Goal: Communication & Community: Answer question/provide support

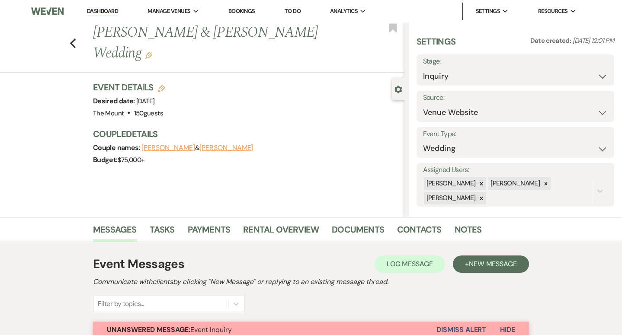
click at [107, 12] on link "Dashboard" at bounding box center [102, 11] width 31 height 8
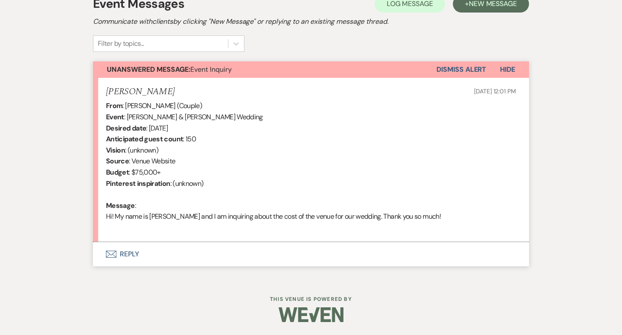
click at [134, 252] on button "Envelope Reply" at bounding box center [311, 254] width 436 height 24
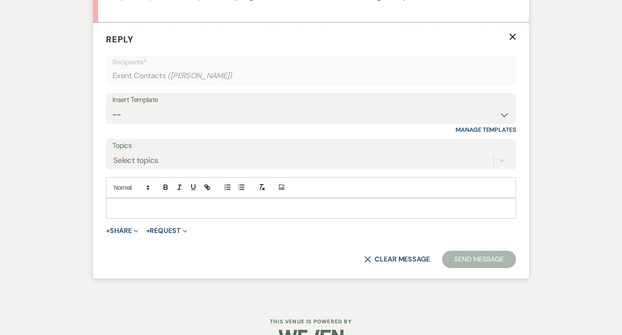
scroll to position [478, 0]
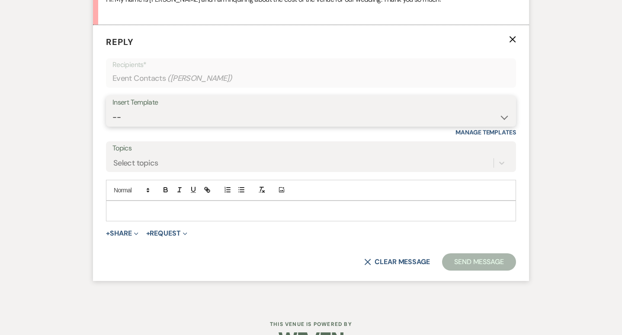
click at [315, 116] on select "-- Weven Planning Portal Introduction (Booked Events) Initial Inquiry Response …" at bounding box center [311, 117] width 397 height 17
select select "5515"
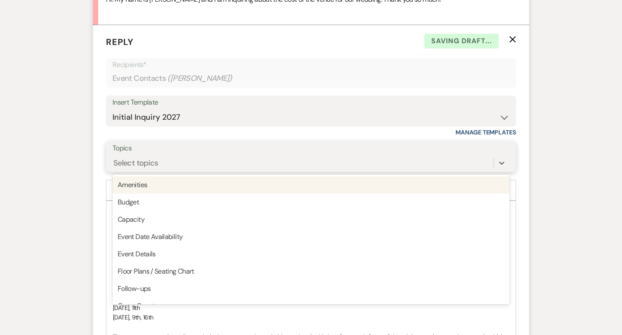
click at [294, 163] on div "Select topics" at bounding box center [303, 162] width 381 height 15
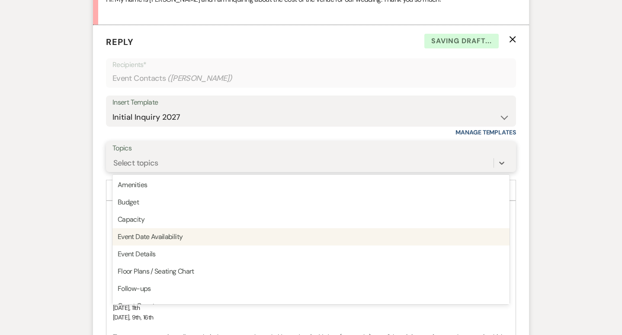
click at [285, 236] on div "Event Date Availability" at bounding box center [311, 236] width 397 height 17
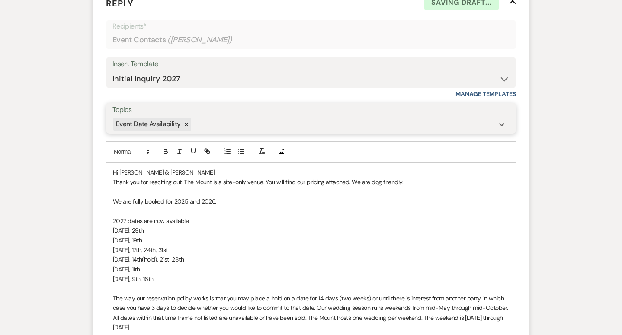
scroll to position [517, 0]
click at [146, 281] on span "October 2nd, 9th, 16th" at bounding box center [133, 279] width 40 height 8
click at [140, 272] on span "[DATE], 11th" at bounding box center [126, 269] width 27 height 8
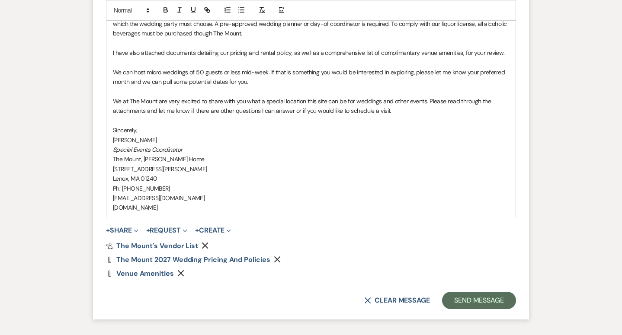
scroll to position [897, 0]
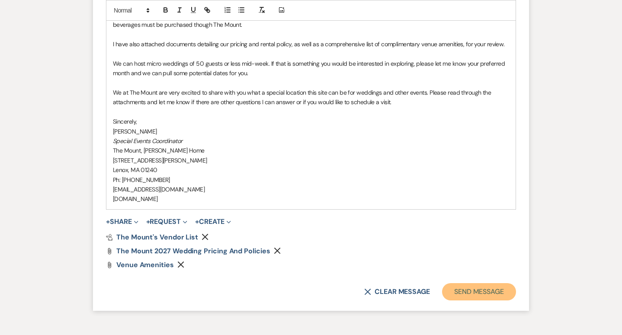
click at [470, 296] on button "Send Message" at bounding box center [479, 291] width 74 height 17
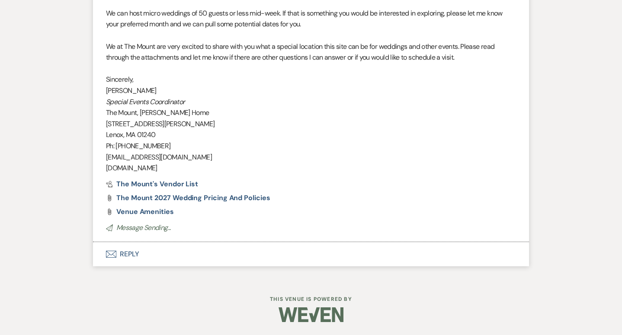
scroll to position [852, 0]
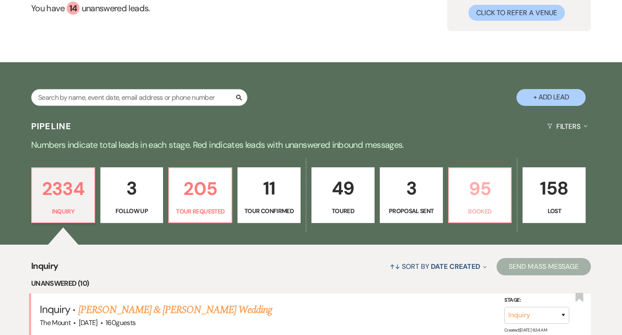
click at [483, 196] on p "95" at bounding box center [480, 188] width 52 height 29
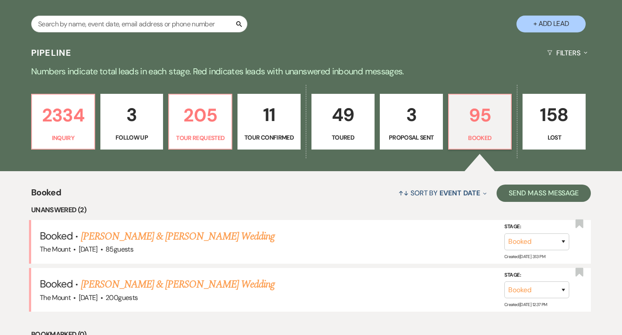
scroll to position [163, 0]
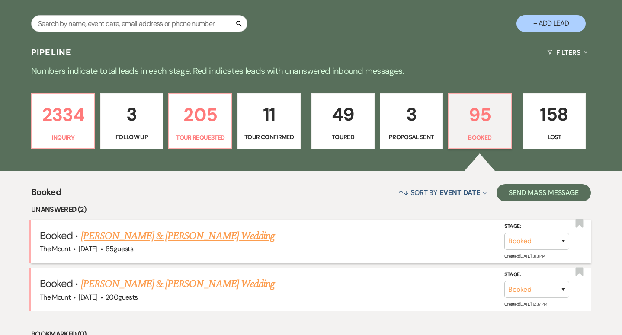
click at [167, 238] on link "Amy Barry & Jonathan Dumas's Wedding" at bounding box center [178, 236] width 194 height 16
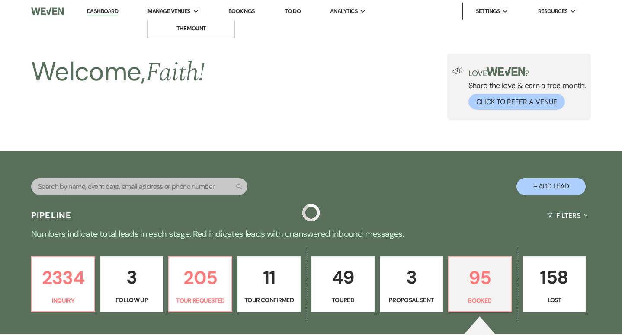
scroll to position [163, 0]
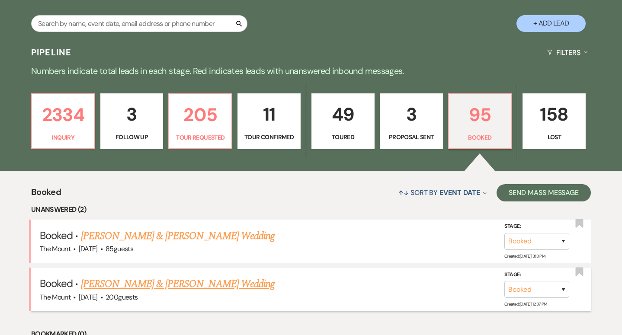
click at [128, 283] on link "Charlotte Weil & Alex Owen's Wedding" at bounding box center [178, 285] width 194 height 16
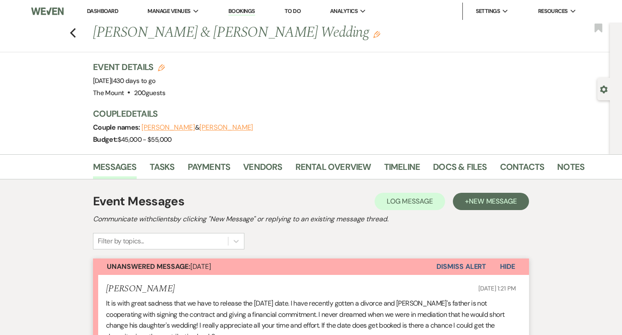
scroll to position [223, 0]
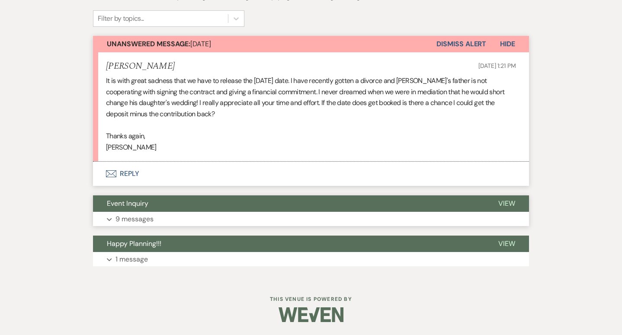
click at [132, 221] on p "9 messages" at bounding box center [135, 219] width 38 height 11
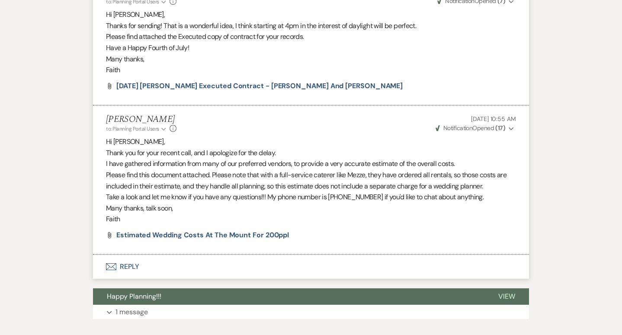
scroll to position [1704, 0]
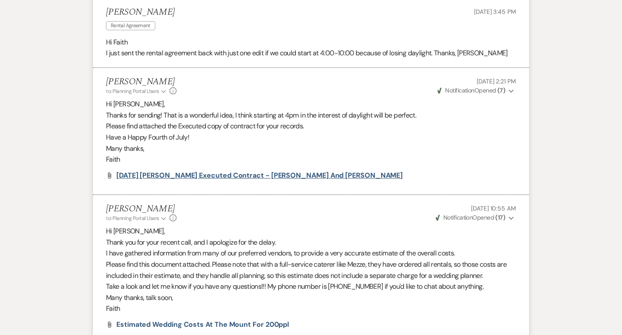
click at [144, 177] on span "10.17.26 Gigi Weil Executed Contract - Charlotte and Alex" at bounding box center [259, 175] width 286 height 9
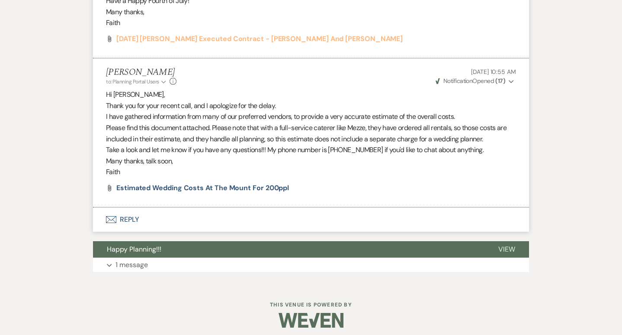
scroll to position [1846, 0]
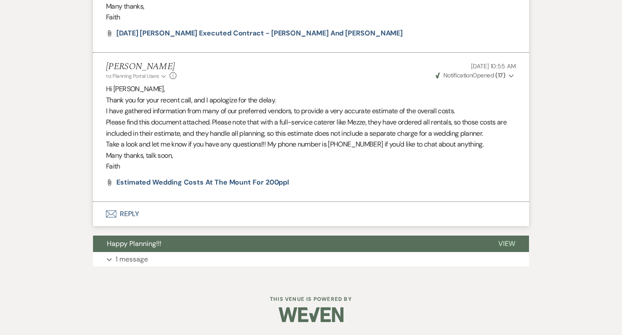
click at [510, 77] on icon "Expand" at bounding box center [511, 76] width 5 height 6
click at [510, 77] on icon "Collapse" at bounding box center [511, 76] width 5 height 6
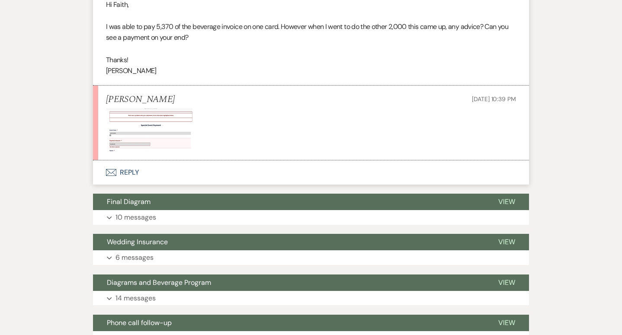
scroll to position [4853, 0]
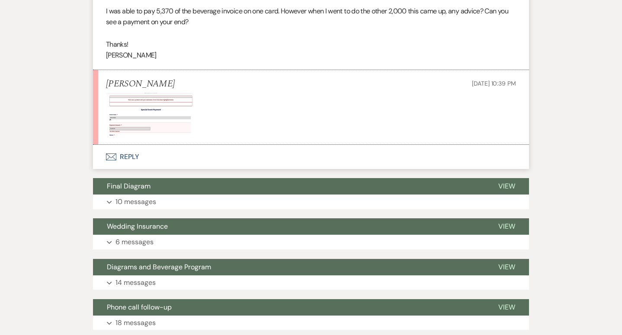
click at [130, 169] on button "Envelope Reply" at bounding box center [311, 157] width 436 height 24
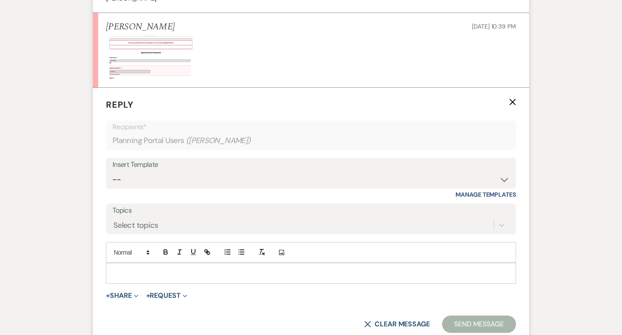
scroll to position [4911, 0]
click at [229, 277] on p at bounding box center [311, 273] width 396 height 10
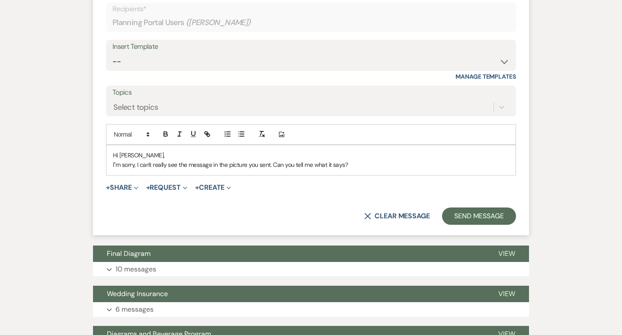
scroll to position [5038, 0]
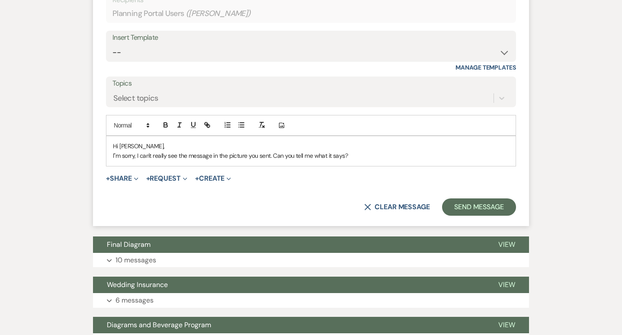
click at [116, 161] on p "I"m sorry, I can't really see the message in the picture you sent. Can you tell…" at bounding box center [311, 156] width 396 height 10
click at [113, 161] on p "I'm sorry, I can't really see the message in the picture you sent. Can you tell…" at bounding box center [311, 156] width 396 height 10
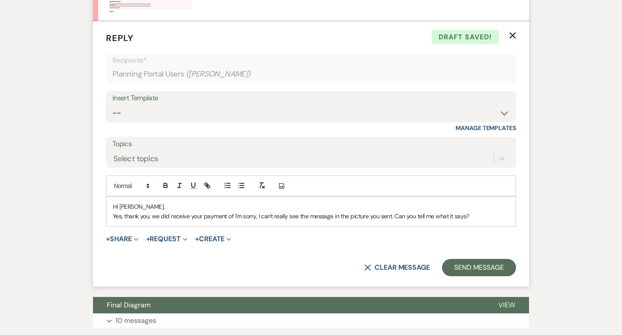
scroll to position [4976, 0]
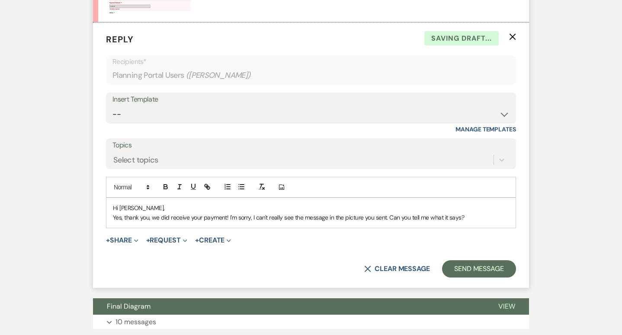
click at [480, 222] on p "Yes, thank you, we did receive your payment! I'm sorry, I can't really see the …" at bounding box center [311, 218] width 396 height 10
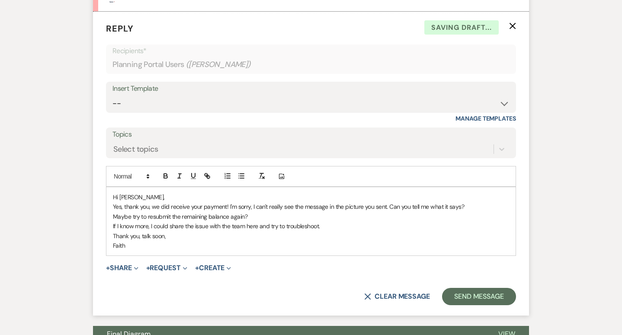
scroll to position [4991, 0]
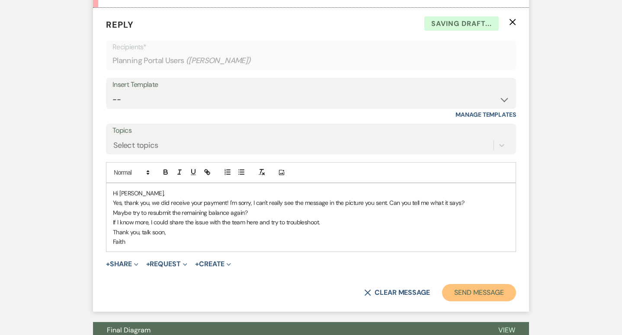
click at [470, 302] on button "Send Message" at bounding box center [479, 292] width 74 height 17
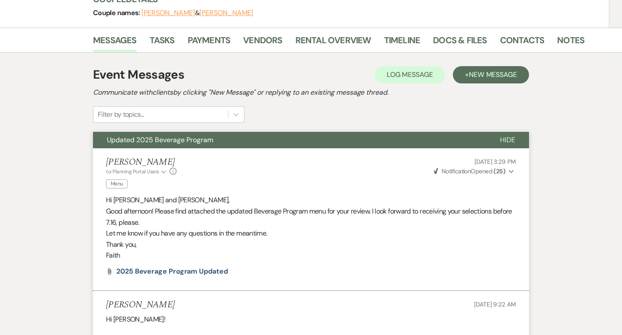
scroll to position [0, 0]
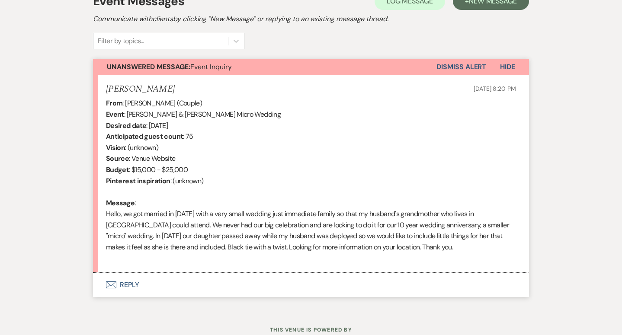
click at [139, 289] on button "Envelope Reply" at bounding box center [311, 285] width 436 height 24
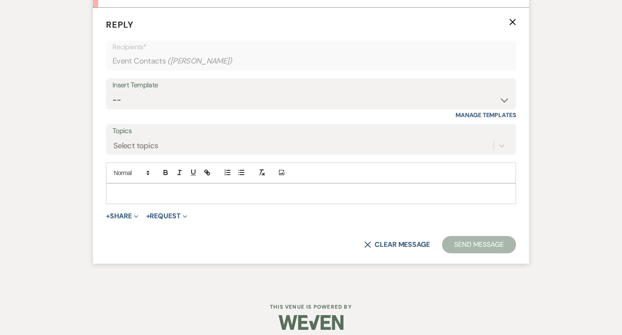
scroll to position [536, 0]
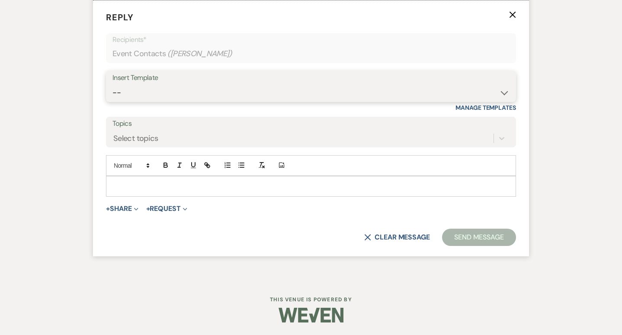
click at [209, 85] on select "-- Weven Planning Portal Introduction (Booked Events) Initial Inquiry Response …" at bounding box center [311, 92] width 397 height 17
select select "5515"
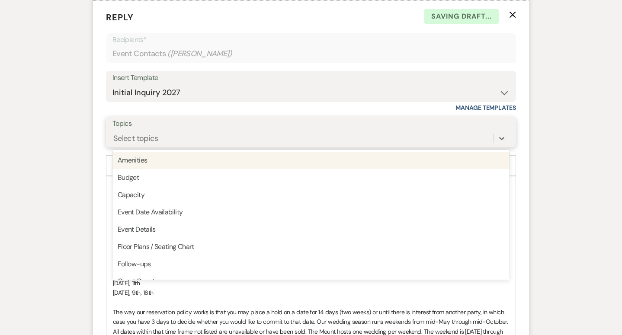
click at [188, 138] on div "Select topics" at bounding box center [303, 138] width 381 height 15
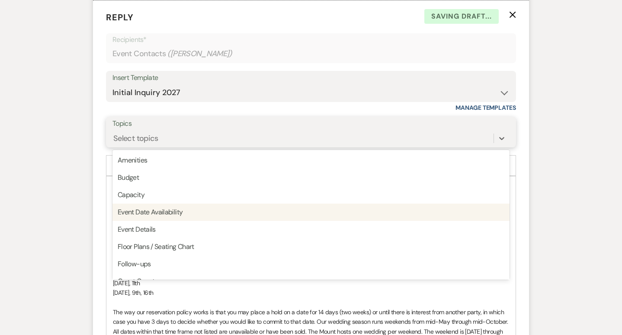
click at [193, 208] on div "Event Date Availability" at bounding box center [311, 212] width 397 height 17
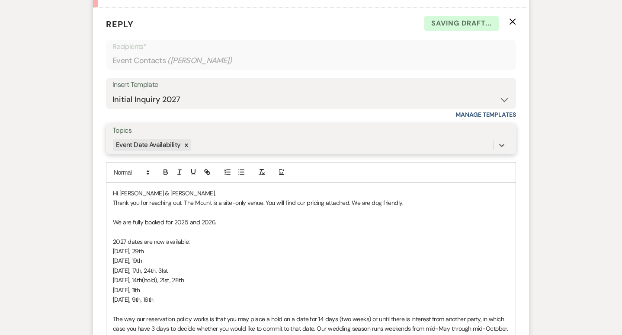
scroll to position [527, 0]
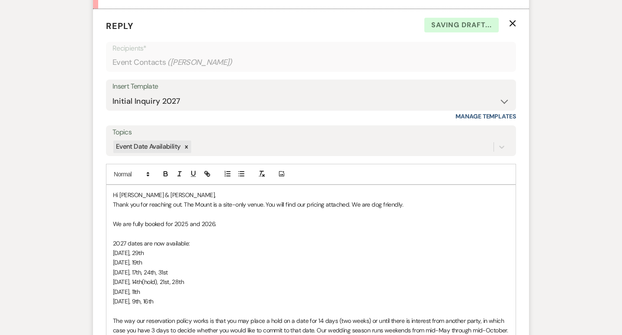
click at [161, 196] on span "Hi Daniel & McGroarty," at bounding box center [164, 195] width 103 height 8
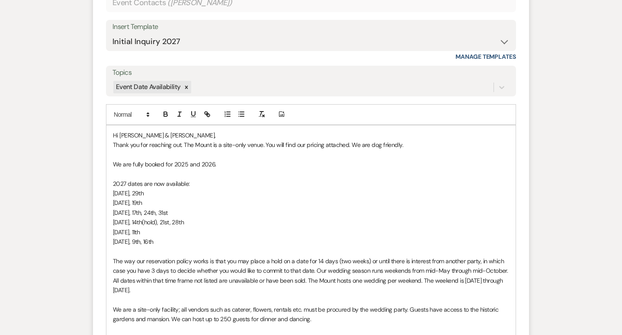
scroll to position [589, 0]
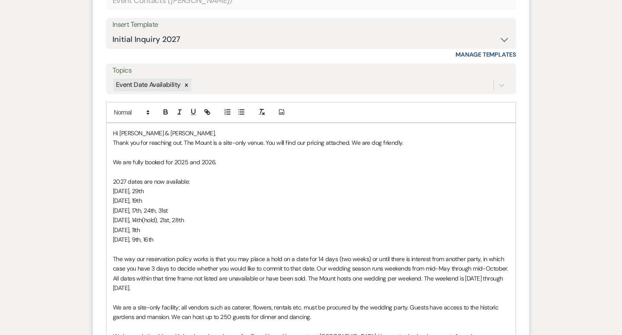
click at [140, 230] on span "[DATE], 11th" at bounding box center [126, 230] width 27 height 8
click at [145, 239] on span "October 2nd, 9th, 16th" at bounding box center [133, 240] width 40 height 8
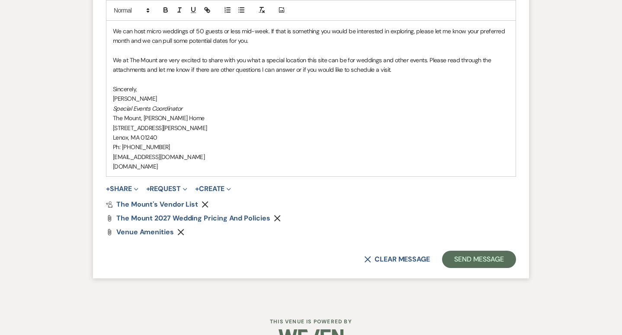
scroll to position [984, 0]
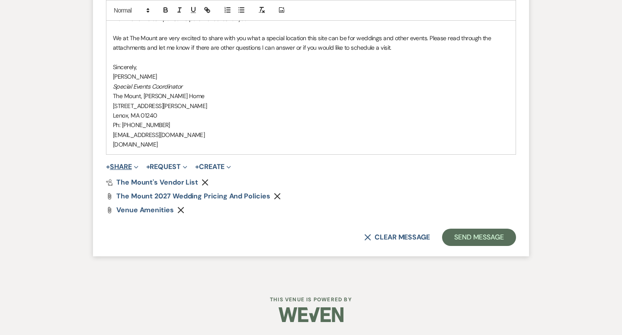
click at [128, 168] on button "+ Share Expand" at bounding box center [122, 167] width 32 height 7
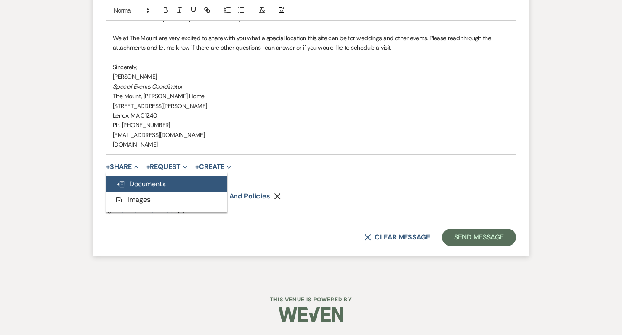
click at [134, 180] on button "Doc Upload Documents" at bounding box center [166, 185] width 121 height 16
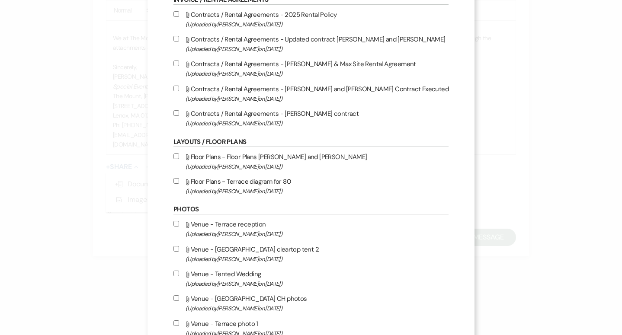
scroll to position [116, 0]
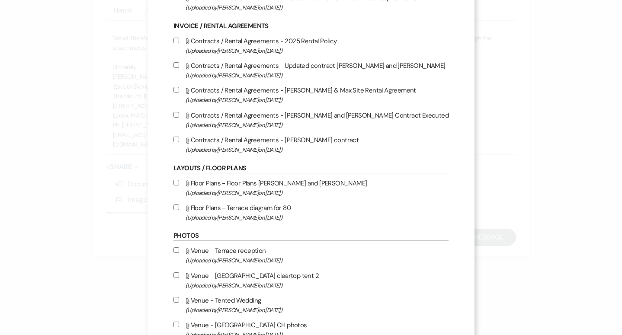
click at [518, 195] on div "X Attach Files Library Files Event Documents Upload File Certificates of Insura…" at bounding box center [311, 167] width 622 height 335
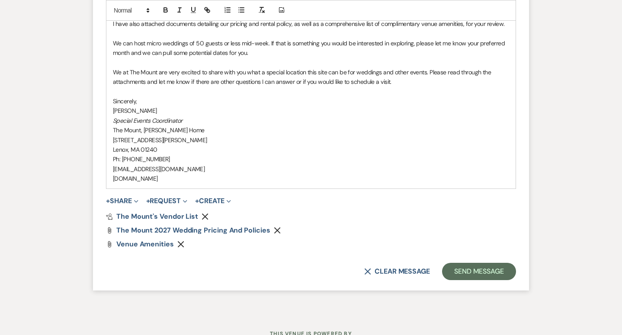
scroll to position [952, 0]
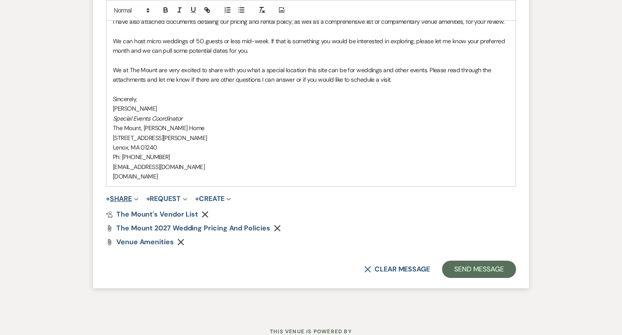
click at [117, 198] on button "+ Share Expand" at bounding box center [122, 199] width 32 height 7
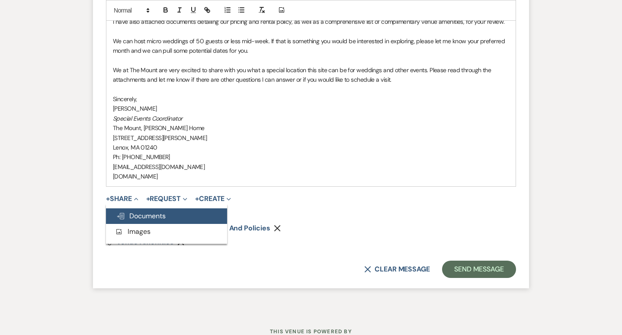
click at [131, 215] on span "Doc Upload Documents" at bounding box center [140, 216] width 49 height 9
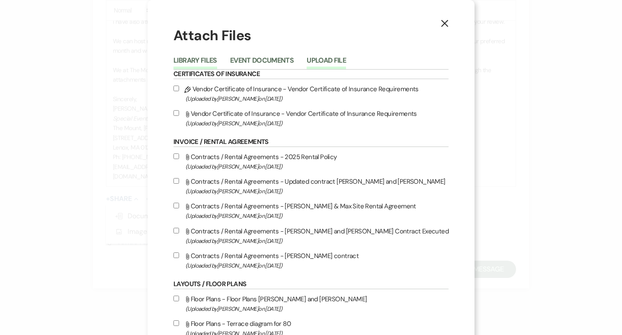
click at [338, 62] on button "Upload File" at bounding box center [326, 63] width 39 height 12
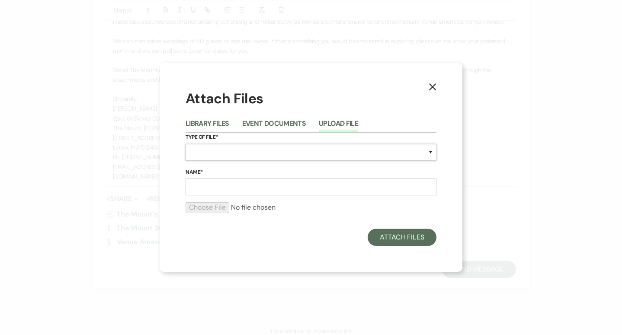
click at [294, 154] on select "Special Event Insurance Vendor Certificate of Insurance Contracts / Rental Agre…" at bounding box center [311, 152] width 251 height 17
select select "43"
click at [246, 190] on input "Name*" at bounding box center [311, 187] width 251 height 17
type input "Micro Weddings 2027"
click at [219, 209] on input "file" at bounding box center [311, 208] width 251 height 10
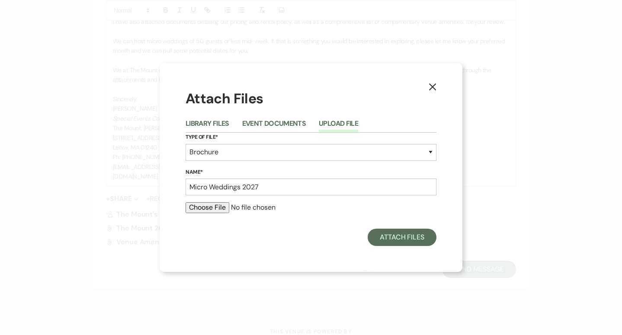
type input "C:\fakepath\Micro Wedding Site Rental Policy 2027 1.pdf"
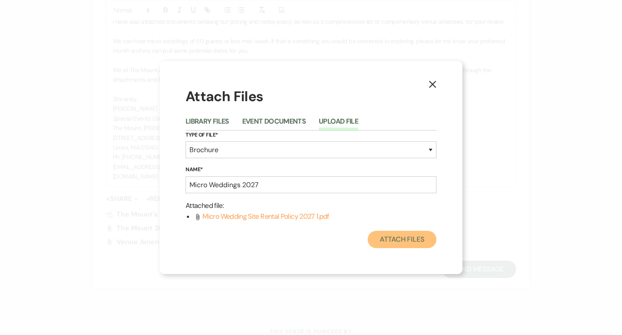
click at [393, 242] on button "Attach Files" at bounding box center [402, 239] width 69 height 17
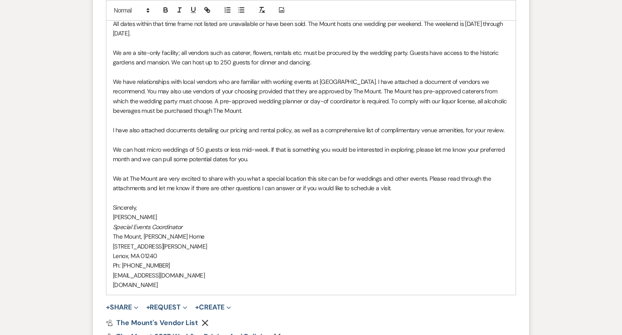
scroll to position [844, 0]
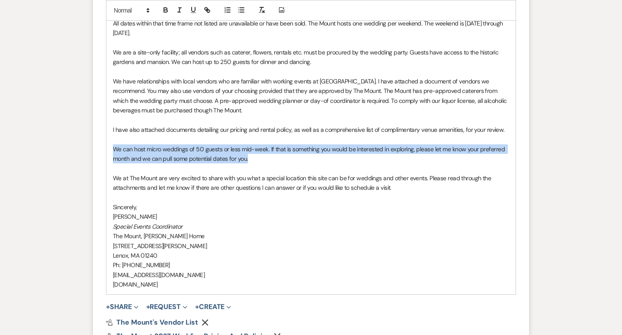
drag, startPoint x: 259, startPoint y: 158, endPoint x: 90, endPoint y: 149, distance: 169.8
click at [166, 11] on icon "button" at bounding box center [166, 10] width 8 height 8
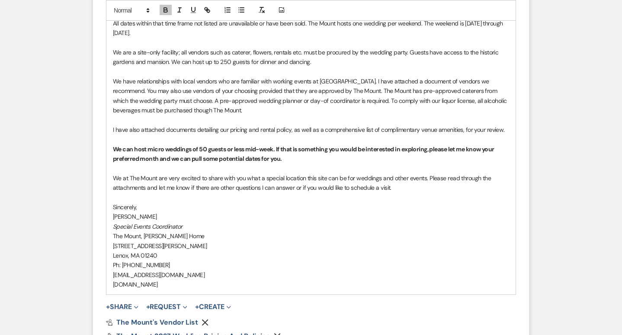
click at [151, 158] on strong "We can host micro weddings of 50 guests or less mid-week. If that is something …" at bounding box center [304, 153] width 383 height 17
drag, startPoint x: 434, startPoint y: 151, endPoint x: 157, endPoint y: 156, distance: 277.0
click at [157, 156] on strong "We can host micro weddings of 50 guests or less mid-week. If that is something …" at bounding box center [304, 153] width 383 height 17
click at [180, 13] on icon "button" at bounding box center [180, 10] width 8 height 8
click at [345, 164] on p at bounding box center [311, 169] width 396 height 10
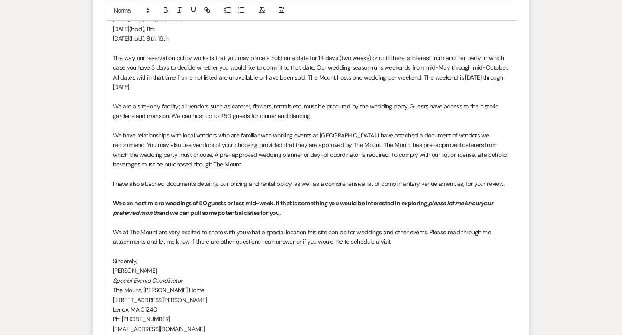
scroll to position [998, 0]
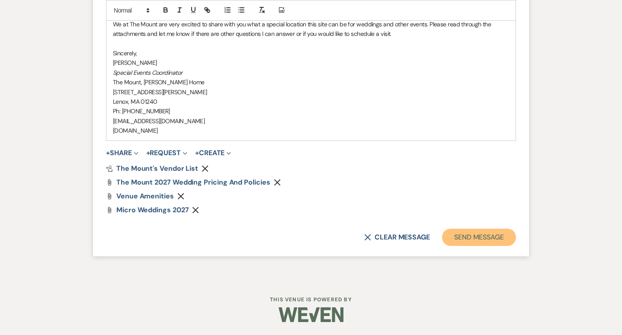
click at [471, 234] on button "Send Message" at bounding box center [479, 237] width 74 height 17
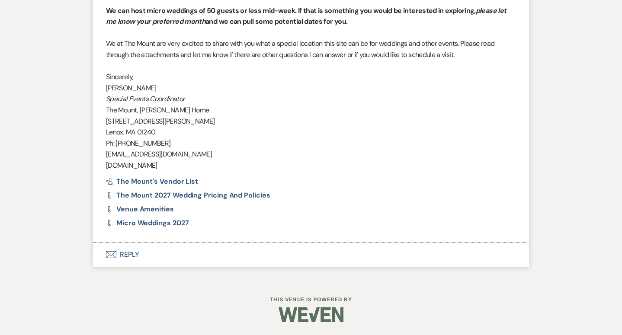
scroll to position [899, 0]
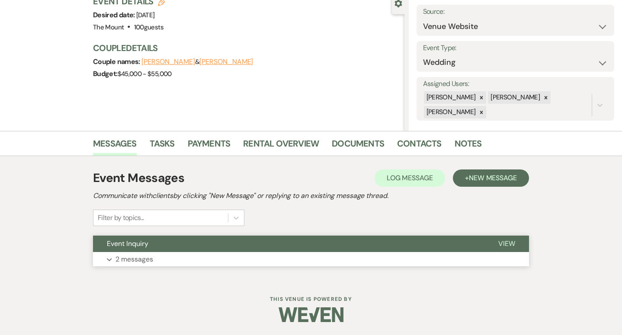
click at [126, 265] on button "Expand 2 messages" at bounding box center [311, 259] width 436 height 15
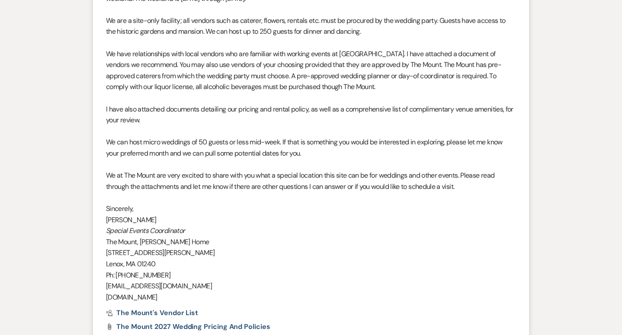
scroll to position [877, 0]
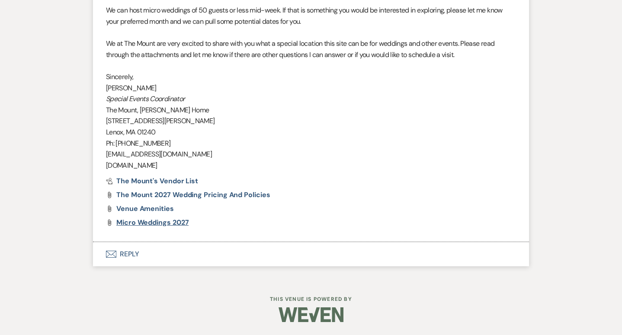
click at [133, 223] on span "Micro weddings 2027" at bounding box center [152, 222] width 72 height 9
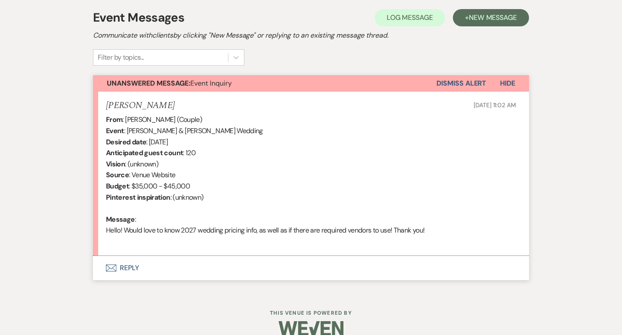
click at [129, 266] on button "Envelope Reply" at bounding box center [311, 268] width 436 height 24
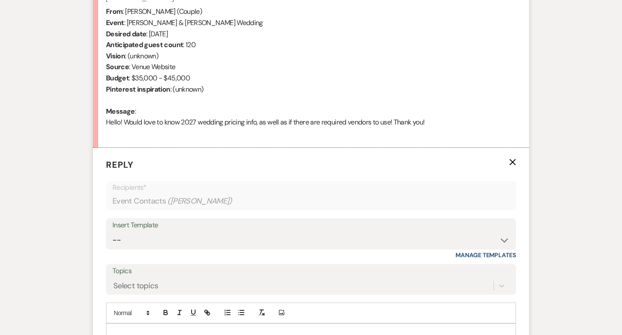
scroll to position [357, 0]
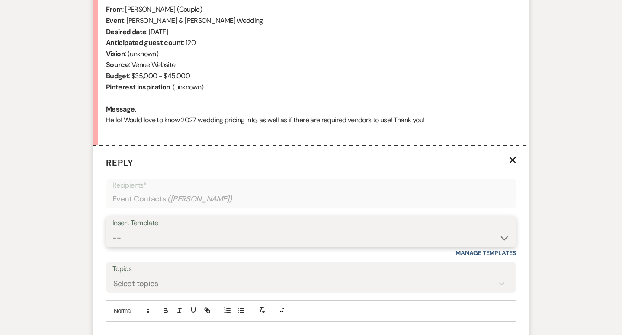
click at [147, 238] on select "-- Weven Planning Portal Introduction (Booked Events) Initial Inquiry Response …" at bounding box center [311, 238] width 397 height 17
select select "5515"
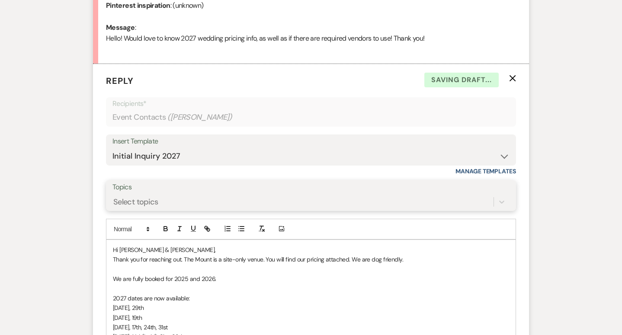
click at [140, 210] on div "Select topics" at bounding box center [311, 202] width 397 height 16
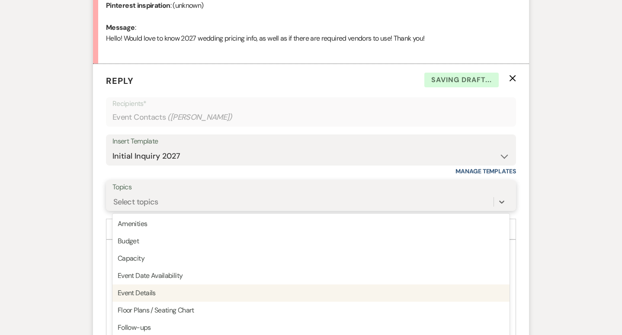
scroll to position [450, 0]
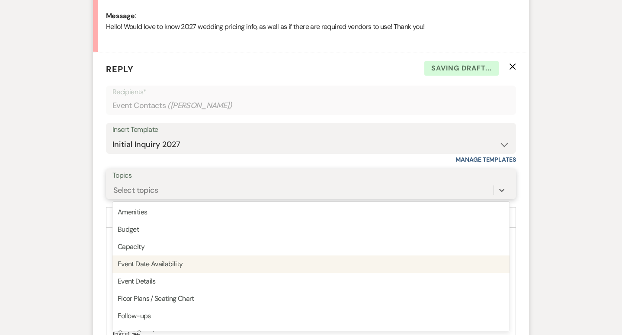
click at [143, 267] on div "Event Date Availability" at bounding box center [311, 264] width 397 height 17
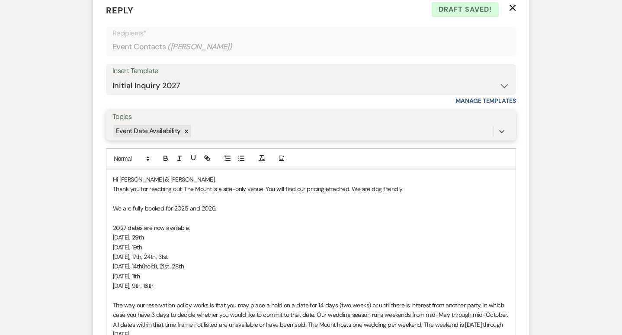
scroll to position [508, 0]
click at [140, 276] on span "[DATE], 11th" at bounding box center [126, 277] width 27 height 8
click at [145, 286] on span "[DATE], 9th, 16th" at bounding box center [133, 287] width 40 height 8
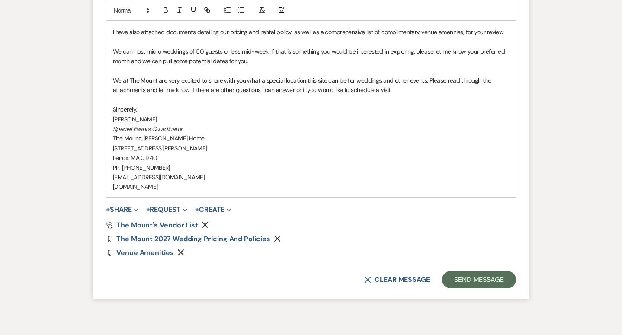
scroll to position [942, 0]
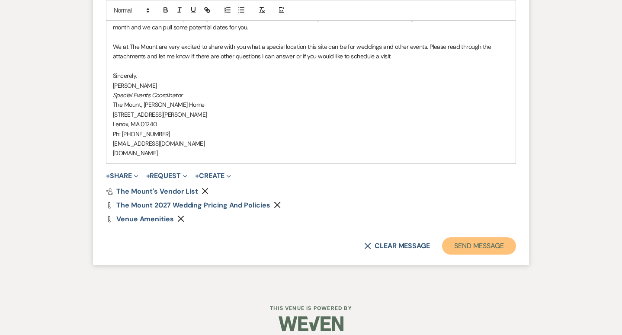
click at [482, 247] on button "Send Message" at bounding box center [479, 246] width 74 height 17
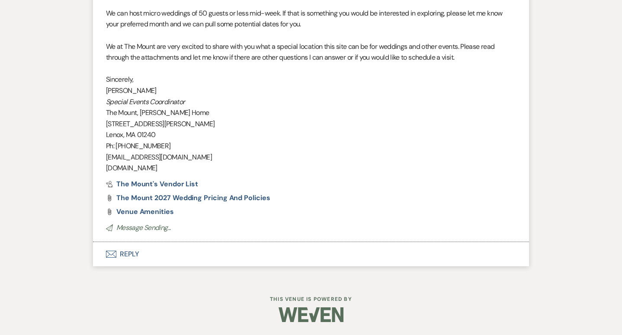
scroll to position [863, 0]
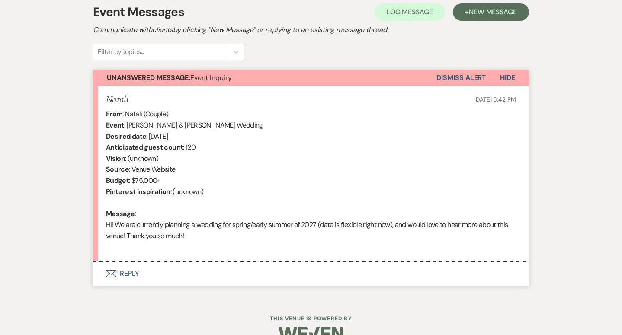
click at [140, 270] on button "Envelope Reply" at bounding box center [311, 274] width 436 height 24
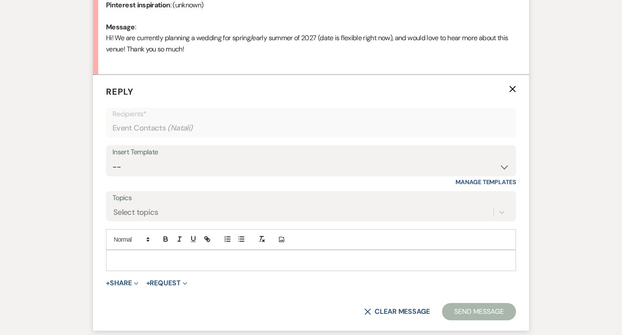
scroll to position [450, 0]
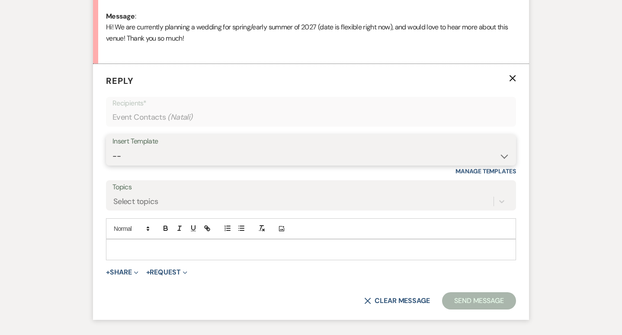
click at [151, 156] on select "-- Weven Planning Portal Introduction (Booked Events) Initial Inquiry Response …" at bounding box center [311, 156] width 397 height 17
select select "5515"
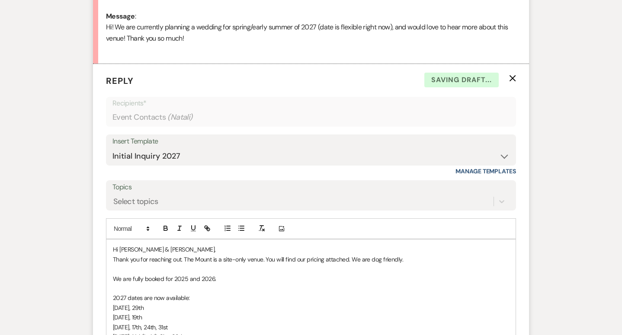
click at [161, 192] on label "Topics" at bounding box center [311, 187] width 397 height 13
click at [114, 196] on input "Topics" at bounding box center [113, 202] width 1 height 12
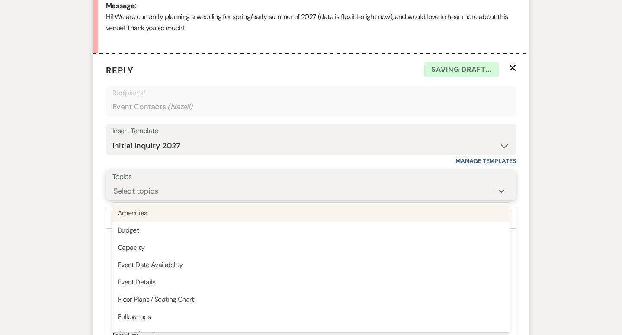
click at [164, 199] on div "option Amenities focused, 1 of 20. 20 results available. Use Up and Down to cho…" at bounding box center [311, 191] width 397 height 16
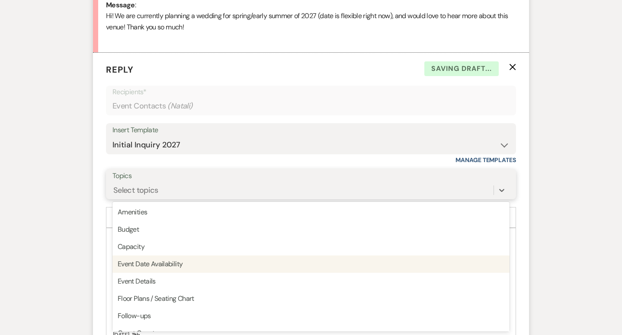
click at [177, 261] on div "Event Date Availability" at bounding box center [311, 264] width 397 height 17
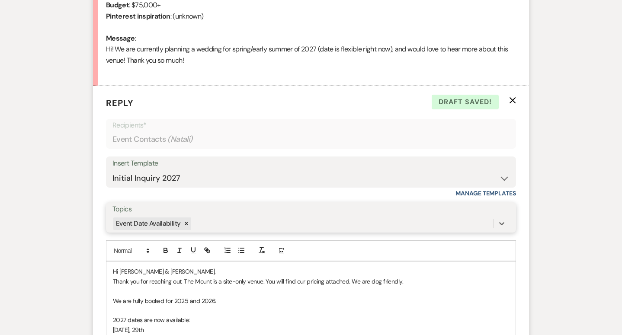
scroll to position [428, 0]
click at [151, 270] on span "Hi [PERSON_NAME] & [PERSON_NAME]," at bounding box center [164, 271] width 103 height 8
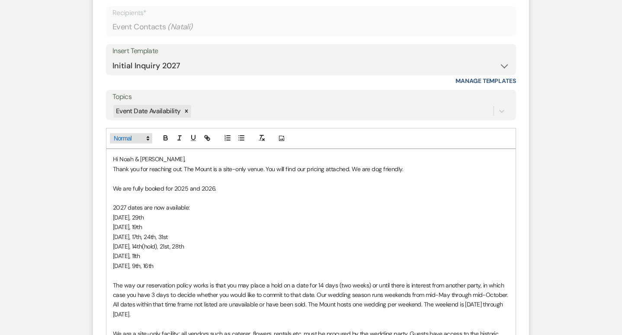
scroll to position [546, 0]
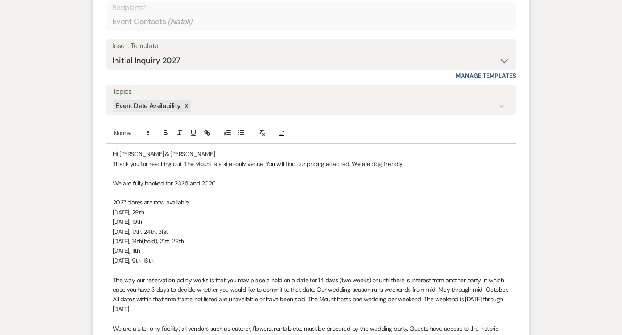
click at [140, 251] on span "[DATE], 11th" at bounding box center [126, 251] width 27 height 8
click at [146, 260] on span "[DATE], 9th, 16th" at bounding box center [133, 261] width 40 height 8
click at [136, 309] on p "The way our reservation policy works is that you may place a hold on a date for…" at bounding box center [311, 295] width 396 height 39
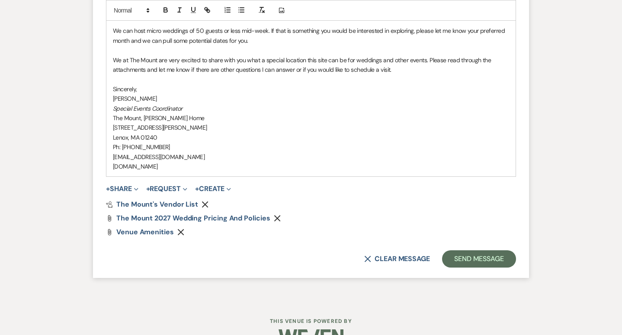
scroll to position [962, 0]
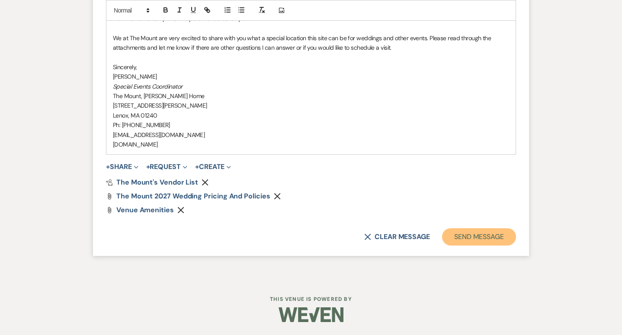
click at [467, 234] on button "Send Message" at bounding box center [479, 236] width 74 height 17
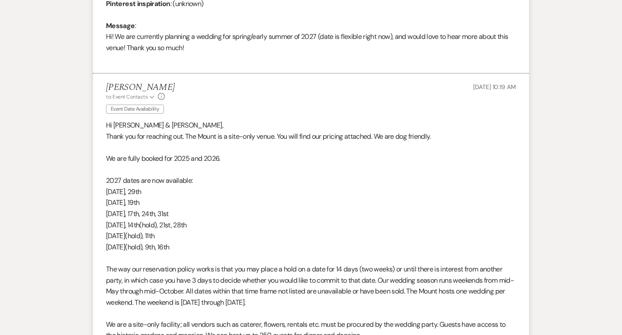
scroll to position [453, 0]
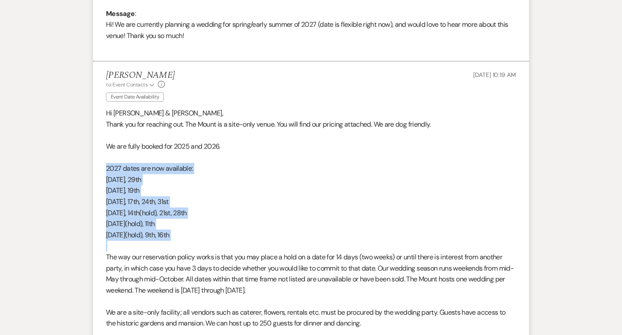
drag, startPoint x: 209, startPoint y: 244, endPoint x: 95, endPoint y: 174, distance: 134.0
copy div "2027 dates are now available: [DATE], [DATE] 5th, [DATE] 10th, 17th, 24th, [DAT…"
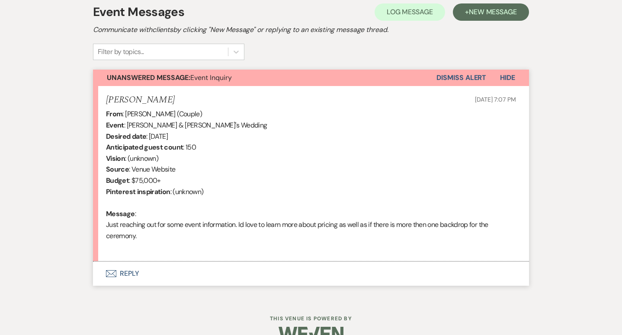
click at [129, 268] on button "Envelope Reply" at bounding box center [311, 274] width 436 height 24
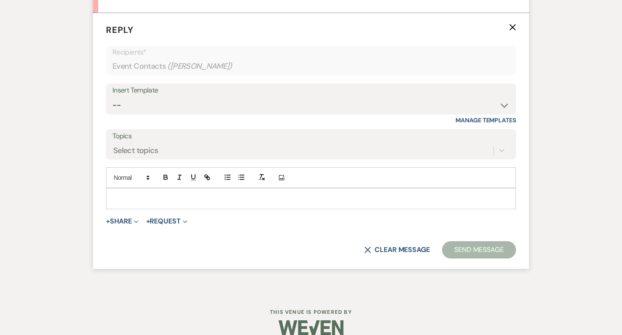
scroll to position [503, 0]
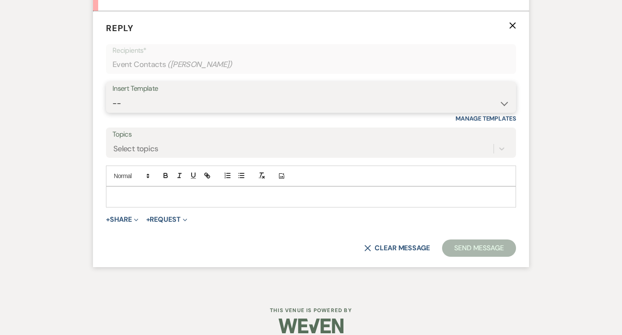
click at [207, 109] on select "-- Weven Planning Portal Introduction (Booked Events) Initial Inquiry Response …" at bounding box center [311, 103] width 397 height 17
select select "5515"
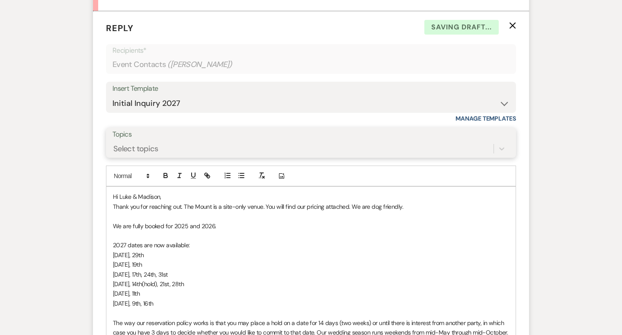
click at [187, 150] on div "Select topics" at bounding box center [303, 149] width 381 height 15
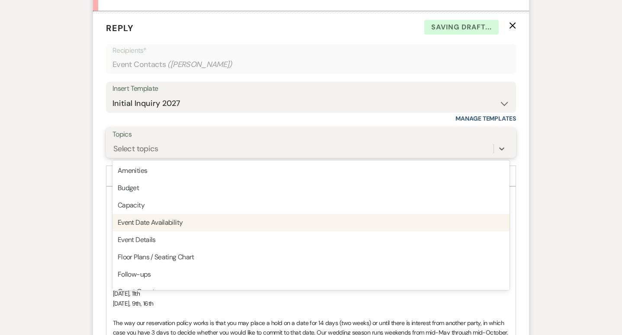
click at [171, 224] on div "Event Date Availability" at bounding box center [311, 222] width 397 height 17
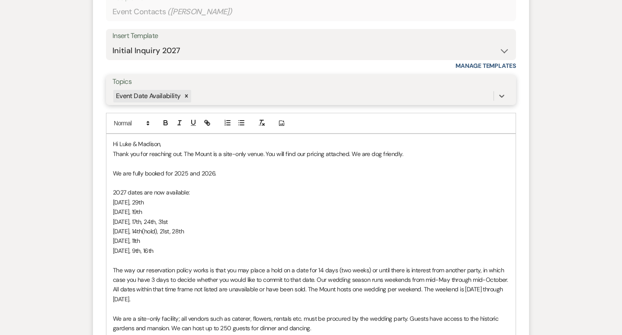
scroll to position [558, 0]
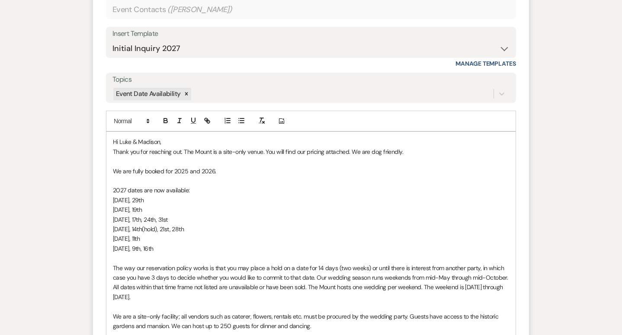
drag, startPoint x: 187, startPoint y: 250, endPoint x: 103, endPoint y: 193, distance: 102.1
click at [103, 193] on form "Reply X Draft Recipients* Event Contacts ( Madison Sandklev ) Insert Template -…" at bounding box center [311, 308] width 436 height 704
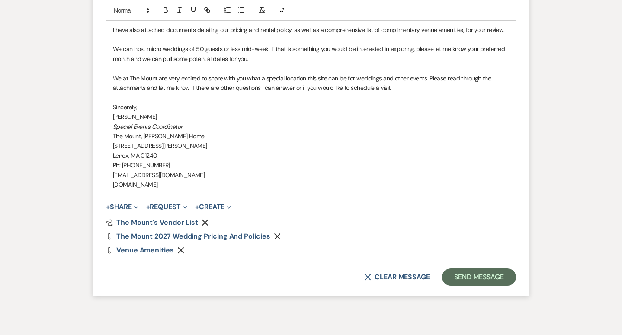
scroll to position [962, 0]
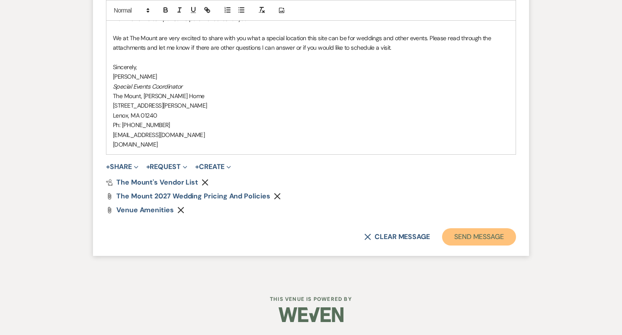
click at [455, 241] on button "Send Message" at bounding box center [479, 236] width 74 height 17
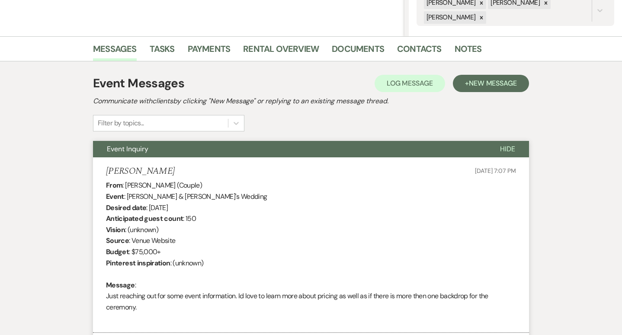
scroll to position [0, 0]
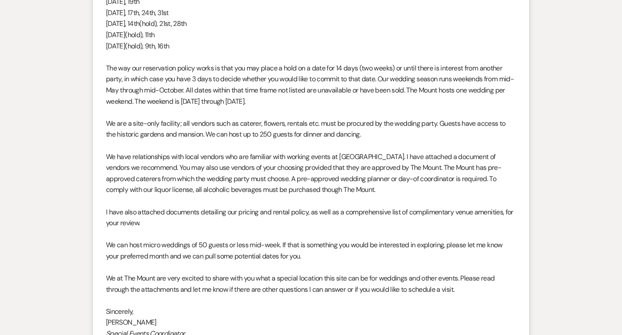
scroll to position [907, 0]
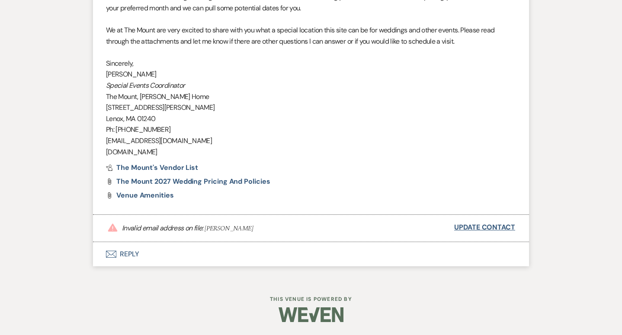
click at [500, 229] on link "Update Contact" at bounding box center [484, 227] width 61 height 11
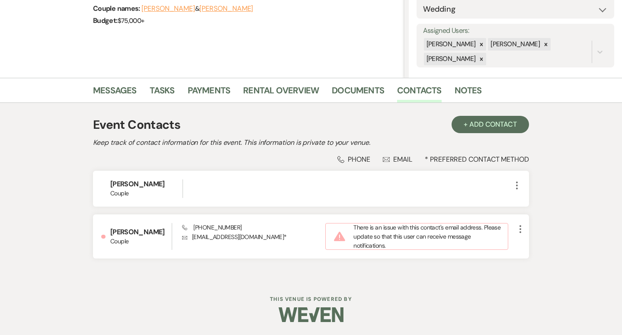
scroll to position [139, 0]
click at [518, 231] on icon "More" at bounding box center [520, 230] width 10 height 10
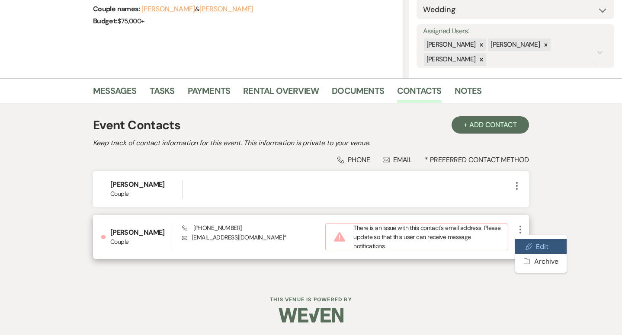
click at [531, 250] on icon "Pencil" at bounding box center [529, 246] width 7 height 7
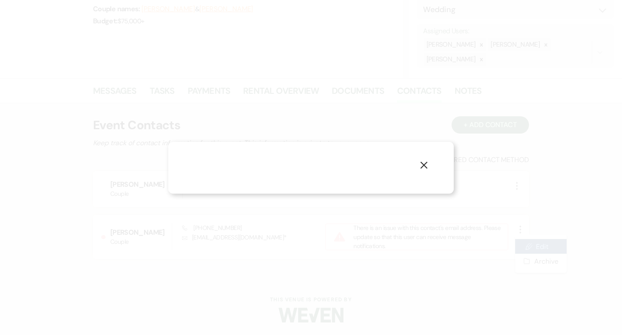
select select "email"
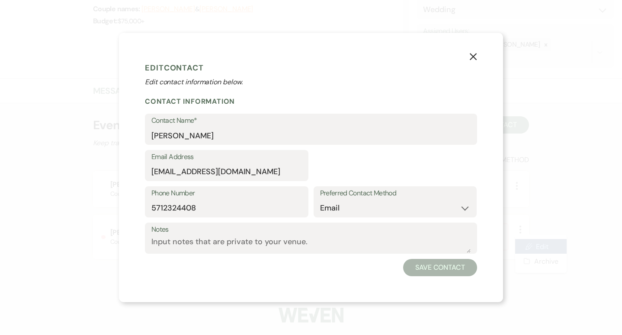
select select "1"
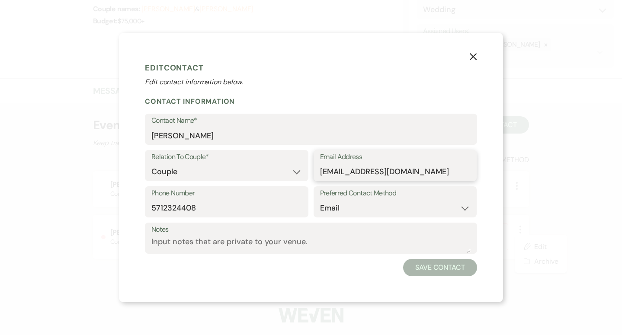
click at [350, 172] on input "madison@sandklev.net" at bounding box center [395, 172] width 151 height 17
type input "maddie@sandklev.net"
click at [434, 261] on button "Save Contact" at bounding box center [440, 267] width 74 height 17
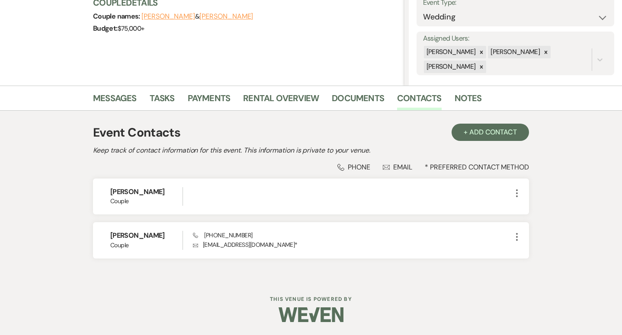
scroll to position [131, 0]
click at [118, 96] on link "Messages" at bounding box center [115, 101] width 44 height 19
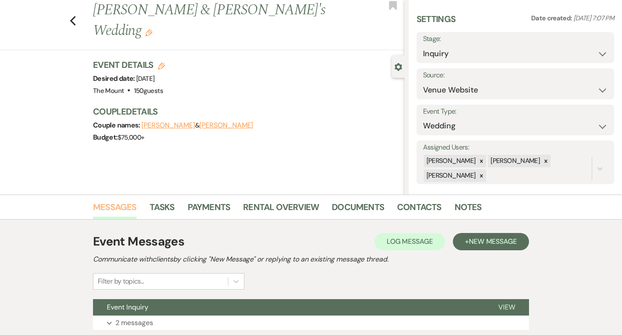
scroll to position [86, 0]
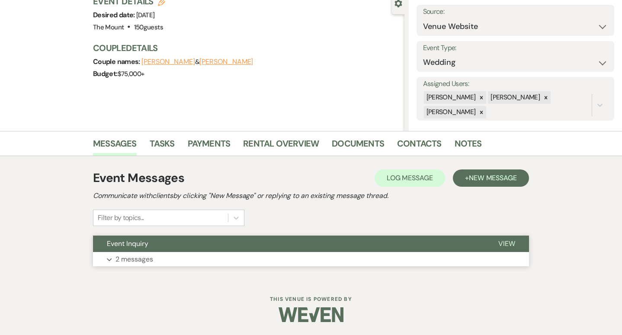
click at [134, 255] on p "2 messages" at bounding box center [135, 259] width 38 height 11
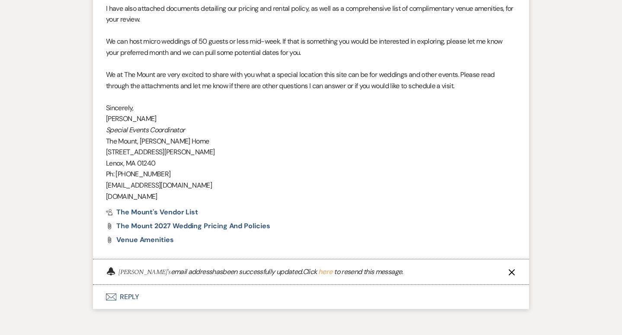
scroll to position [905, 0]
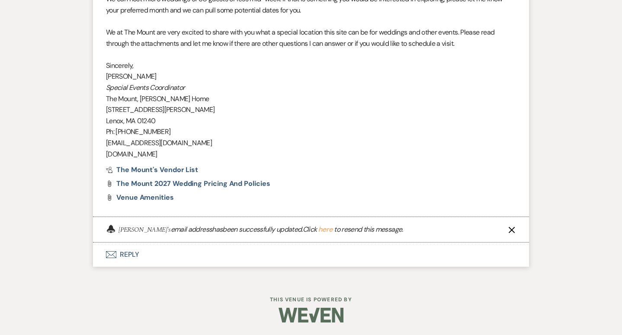
click at [329, 230] on button "here" at bounding box center [325, 229] width 14 height 7
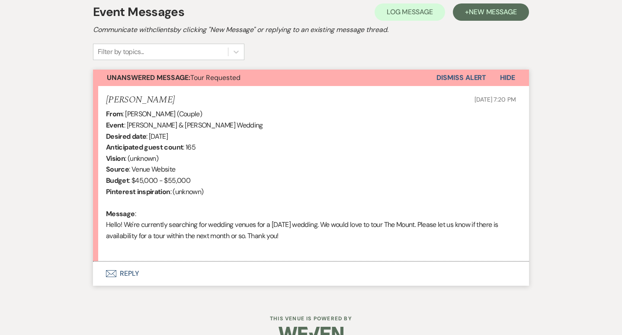
click at [130, 275] on button "Envelope Reply" at bounding box center [311, 274] width 436 height 24
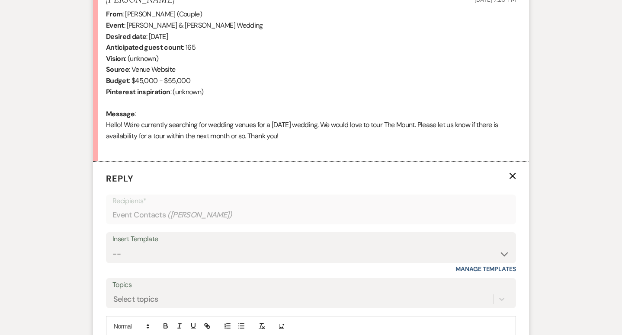
scroll to position [353, 0]
click at [137, 261] on select "-- Weven Planning Portal Introduction (Booked Events) Initial Inquiry Response …" at bounding box center [311, 253] width 397 height 17
select select "5515"
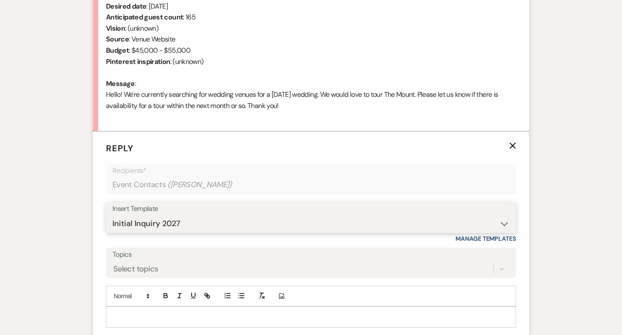
scroll to position [481, 0]
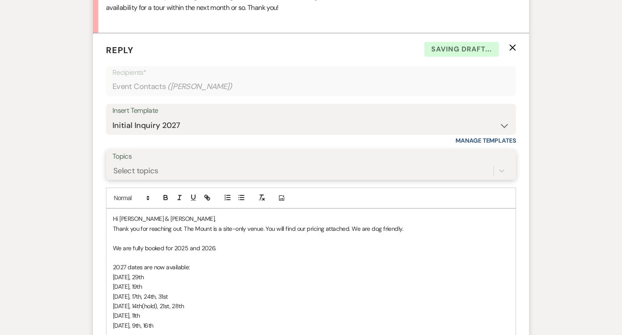
click at [138, 171] on div "Select topics" at bounding box center [135, 171] width 45 height 12
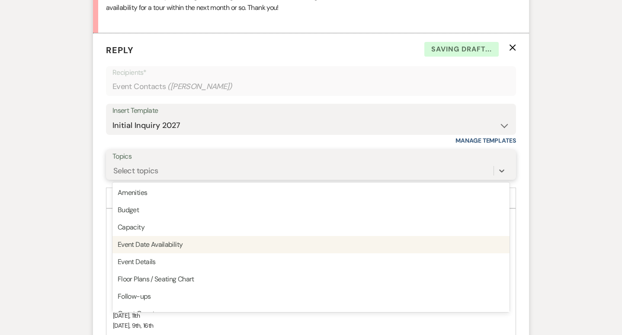
click at [154, 245] on div "Event Date Availability" at bounding box center [311, 244] width 397 height 17
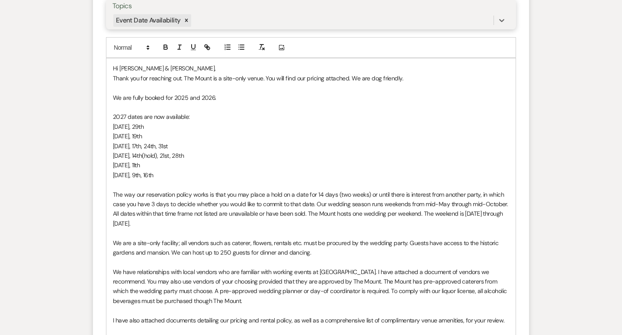
scroll to position [647, 0]
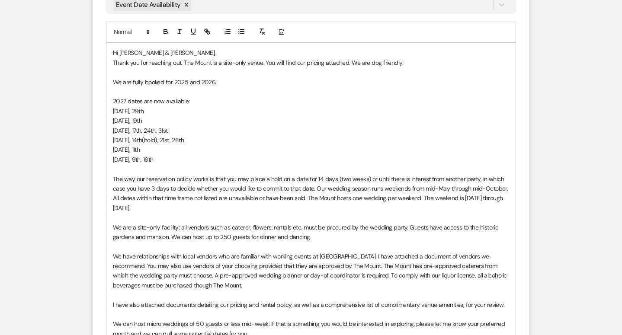
drag, startPoint x: 138, startPoint y: 155, endPoint x: 51, endPoint y: 105, distance: 100.8
click at [51, 105] on div "Messages Tasks Payments Rental Overview Documents Contacts Notes Event Messages…" at bounding box center [311, 82] width 622 height 1025
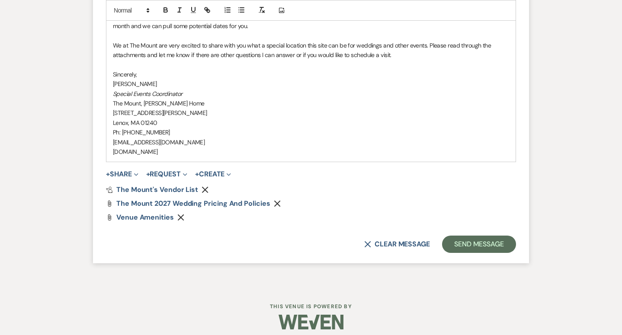
scroll to position [962, 0]
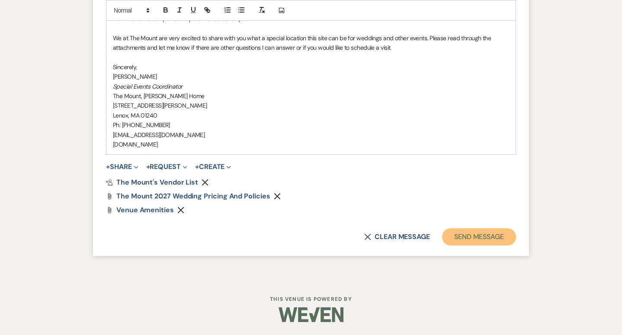
click at [455, 244] on button "Send Message" at bounding box center [479, 236] width 74 height 17
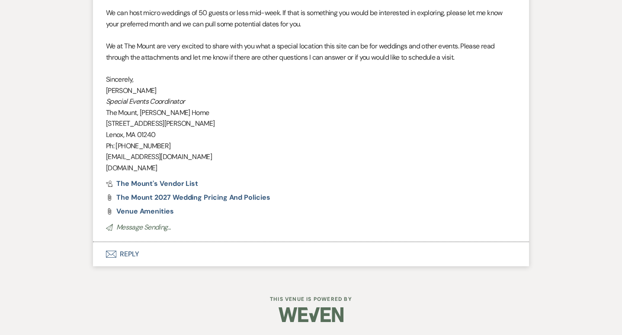
scroll to position [874, 0]
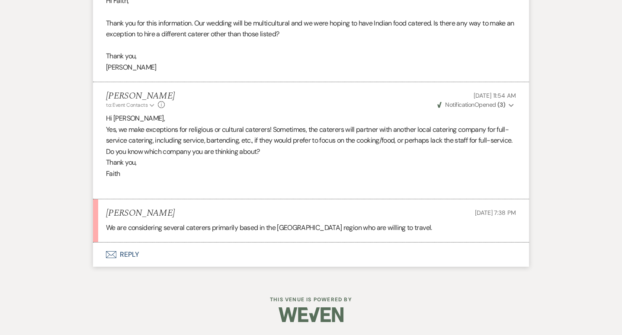
click at [134, 264] on button "Envelope Reply" at bounding box center [311, 255] width 436 height 24
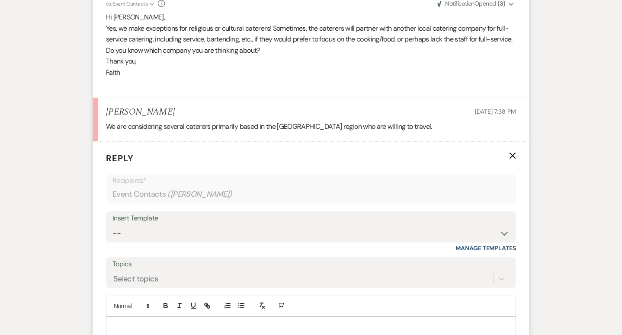
scroll to position [1260, 0]
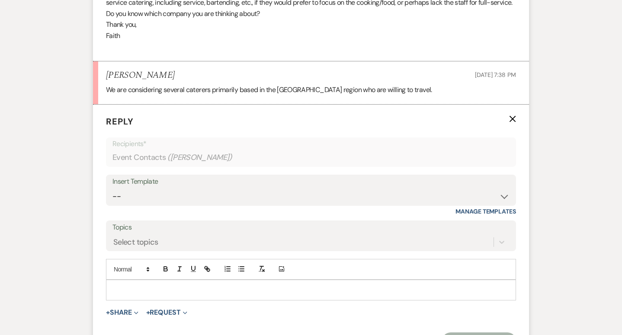
click at [137, 295] on p at bounding box center [311, 291] width 396 height 10
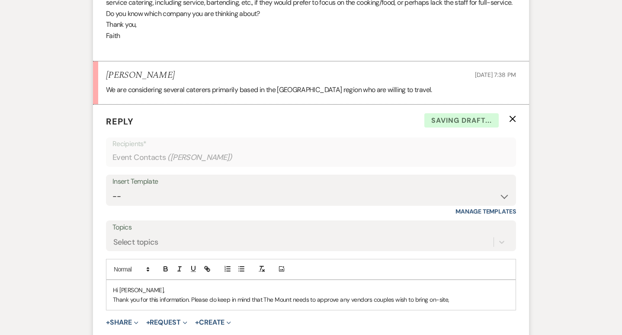
click at [212, 305] on p "Thank you for this information. Please do keep in mind that The Mount needs to …" at bounding box center [311, 300] width 396 height 10
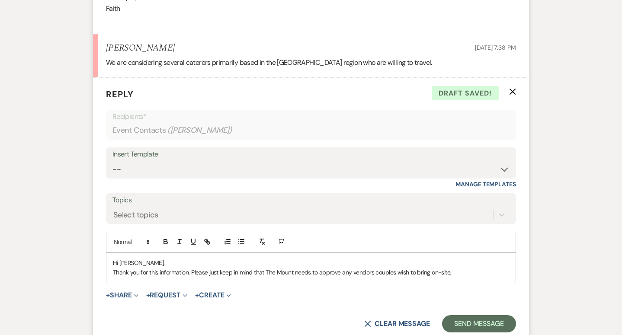
click at [476, 277] on p "Thank you for this information. Please just keep in mind that The Mount needs t…" at bounding box center [311, 273] width 396 height 10
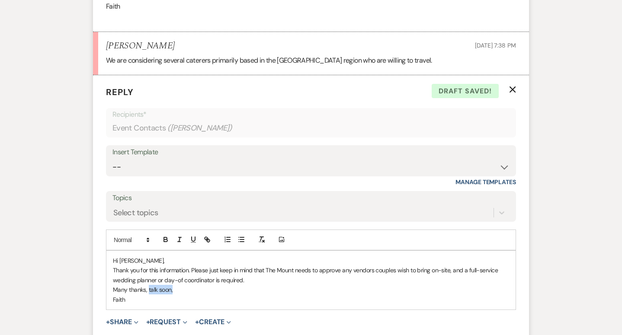
drag, startPoint x: 148, startPoint y: 298, endPoint x: 221, endPoint y: 302, distance: 73.2
click at [221, 295] on p "Many thanks, talk soon," at bounding box center [311, 290] width 396 height 10
click at [267, 285] on p "Thank you for this information. Please just keep in mind that The Mount needs t…" at bounding box center [311, 275] width 396 height 19
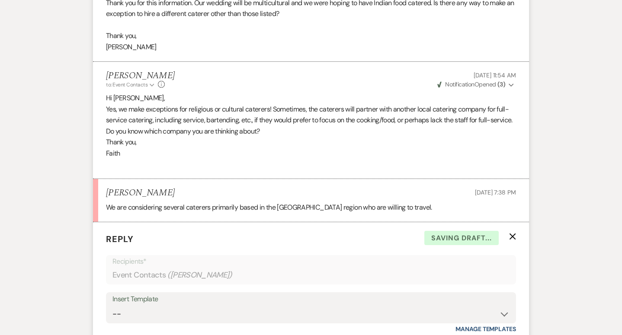
scroll to position [1423, 0]
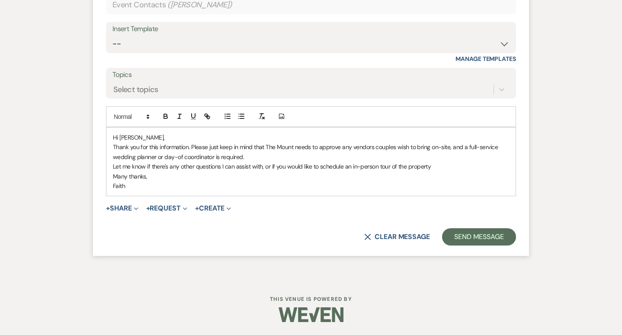
click at [390, 167] on p "Let me know if there's any other questions I can assist with, or if you would l…" at bounding box center [311, 167] width 396 height 10
click at [384, 167] on p "Let me know if there's any other questions I can assist with, or if you would l…" at bounding box center [311, 167] width 396 height 10
click at [442, 168] on p "Let me know if there's any other questions I can assist with, or if you would l…" at bounding box center [311, 167] width 396 height 10
click at [380, 166] on p "Let me know if there's any other questions I can assist with, or if you would l…" at bounding box center [311, 167] width 396 height 10
click at [478, 167] on p "Let me know if there's any other questions I can assist with, or if you would l…" at bounding box center [311, 167] width 396 height 10
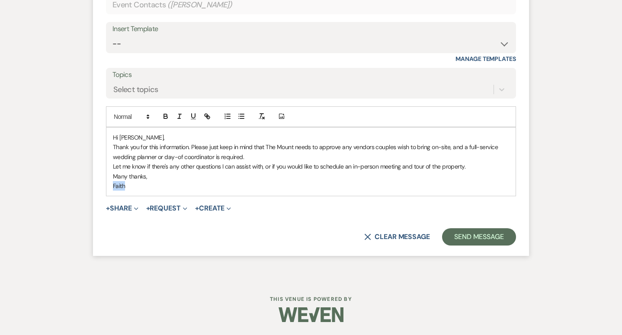
drag, startPoint x: 203, startPoint y: 184, endPoint x: 69, endPoint y: 183, distance: 133.7
click at [109, 185] on div "Hi [PERSON_NAME], Thank you for this information. Please just keep in mind that…" at bounding box center [310, 162] width 409 height 68
click at [147, 180] on p "Many thanks," at bounding box center [311, 177] width 396 height 10
drag, startPoint x: 147, startPoint y: 180, endPoint x: 101, endPoint y: 179, distance: 46.3
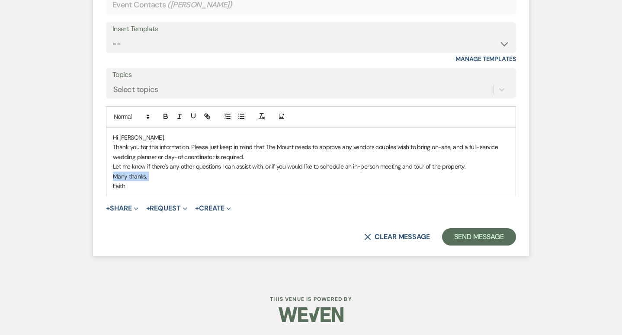
click at [101, 179] on form "Reply X Draft saved! Recipients* Event Contacts ( [PERSON_NAME] ) Insert Templa…" at bounding box center [311, 104] width 436 height 305
click at [482, 232] on button "Send Message" at bounding box center [479, 236] width 74 height 17
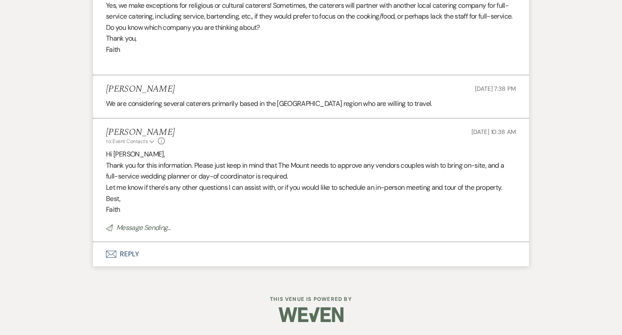
scroll to position [1257, 0]
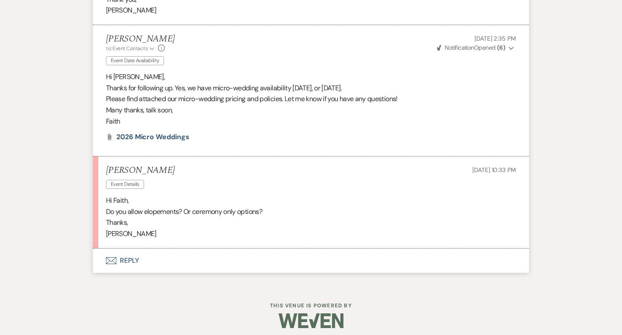
click at [138, 259] on button "Envelope Reply" at bounding box center [311, 261] width 436 height 24
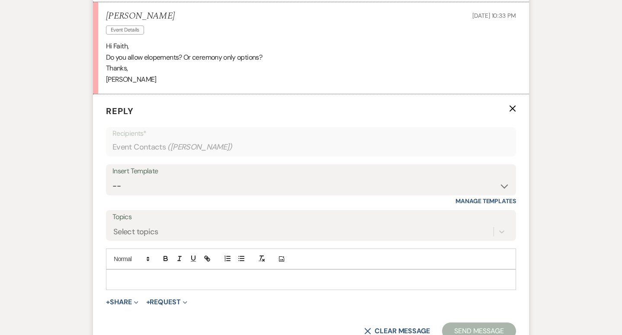
scroll to position [1321, 0]
click at [141, 277] on p at bounding box center [311, 281] width 396 height 10
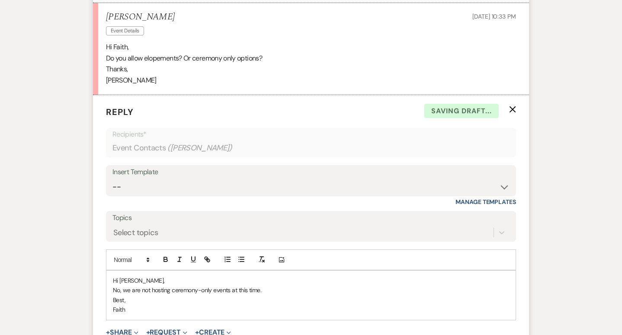
click at [288, 286] on p "No, we are not hosting ceremony-only events at this time." at bounding box center [311, 291] width 396 height 10
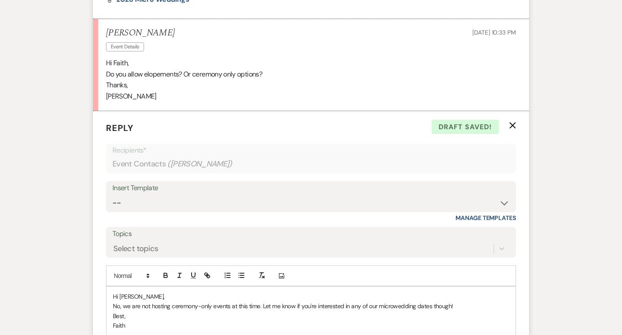
scroll to position [1308, 0]
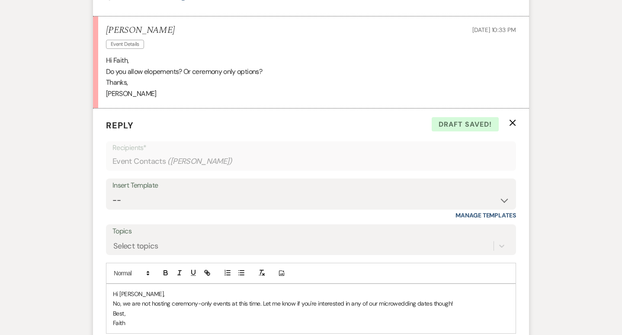
click at [390, 303] on p "No, we are not hosting ceremony-only events at this time. Let me know if you're…" at bounding box center [311, 304] width 396 height 10
click at [392, 306] on p "No, we are not hosting ceremony-only events at this time. Let me know if you're…" at bounding box center [311, 304] width 396 height 10
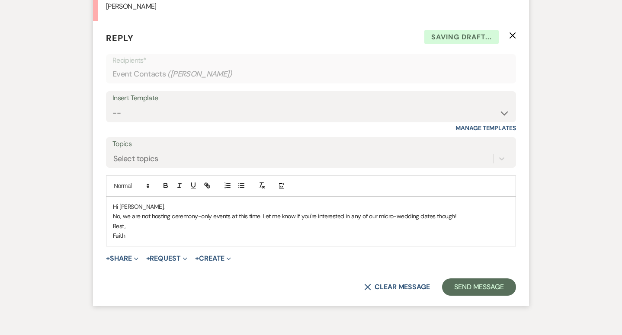
scroll to position [1406, 0]
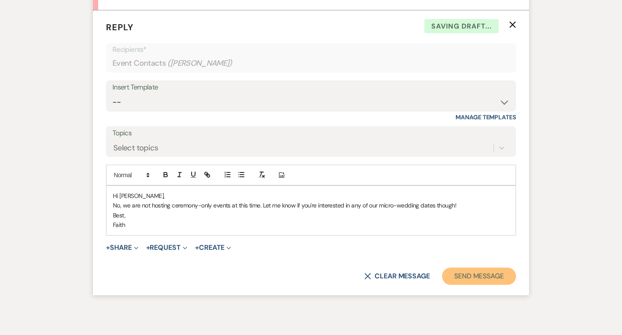
click at [483, 282] on button "Send Message" at bounding box center [479, 276] width 74 height 17
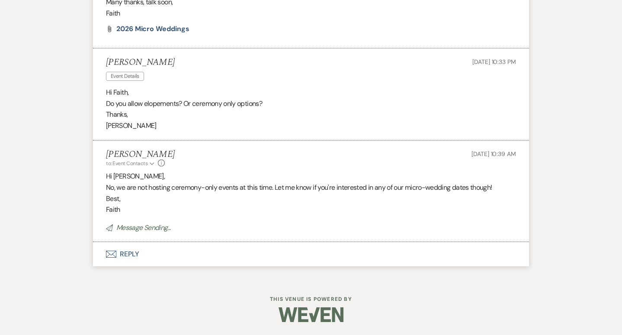
scroll to position [1276, 0]
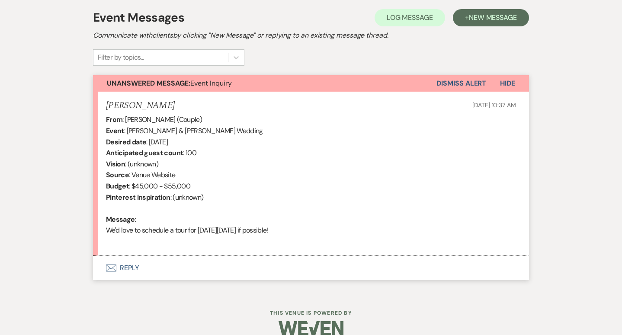
click at [121, 268] on button "Envelope Reply" at bounding box center [311, 268] width 436 height 24
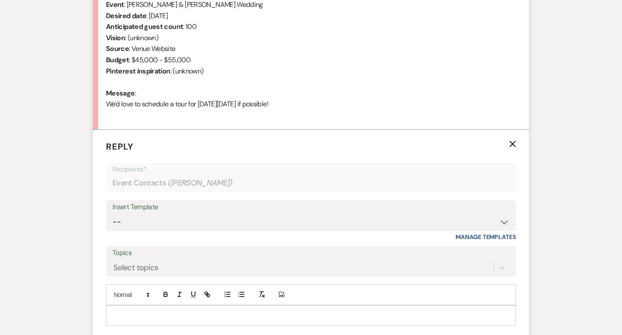
scroll to position [381, 0]
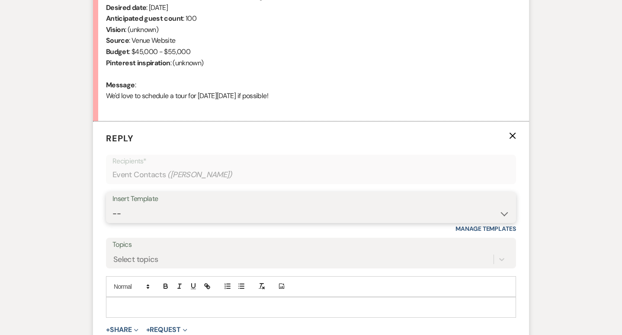
click at [143, 217] on select "-- Weven Planning Portal Introduction (Booked Events) Initial Inquiry Response …" at bounding box center [311, 214] width 397 height 17
select select "5515"
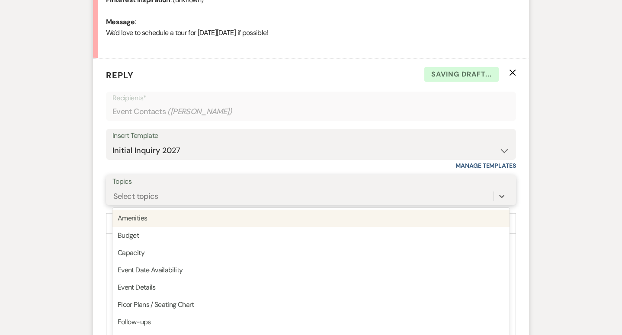
click at [142, 205] on div "option Amenities focused, 1 of 20. 20 results available. Use Up and Down to cho…" at bounding box center [311, 196] width 397 height 16
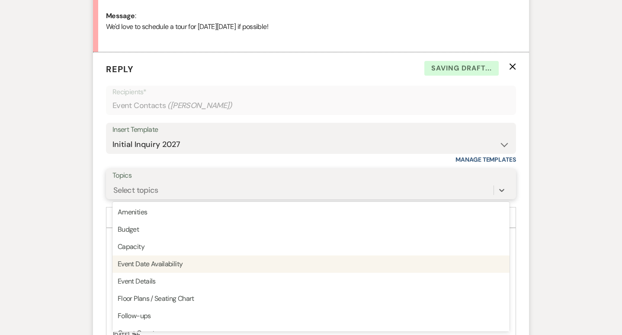
click at [142, 257] on div "Event Date Availability" at bounding box center [311, 264] width 397 height 17
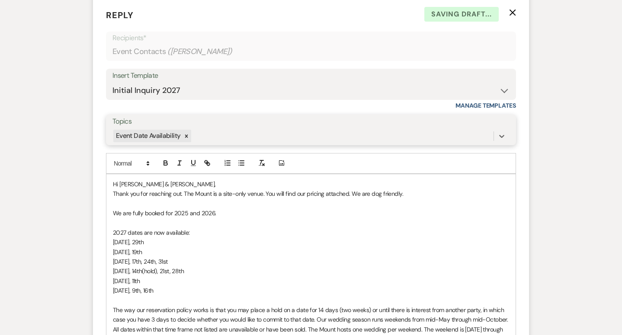
scroll to position [503, 0]
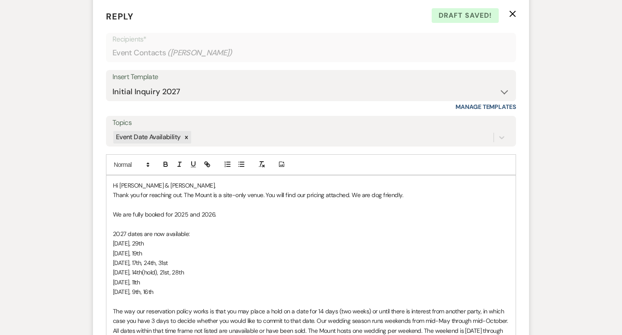
drag, startPoint x: 180, startPoint y: 293, endPoint x: 105, endPoint y: 235, distance: 94.2
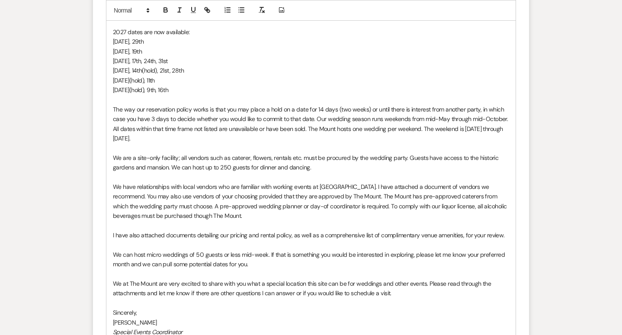
scroll to position [707, 0]
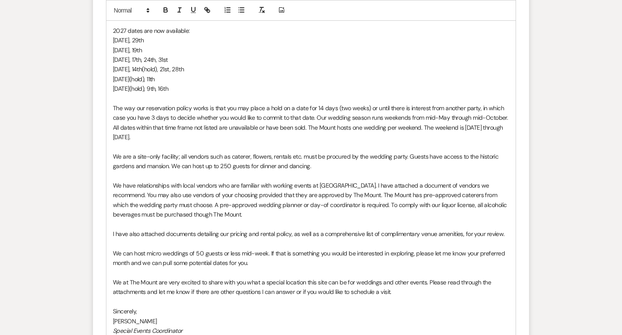
click at [441, 293] on p "We at The Mount are very excited to share with you what a special location this…" at bounding box center [311, 287] width 396 height 19
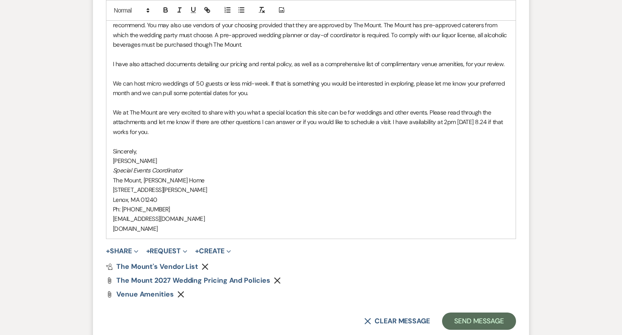
scroll to position [891, 0]
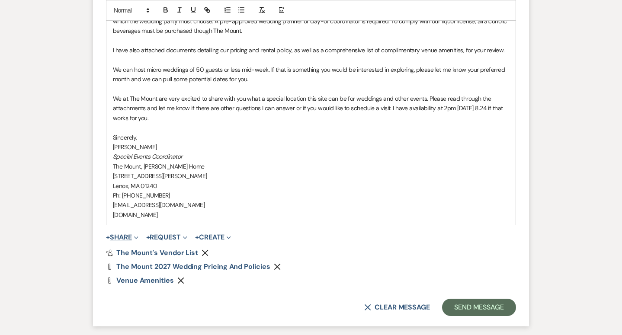
click at [119, 236] on button "+ Share Expand" at bounding box center [122, 237] width 32 height 7
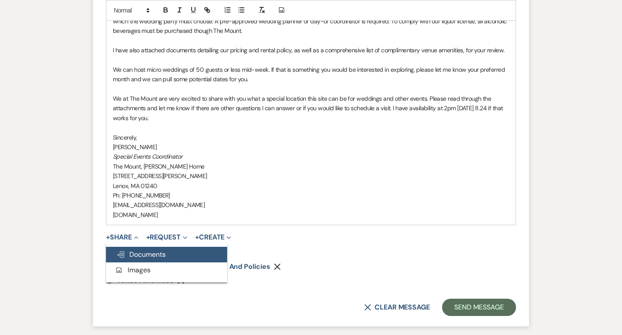
click at [127, 253] on span "Doc Upload Documents" at bounding box center [140, 254] width 49 height 9
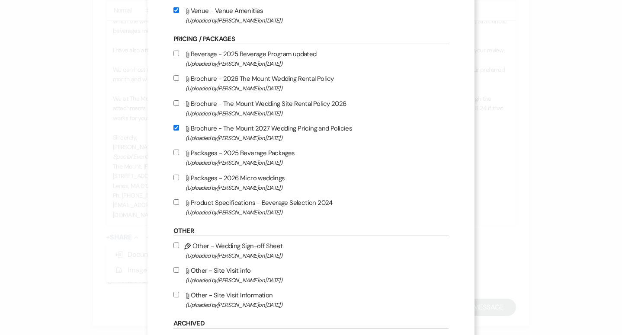
scroll to position [799, 0]
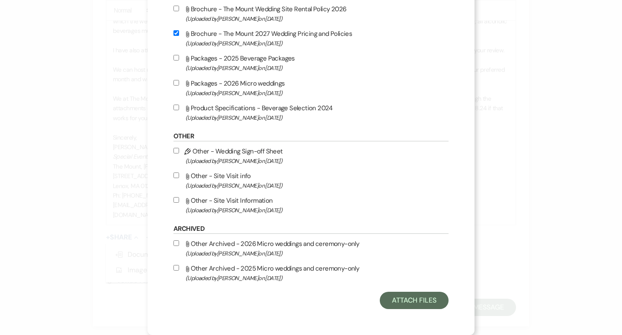
click at [273, 207] on span "(Uploaded by Faith Linz on Mar 19th, 2025 )" at bounding box center [317, 211] width 263 height 10
click at [179, 203] on input "Attach File Other - Site Visit Information (Uploaded by Faith Linz on Mar 19th,…" at bounding box center [177, 200] width 6 height 6
checkbox input "true"
click at [402, 302] on button "Attach Files" at bounding box center [414, 300] width 69 height 17
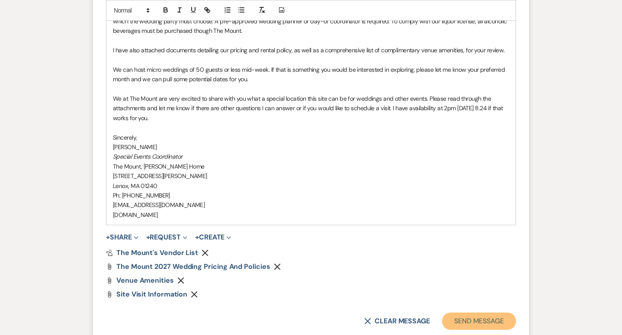
click at [467, 323] on button "Send Message" at bounding box center [479, 321] width 74 height 17
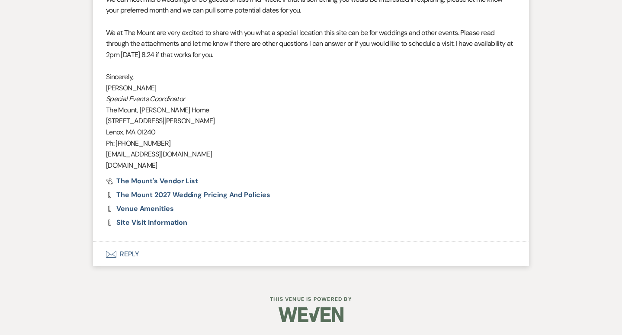
scroll to position [877, 0]
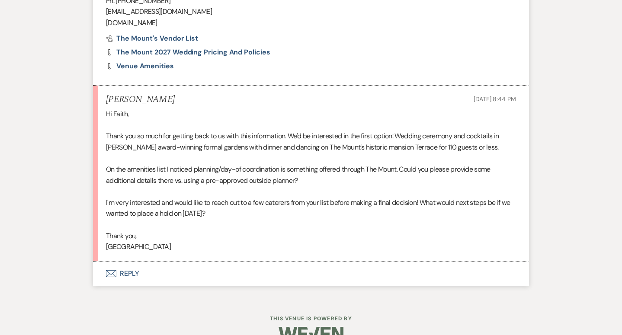
click at [135, 278] on button "Envelope Reply" at bounding box center [311, 274] width 436 height 24
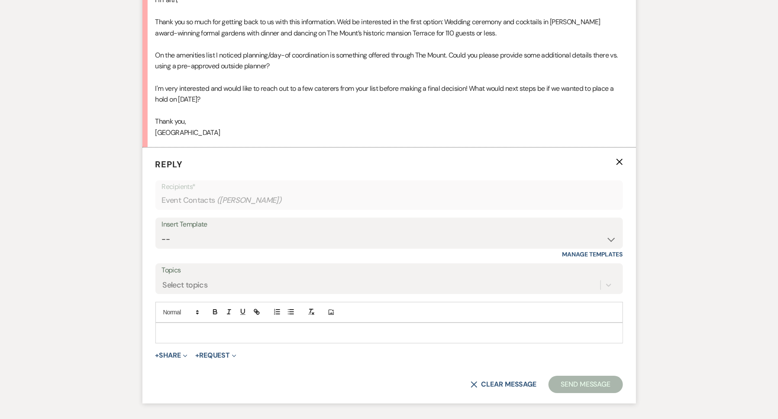
scroll to position [1090, 0]
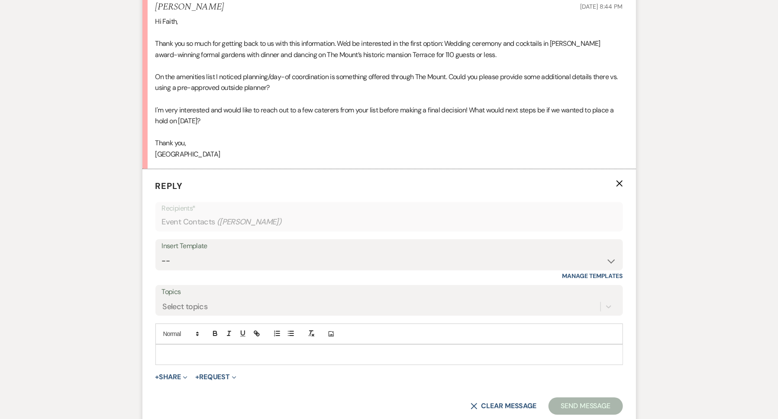
click at [305, 335] on p at bounding box center [388, 355] width 453 height 10
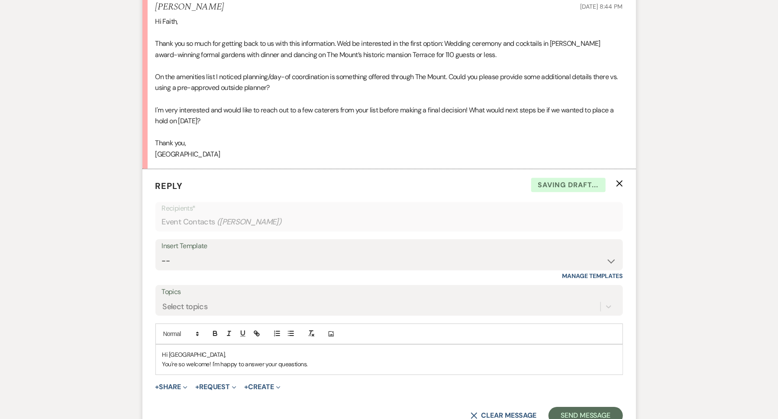
click at [282, 335] on p "You're so welcome! I'm happy to answer your queastions." at bounding box center [388, 365] width 453 height 10
click at [290, 335] on p "You're so welcome! I'm happy to answer your queastions." at bounding box center [388, 365] width 453 height 10
click at [303, 335] on p "You're so welcome! I'm happy to answer your queastions." at bounding box center [388, 365] width 453 height 10
click at [213, 335] on p "You're so welcome! I'm happy to answer your questions." at bounding box center [388, 365] width 453 height 10
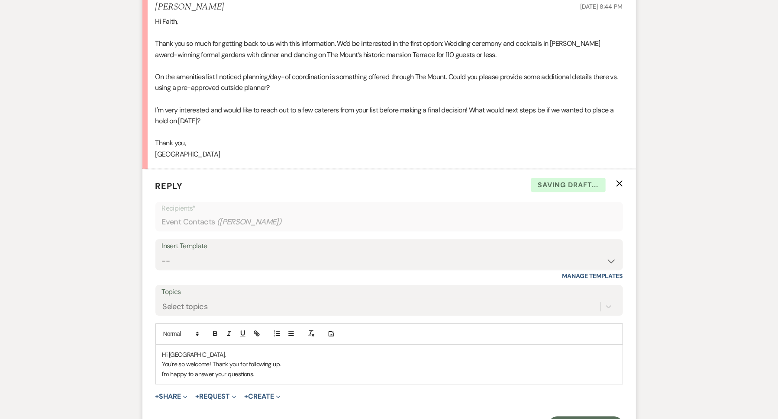
click at [280, 335] on p "I'm happy to answer your questions." at bounding box center [388, 375] width 453 height 10
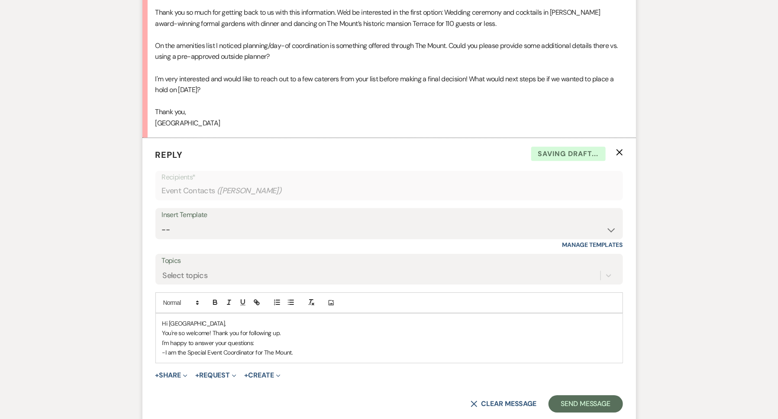
scroll to position [1129, 0]
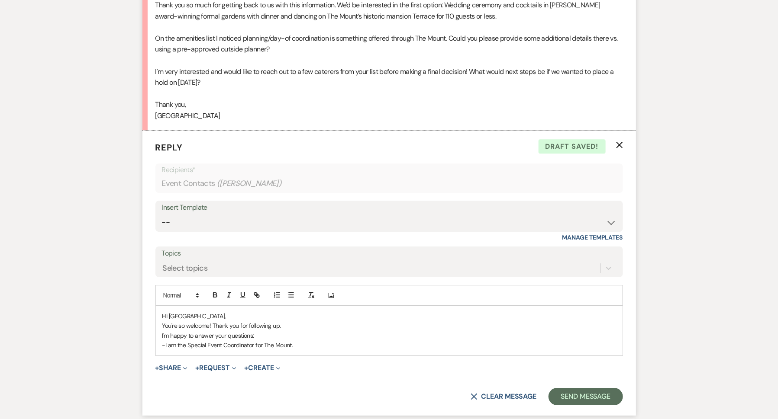
click at [161, 335] on div "Hi Paris, You're so welcome! Thank you for following up. I'm happy to answer yo…" at bounding box center [389, 330] width 466 height 49
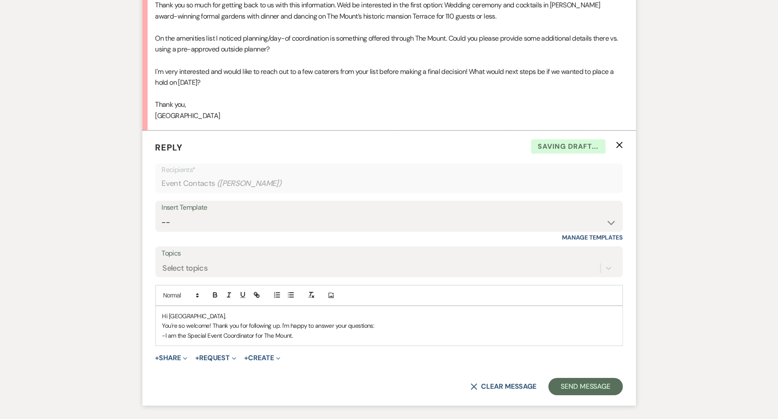
click at [308, 334] on p "-I am the Special Event Coordinator for The Mount." at bounding box center [388, 336] width 453 height 10
click at [473, 335] on p "-I am the Special Event Coordinator for The Mount. You need a full-service wedd…" at bounding box center [388, 336] width 453 height 10
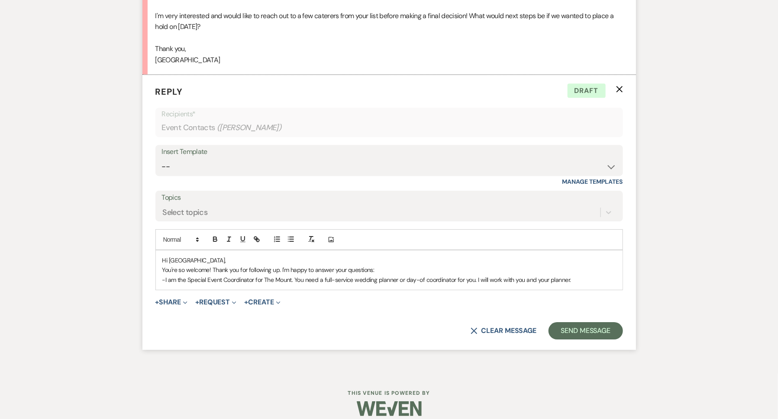
scroll to position [1183, 0]
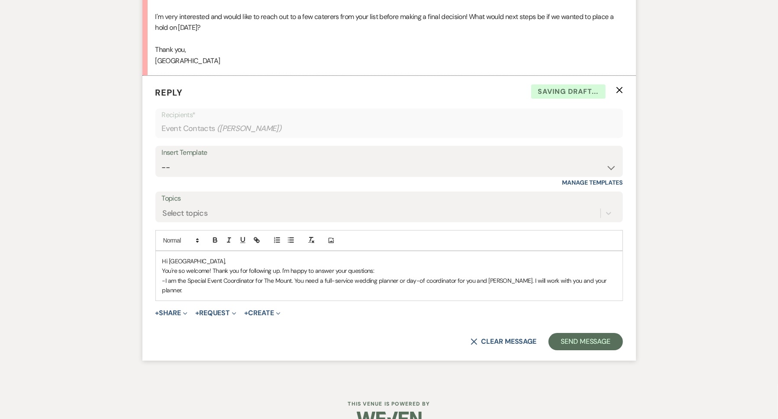
click at [615, 276] on p "-I am the Special Event Coordinator for The Mount. You need a full-service wedd…" at bounding box center [388, 285] width 453 height 19
click at [614, 280] on p "-I am the Special Event Coordinator for The Mount. You need a full-service wedd…" at bounding box center [388, 285] width 453 height 19
click at [555, 280] on p "-I am the Special Event Coordinator for The Mount. You need a full-service wedd…" at bounding box center [388, 285] width 453 height 19
click at [458, 285] on p "-I am the Special Event Coordinator for The Mount. You need a full-service wedd…" at bounding box center [388, 285] width 453 height 19
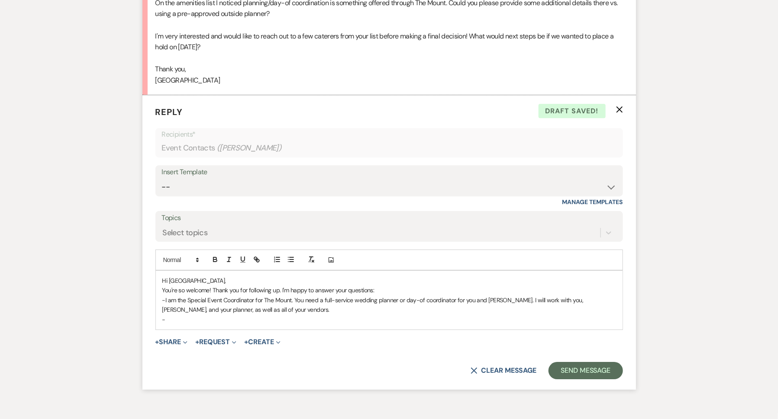
scroll to position [1165, 0]
click at [421, 314] on p "-" at bounding box center [388, 319] width 453 height 10
click at [497, 305] on p "-I am the Special Event Coordinator for The Mount. You need a full-service wedd…" at bounding box center [388, 303] width 453 height 19
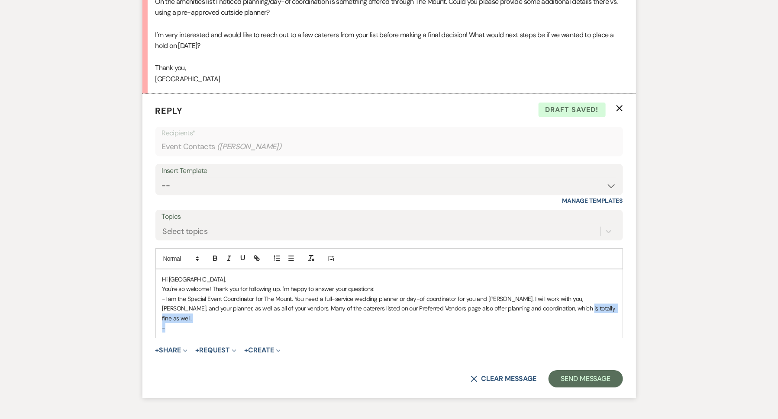
drag, startPoint x: 553, startPoint y: 306, endPoint x: 590, endPoint y: 319, distance: 38.9
click at [590, 319] on div "Hi Paris, You're so welcome! Thank you for following up. I'm happy to answer yo…" at bounding box center [389, 304] width 466 height 68
click at [582, 307] on p "-I am the Special Event Coordinator for The Mount. You need a full-service wedd…" at bounding box center [388, 308] width 453 height 29
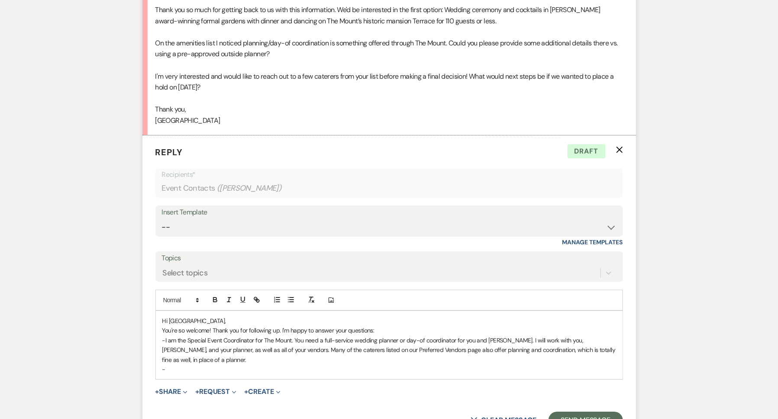
scroll to position [1136, 0]
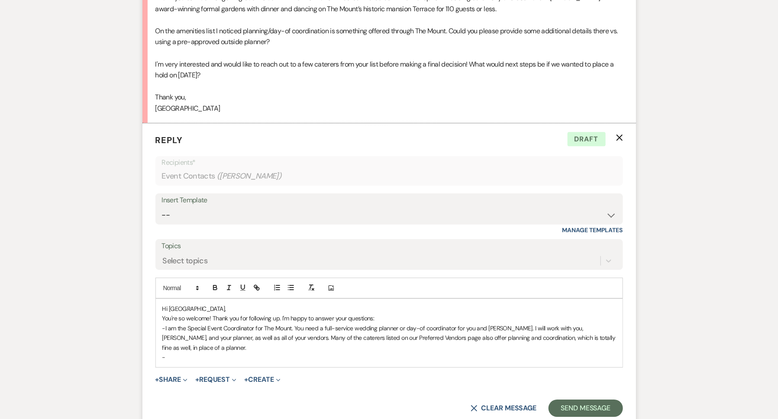
click at [337, 335] on p "-" at bounding box center [388, 358] width 453 height 10
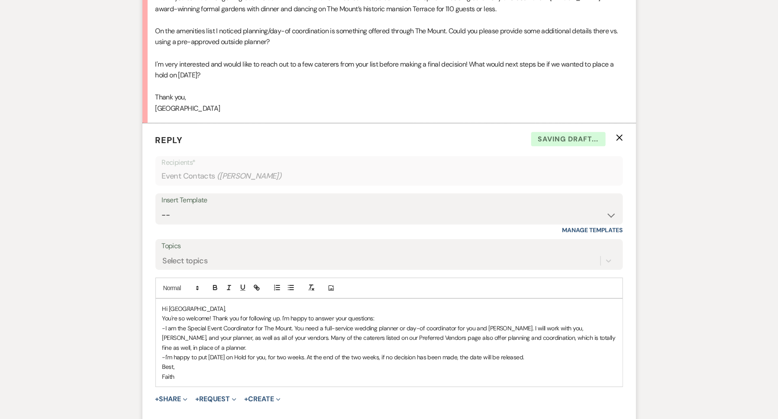
click at [581, 335] on p "-I'm happy to put June 19th, 2027 on Hold for you, for two weeks. At the end of…" at bounding box center [388, 358] width 453 height 10
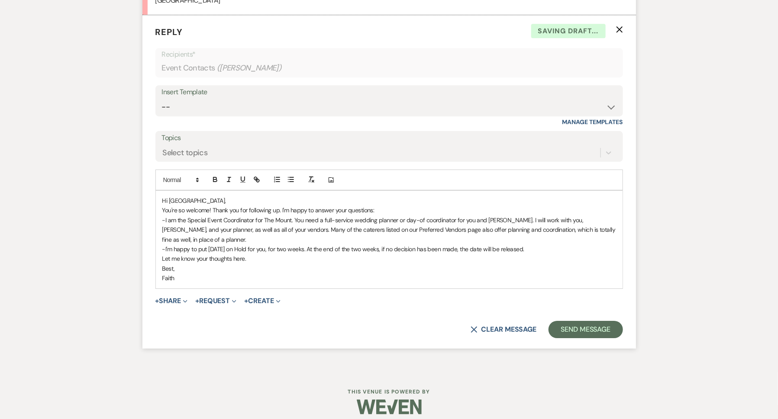
scroll to position [1245, 0]
click at [235, 256] on p "Let me know your thoughts here." at bounding box center [388, 258] width 453 height 10
click at [580, 320] on button "Send Message" at bounding box center [585, 328] width 74 height 17
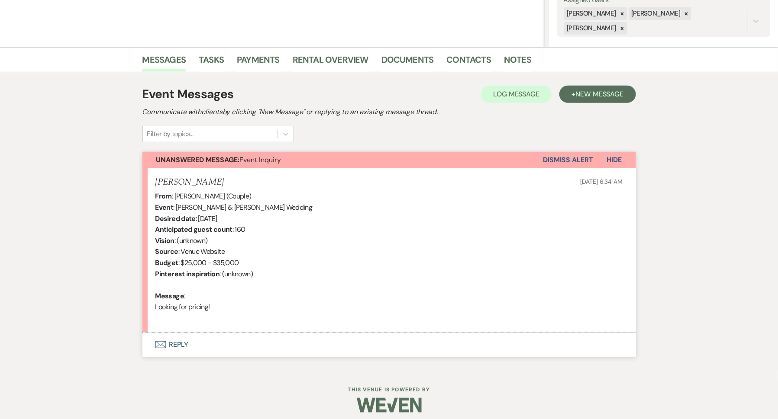
click at [182, 341] on button "Envelope Reply" at bounding box center [388, 345] width 493 height 24
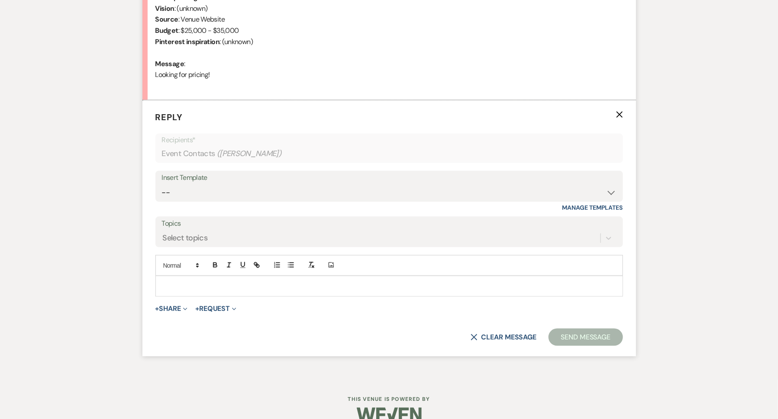
scroll to position [417, 0]
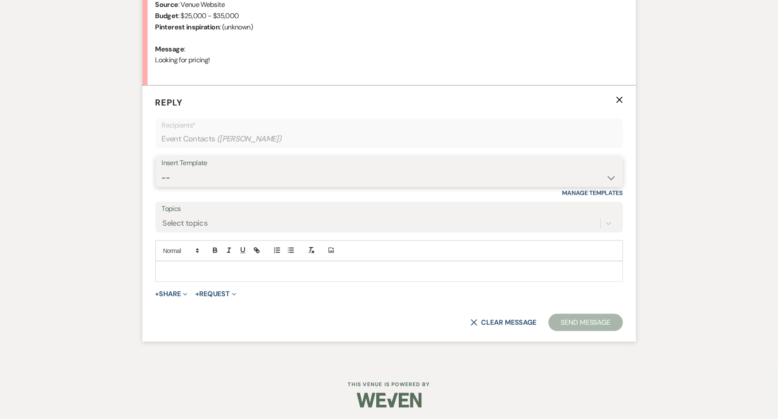
click at [228, 180] on select "-- Weven Planning Portal Introduction (Booked Events) Initial Inquiry Response …" at bounding box center [389, 178] width 454 height 17
select select "5515"
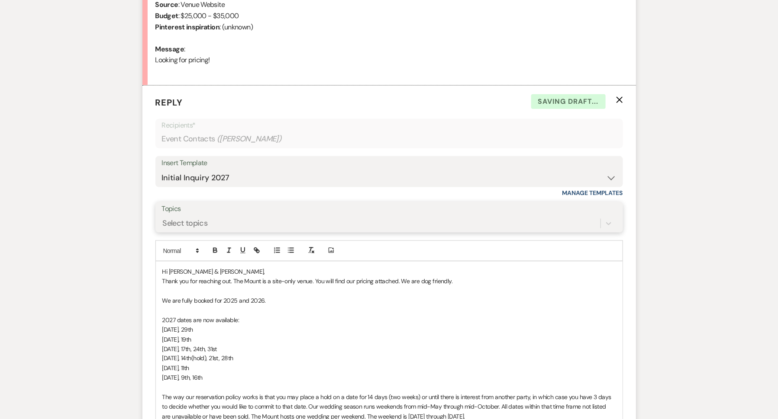
click at [228, 222] on div "Select topics" at bounding box center [381, 223] width 438 height 15
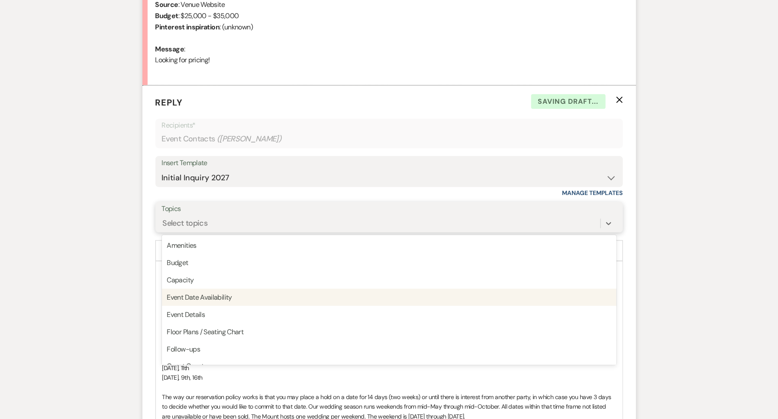
click at [227, 294] on div "Event Date Availability" at bounding box center [389, 297] width 454 height 17
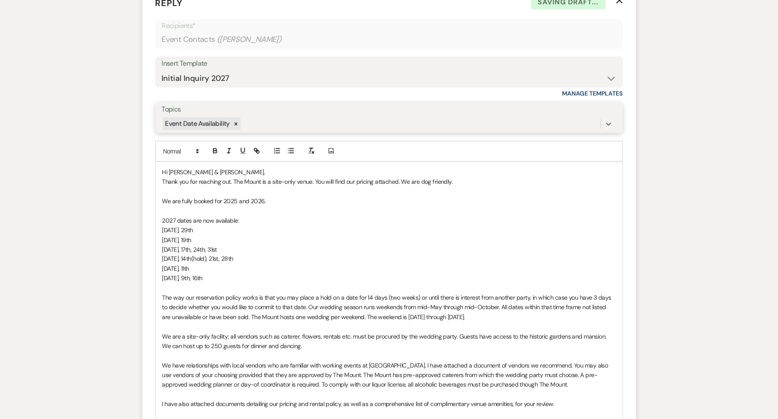
scroll to position [516, 0]
drag, startPoint x: 230, startPoint y: 281, endPoint x: 135, endPoint y: 222, distance: 111.2
click at [135, 222] on div "Messages Tasks Payments Rental Overview Documents Contacts Notes Event Messages…" at bounding box center [389, 198] width 778 height 994
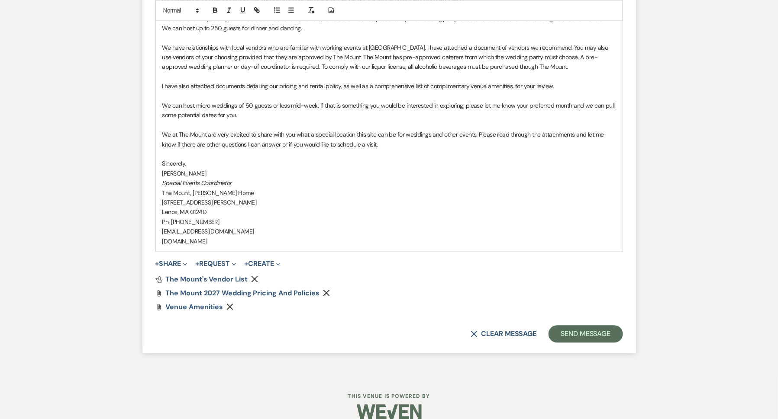
scroll to position [846, 0]
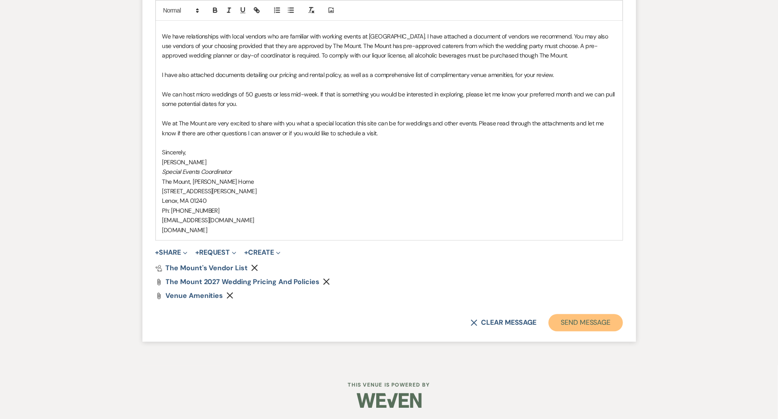
click at [573, 323] on button "Send Message" at bounding box center [585, 322] width 74 height 17
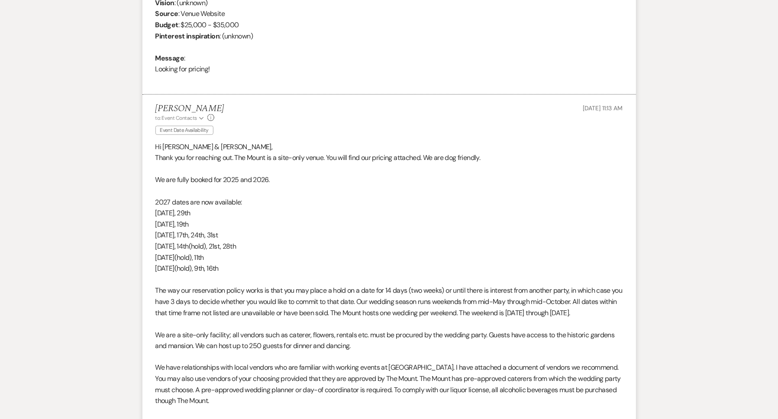
scroll to position [0, 0]
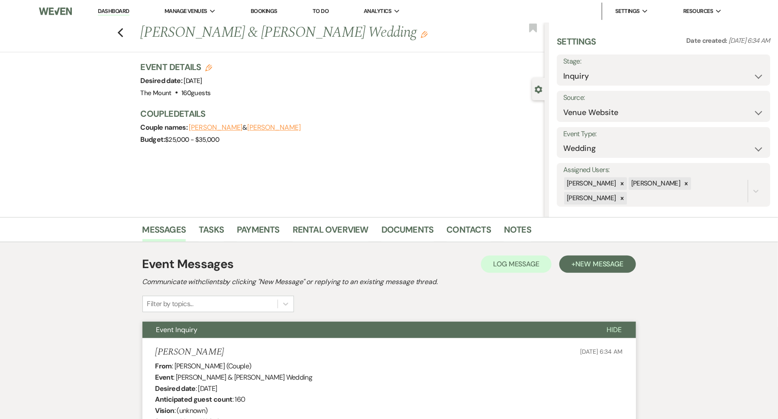
click at [125, 10] on link "Dashboard" at bounding box center [113, 11] width 31 height 8
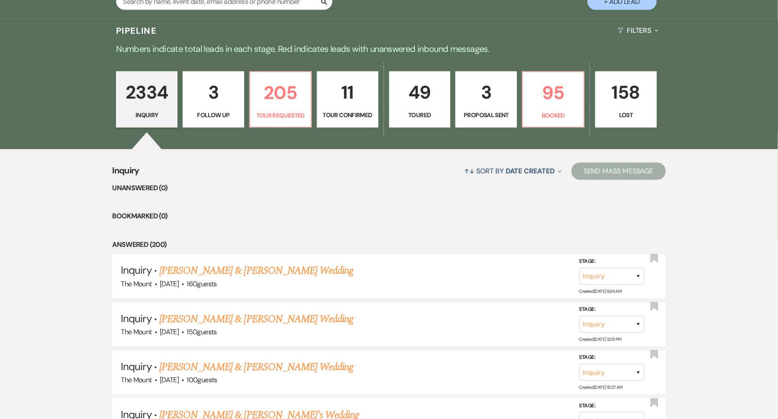
scroll to position [199, 0]
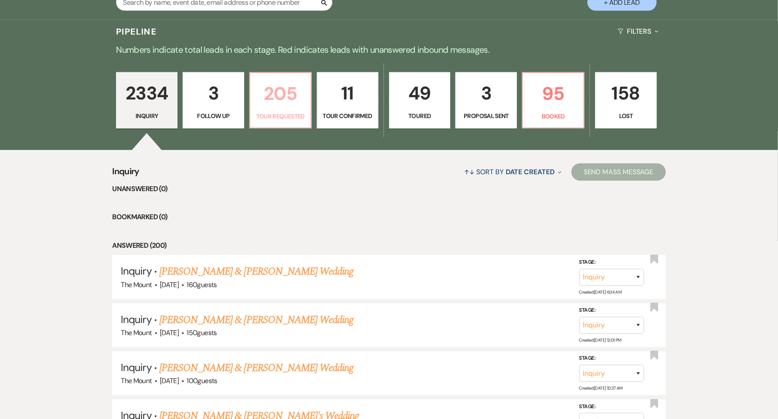
click at [286, 122] on link "205 Tour Requested" at bounding box center [280, 100] width 62 height 56
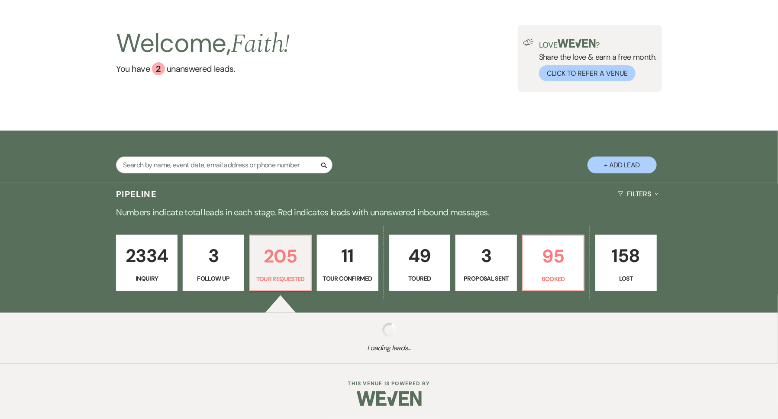
select select "2"
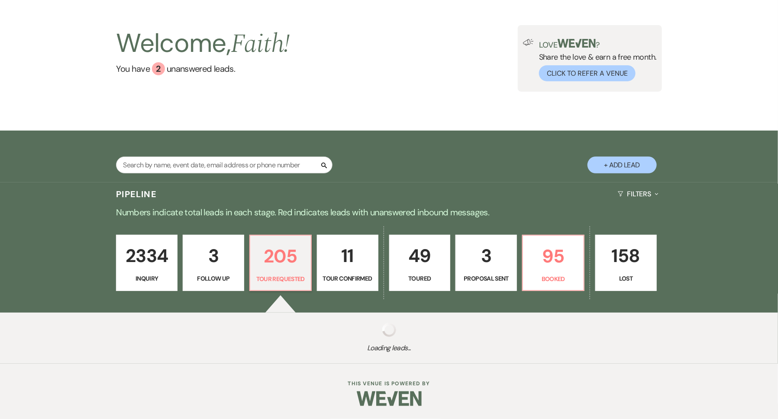
select select "2"
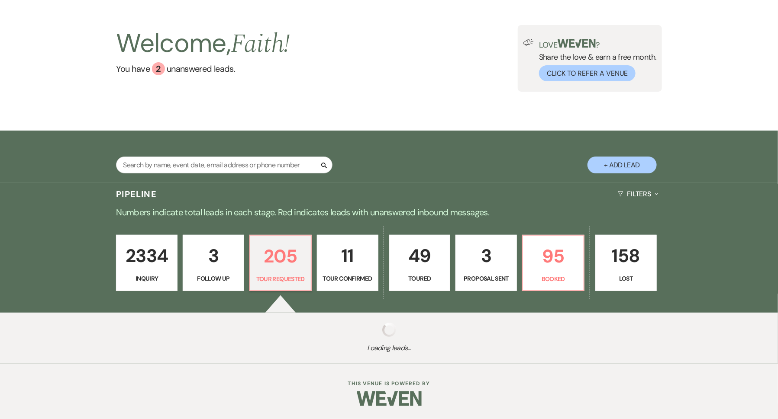
select select "2"
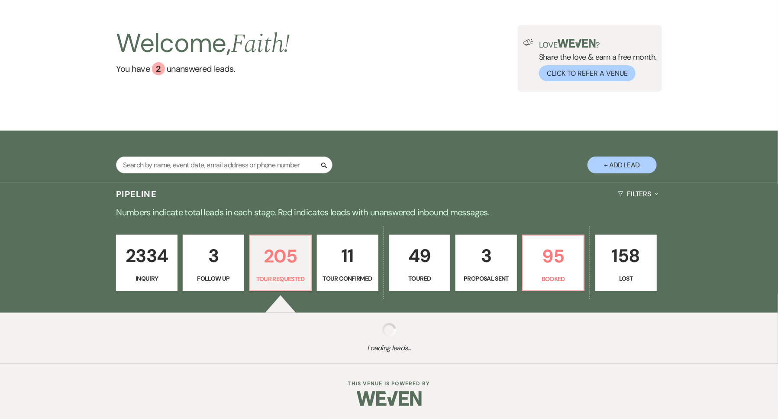
select select "2"
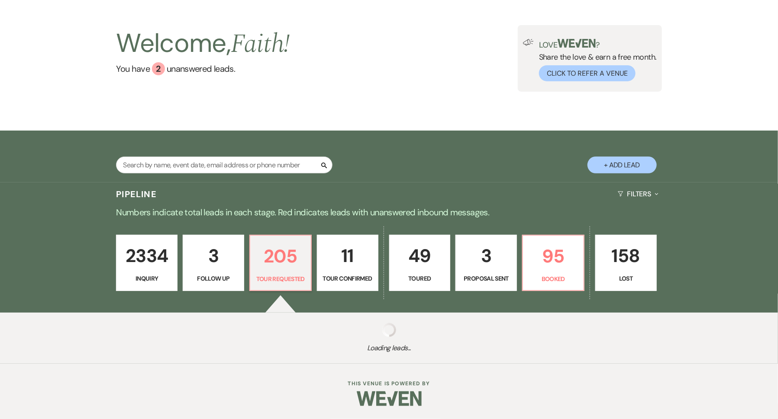
select select "2"
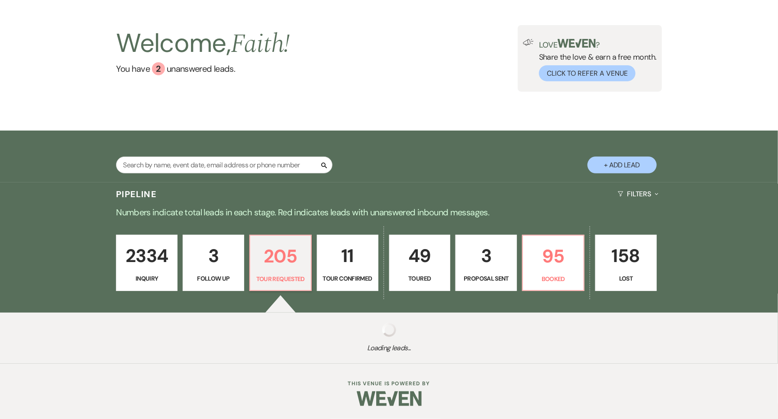
select select "2"
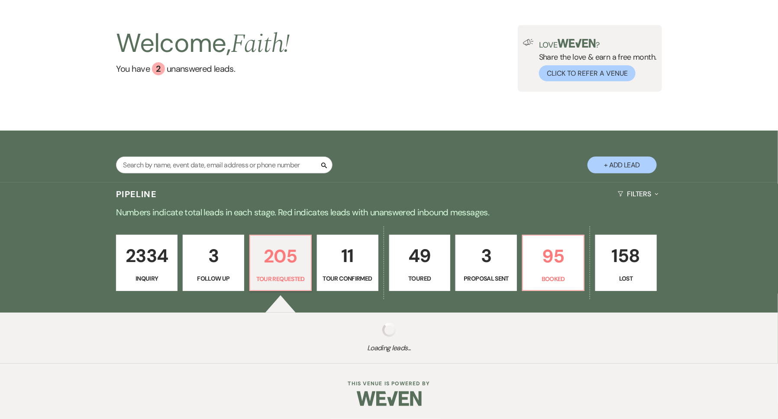
select select "2"
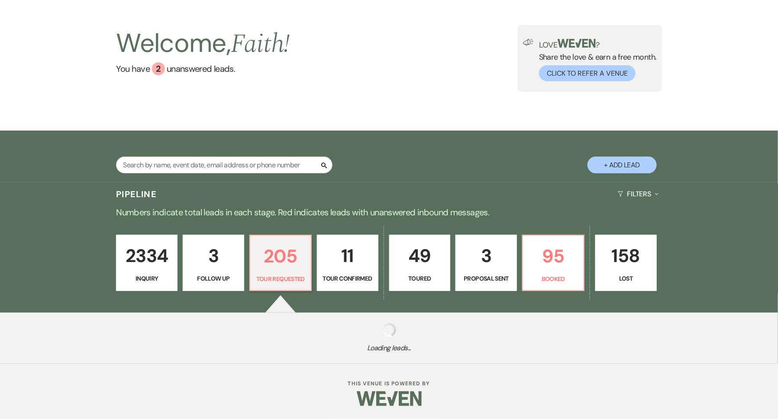
select select "2"
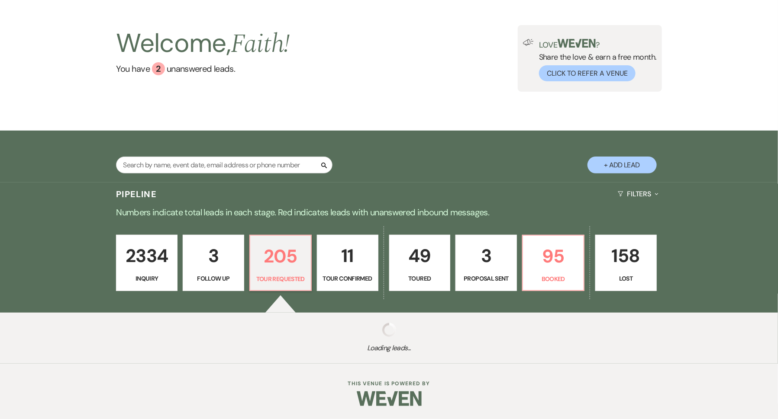
select select "2"
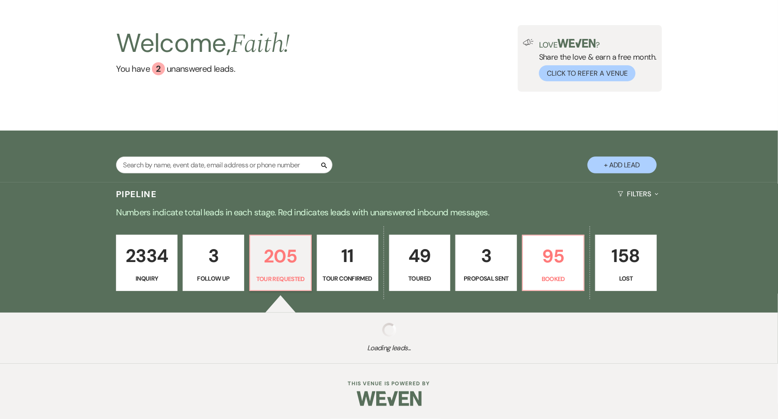
select select "2"
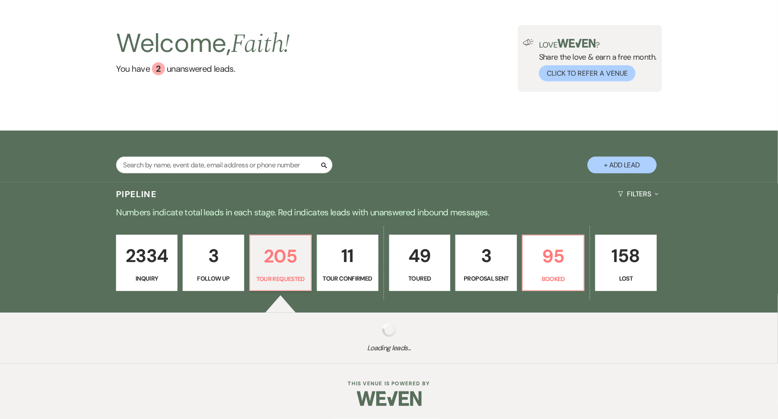
select select "2"
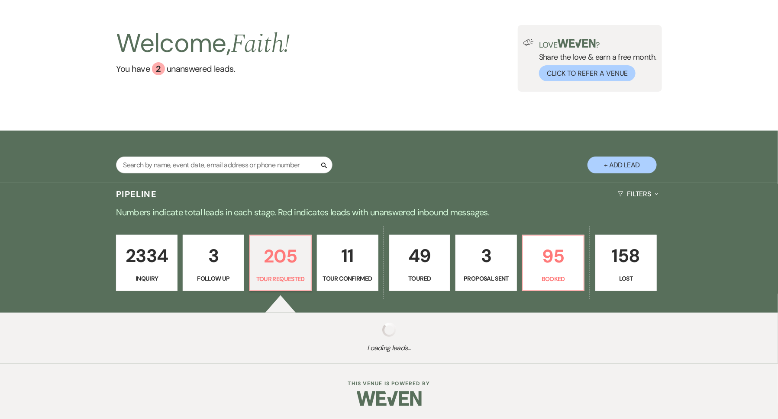
select select "2"
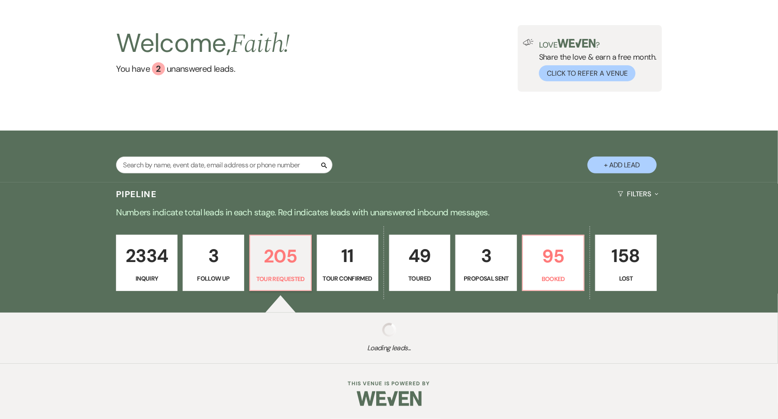
select select "2"
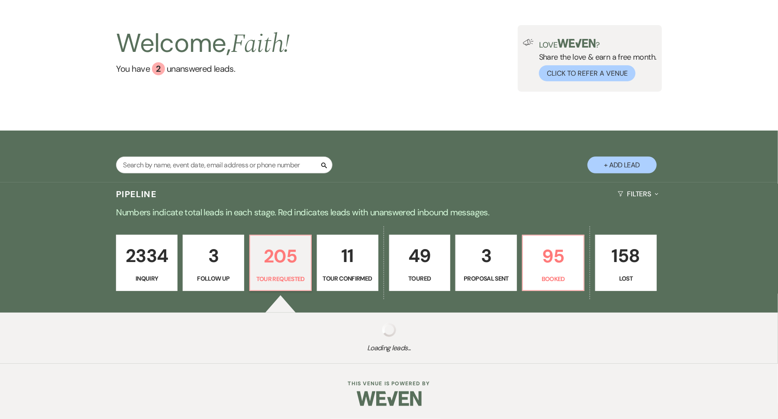
select select "2"
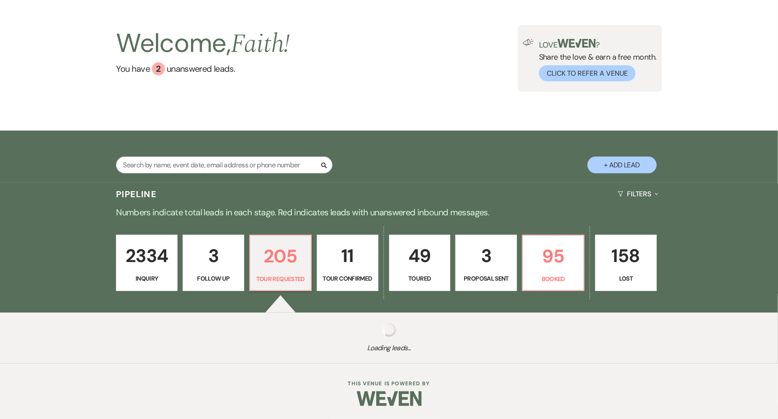
select select "2"
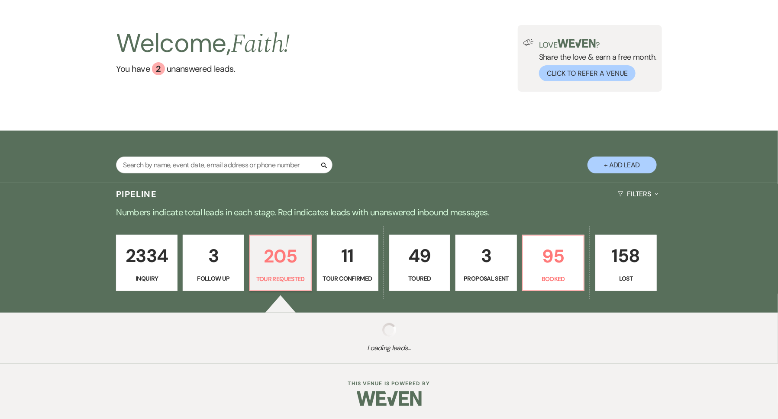
select select "2"
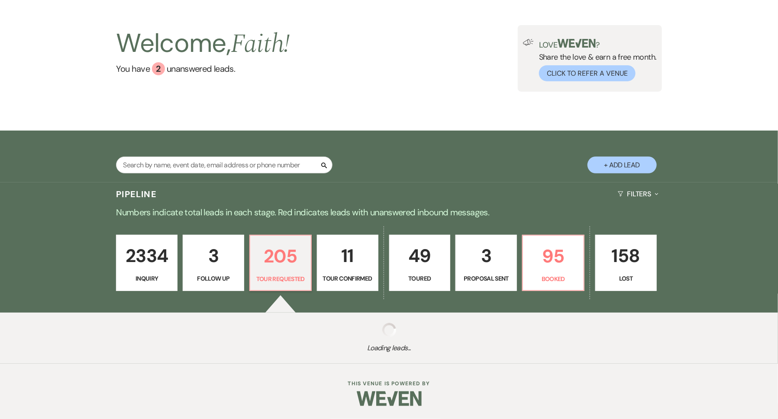
select select "2"
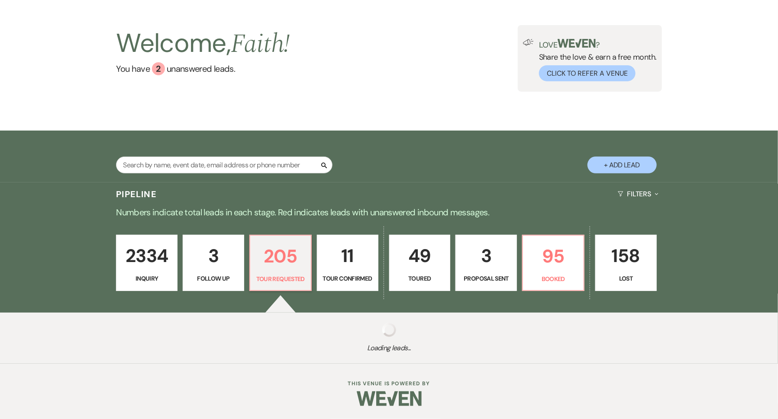
select select "2"
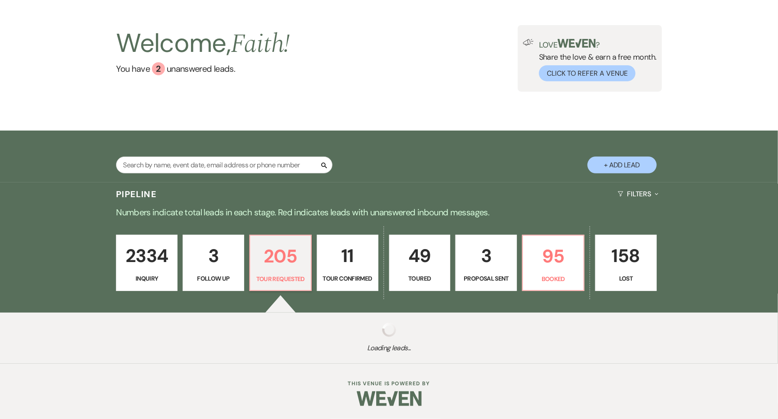
select select "2"
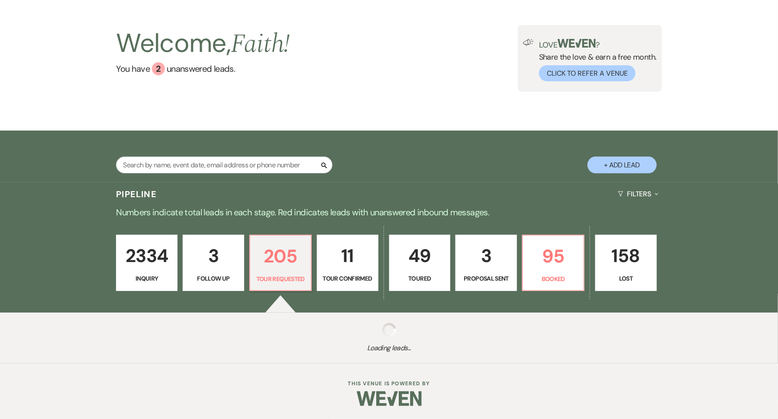
select select "2"
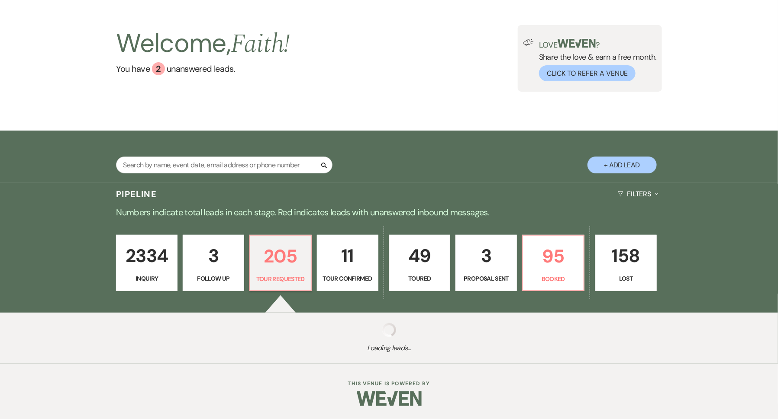
select select "2"
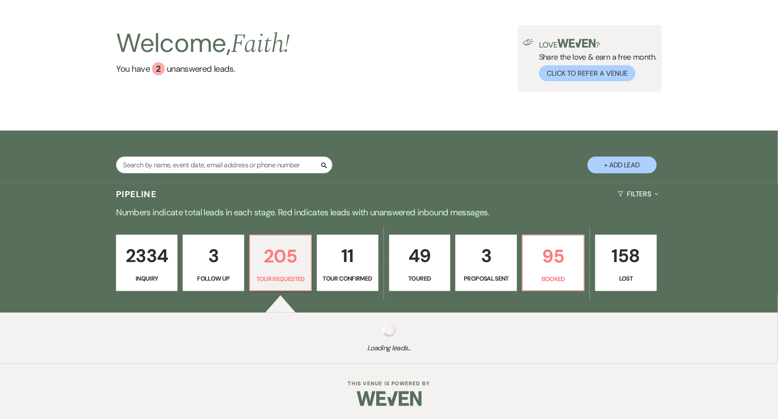
select select "2"
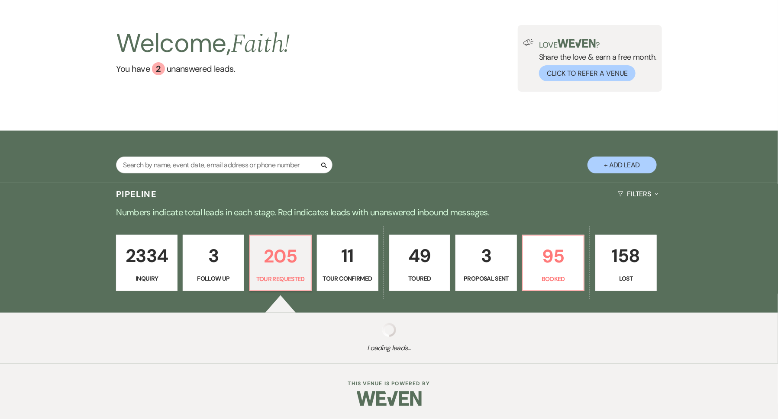
select select "2"
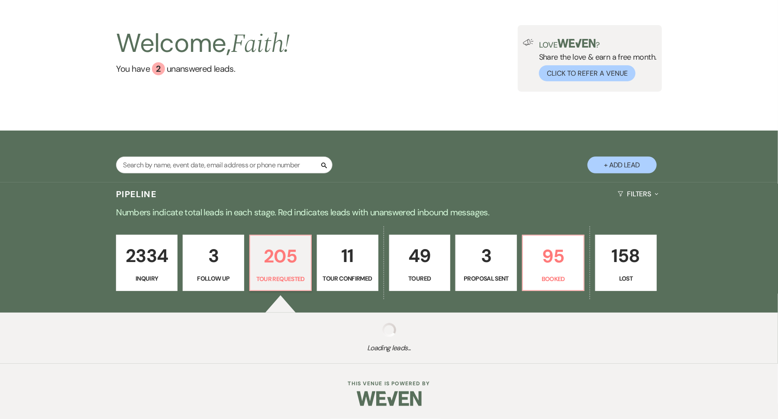
select select "2"
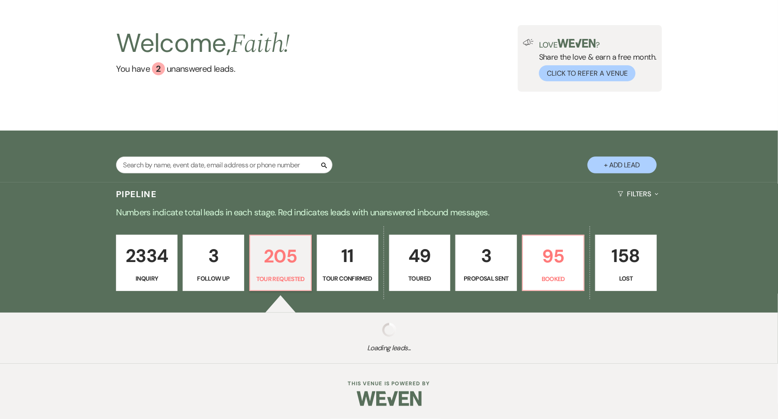
select select "2"
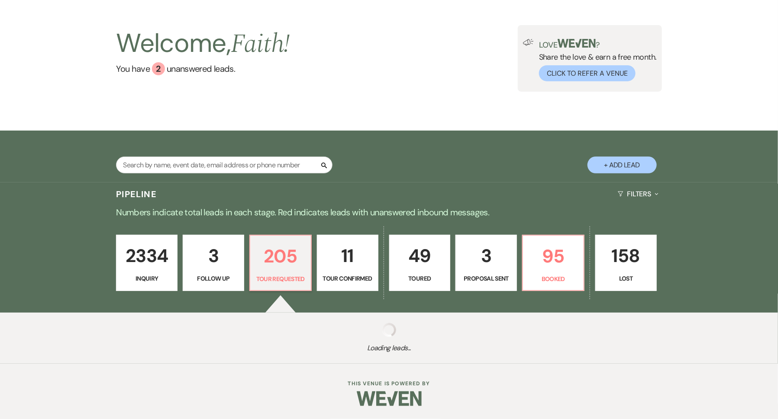
select select "2"
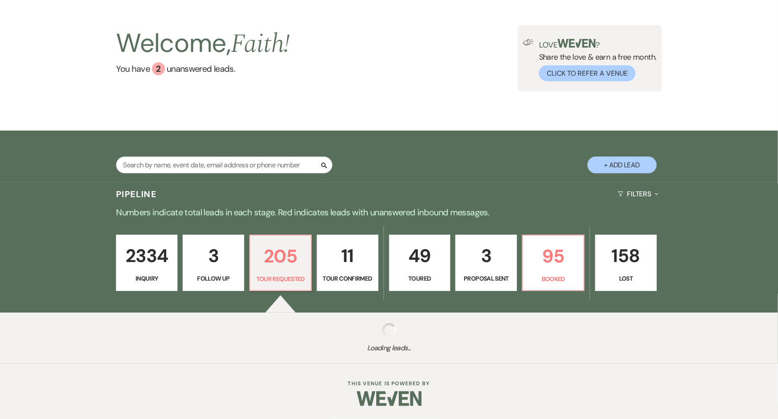
select select "2"
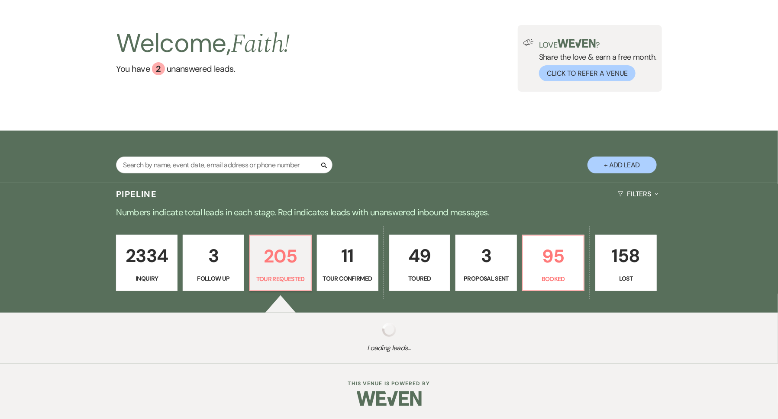
select select "2"
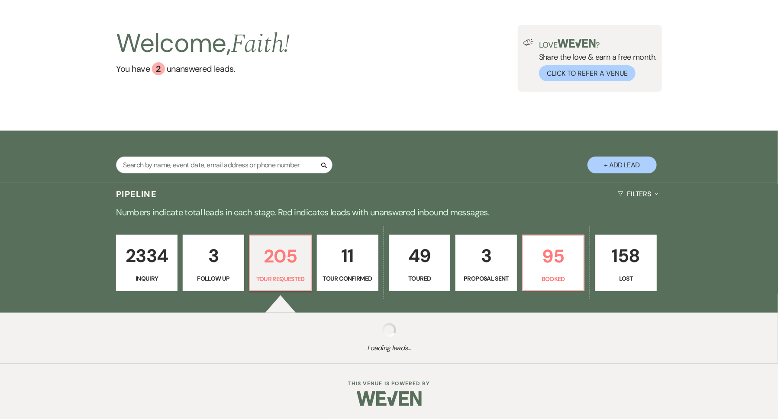
select select "2"
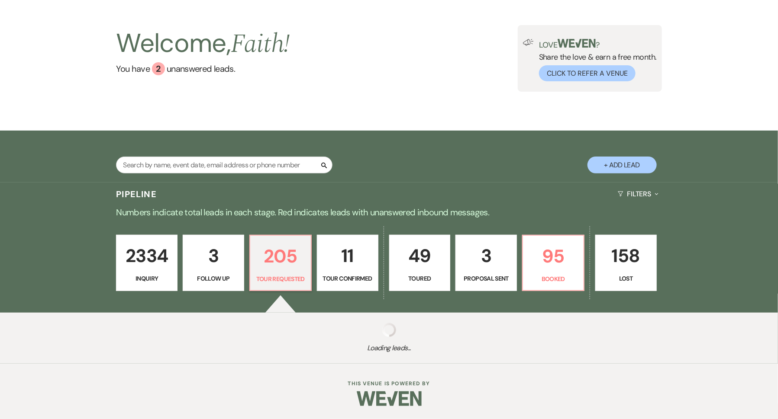
select select "2"
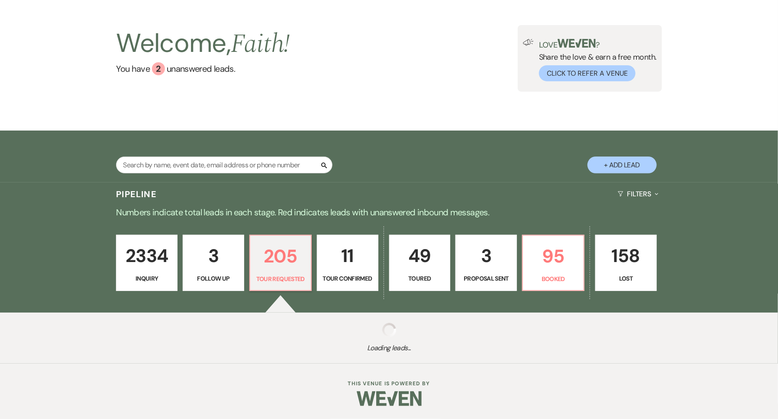
select select "2"
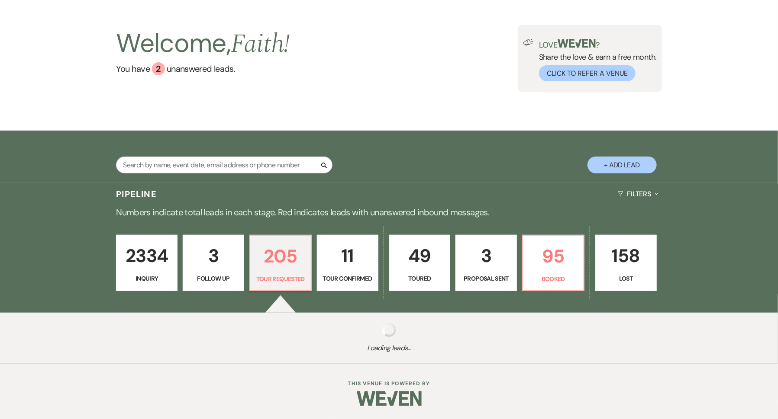
select select "2"
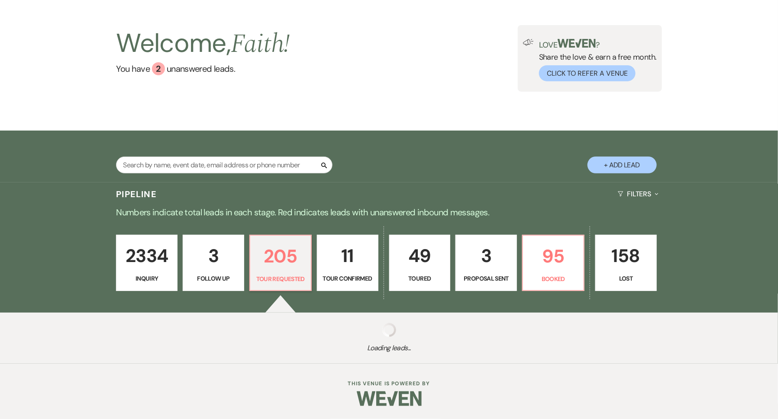
select select "2"
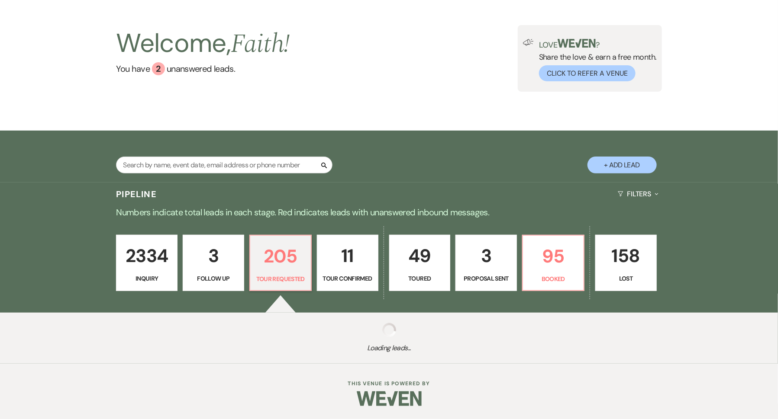
select select "2"
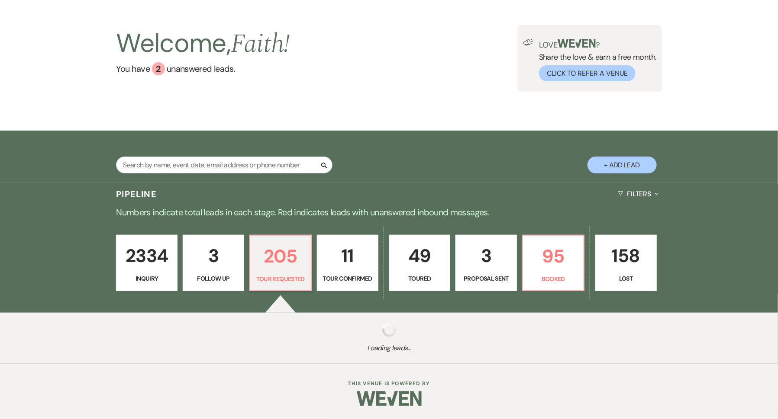
select select "2"
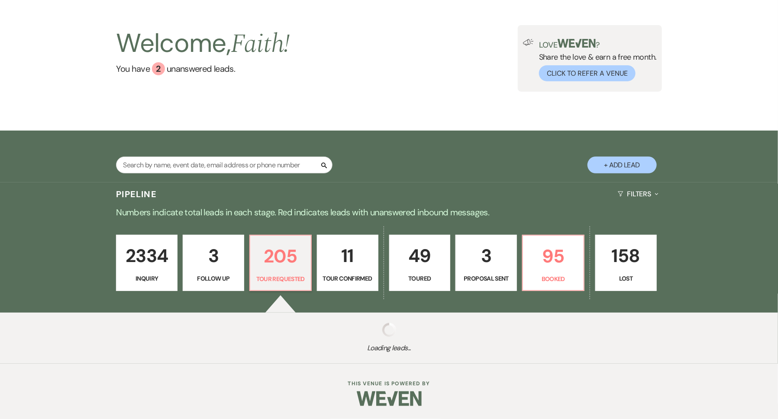
select select "2"
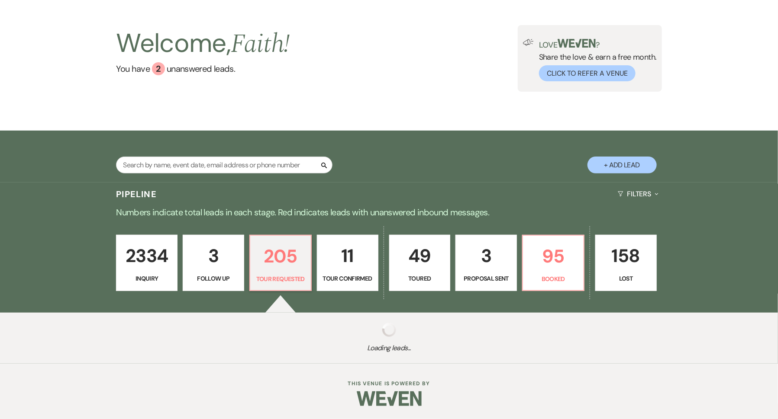
select select "2"
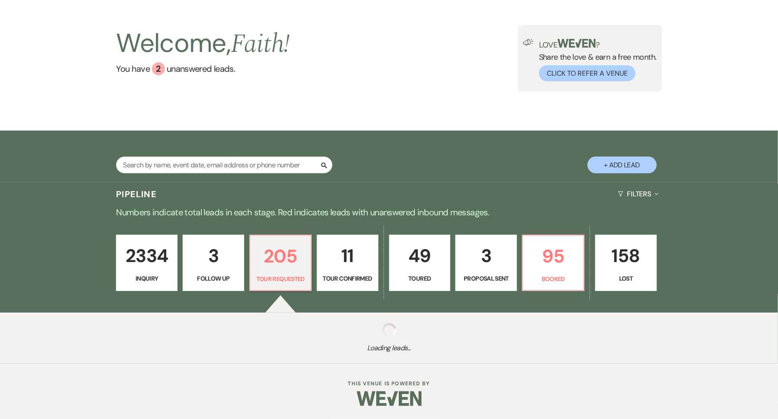
select select "2"
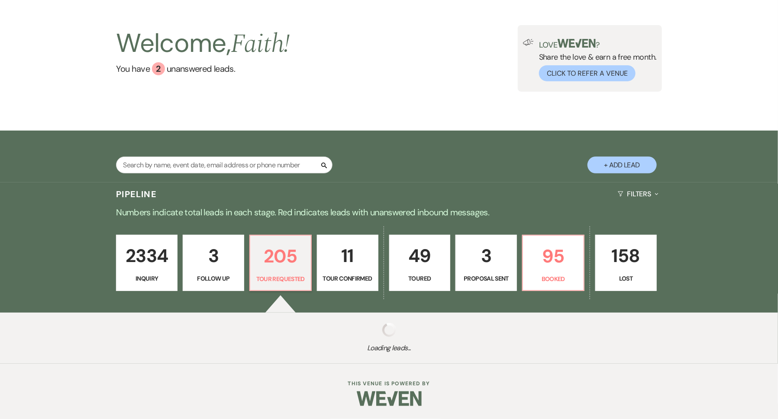
select select "2"
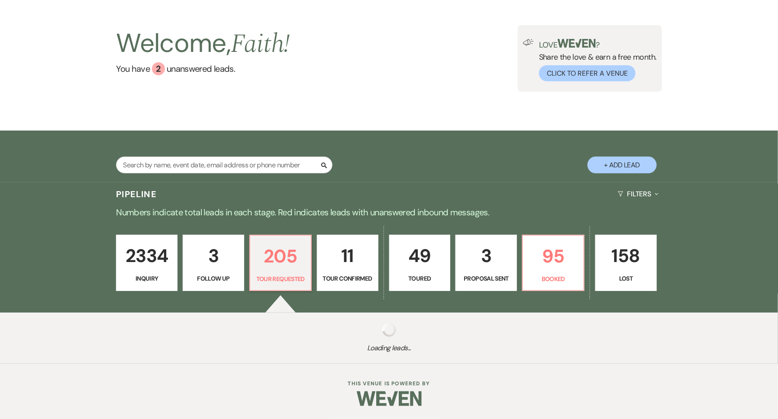
select select "2"
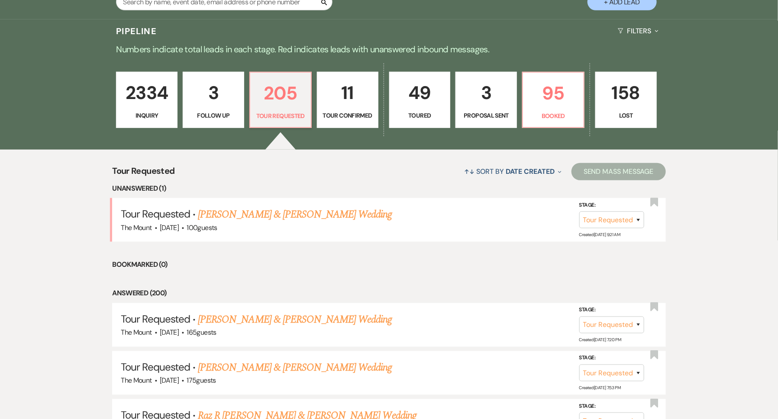
scroll to position [197, 0]
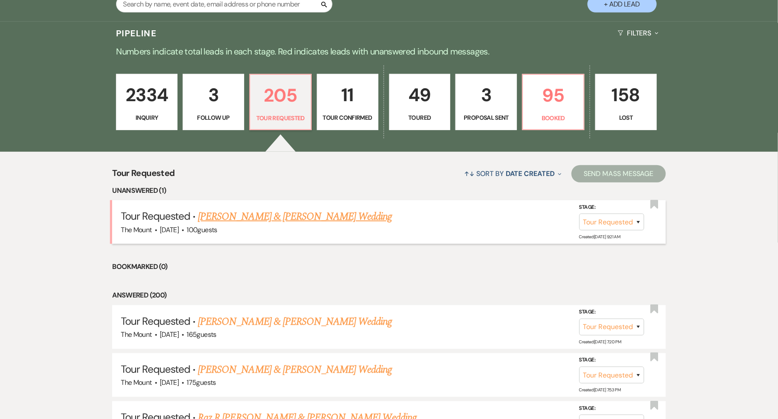
click at [357, 219] on link "David Matthews & Jocelyn Pepper's Wedding" at bounding box center [295, 217] width 194 height 16
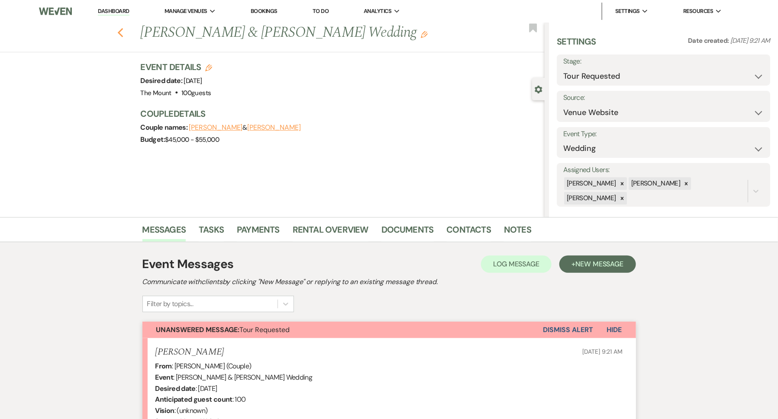
click at [120, 32] on icon "Previous" at bounding box center [120, 33] width 6 height 10
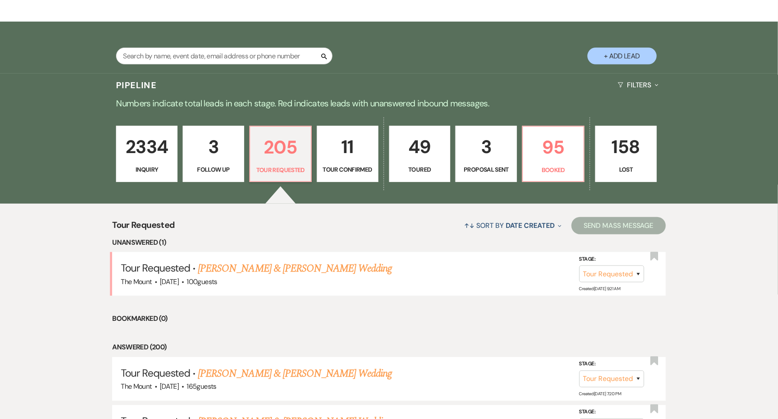
scroll to position [165, 0]
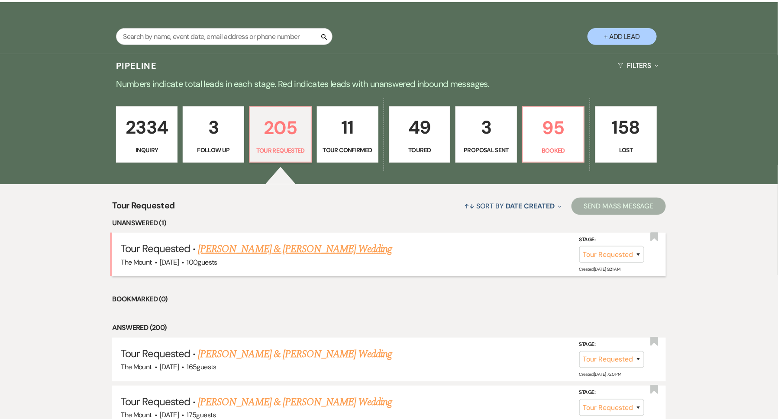
click at [266, 255] on link "David Matthews & Jocelyn Pepper's Wedding" at bounding box center [295, 249] width 194 height 16
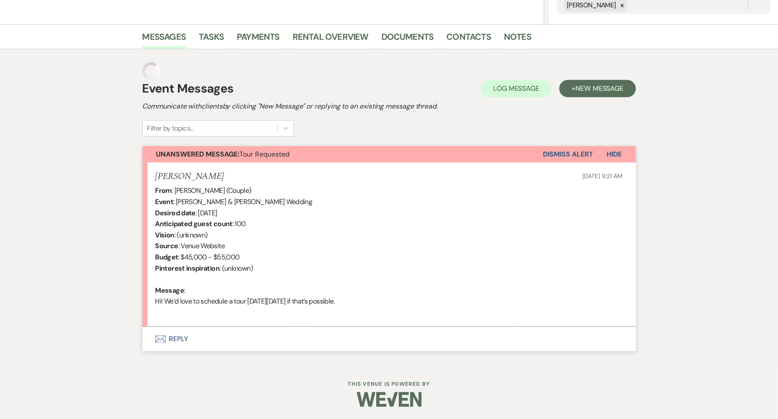
scroll to position [176, 0]
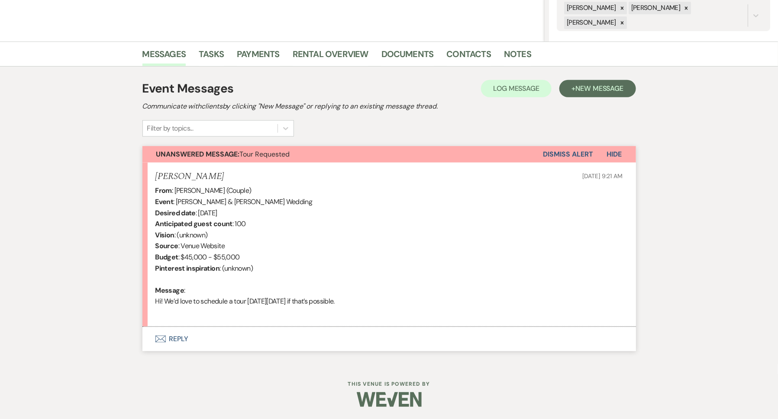
click at [181, 341] on button "Envelope Reply" at bounding box center [388, 339] width 493 height 24
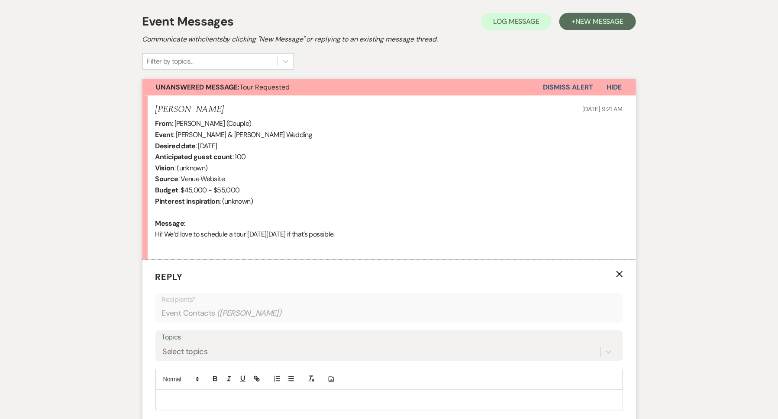
scroll to position [341, 0]
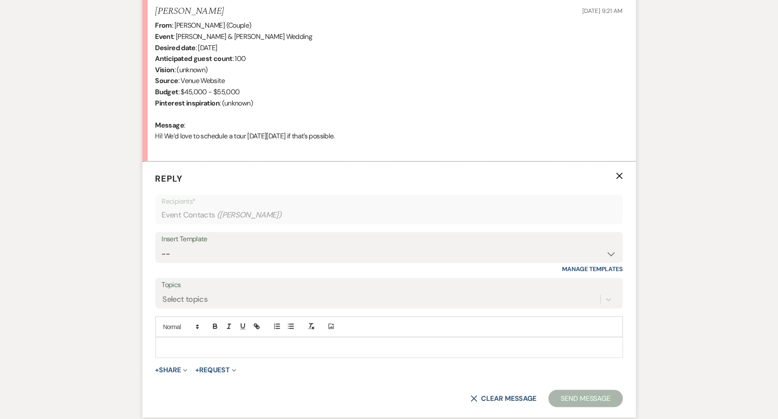
click at [621, 174] on use "button" at bounding box center [619, 176] width 6 height 6
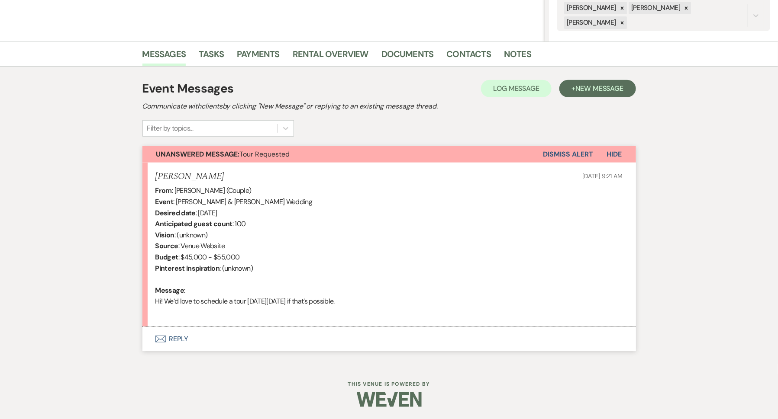
click at [577, 154] on button "Dismiss Alert" at bounding box center [568, 154] width 50 height 16
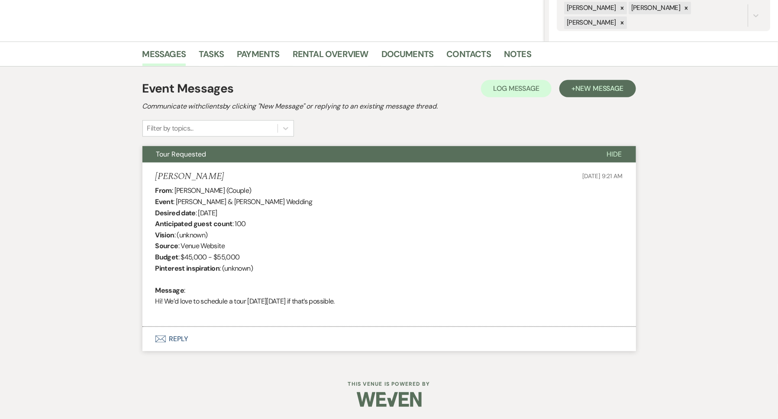
click at [619, 153] on span "Hide" at bounding box center [614, 154] width 15 height 9
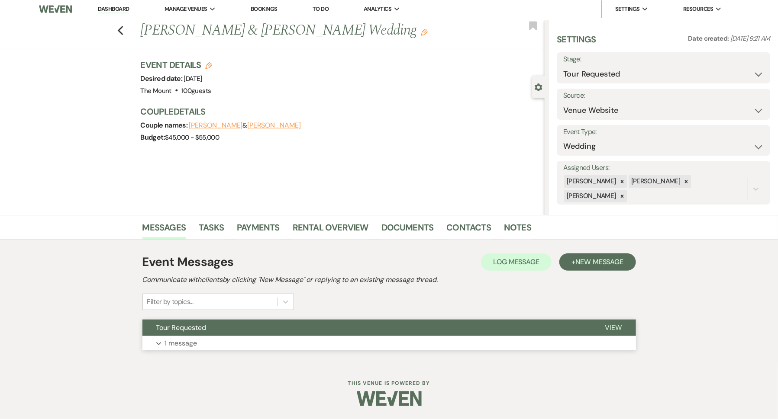
scroll to position [1, 0]
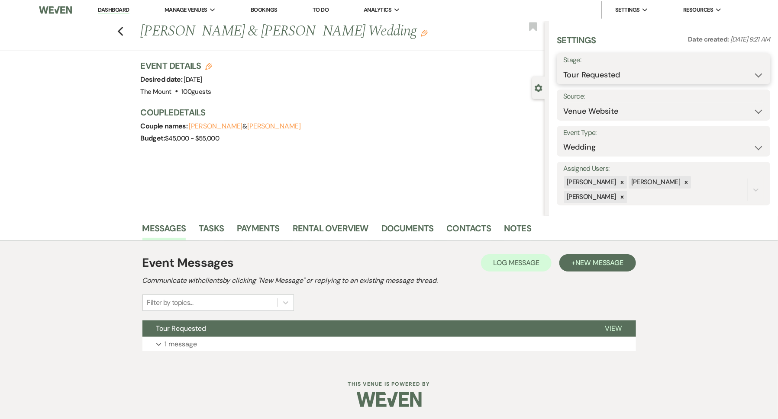
click at [634, 73] on select "Inquiry Follow Up Tour Requested Tour Confirmed Toured Proposal Sent Booked Lost" at bounding box center [663, 75] width 200 height 17
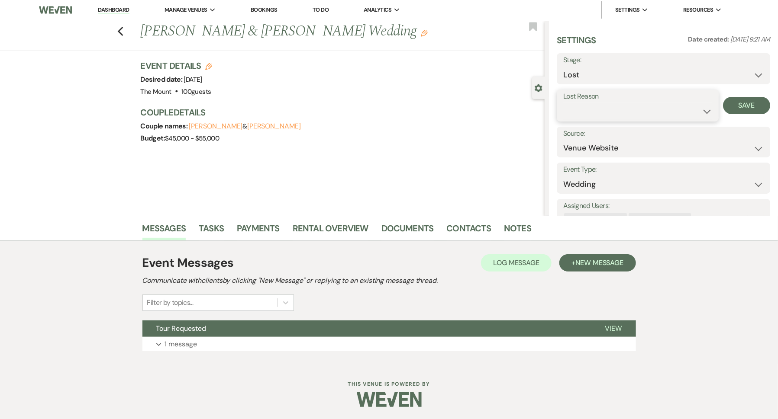
click at [614, 107] on select "Booked Elsewhere Budget Date Unavailable No Response Not a Good Match Capacity …" at bounding box center [637, 111] width 149 height 17
click at [743, 101] on button "Save" at bounding box center [746, 105] width 47 height 17
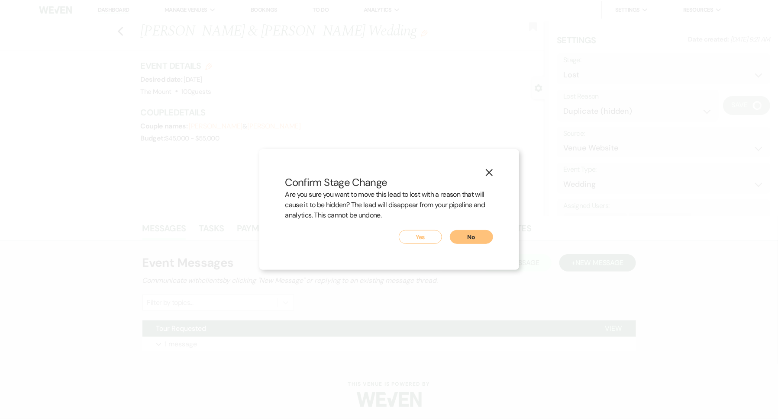
click at [425, 242] on button "Yes" at bounding box center [420, 237] width 43 height 14
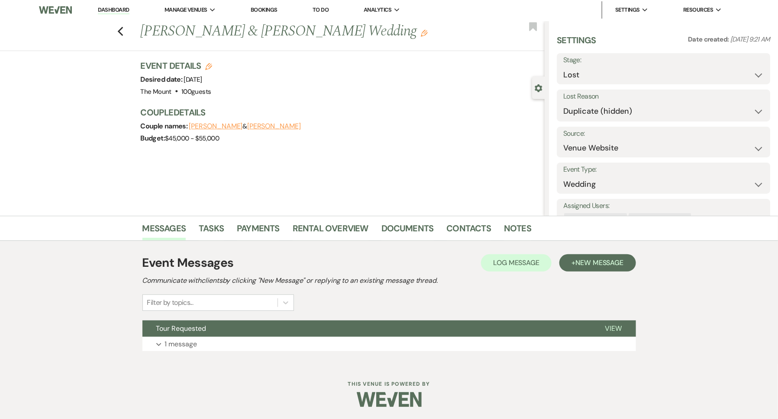
click at [117, 8] on link "Dashboard" at bounding box center [113, 10] width 31 height 8
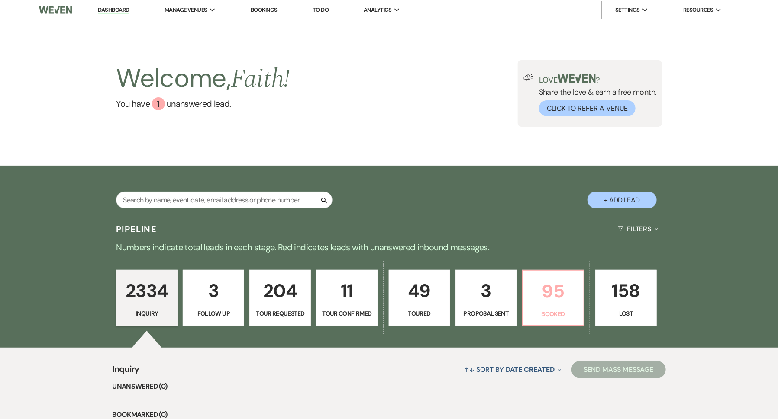
click at [536, 315] on p "Booked" at bounding box center [553, 314] width 50 height 10
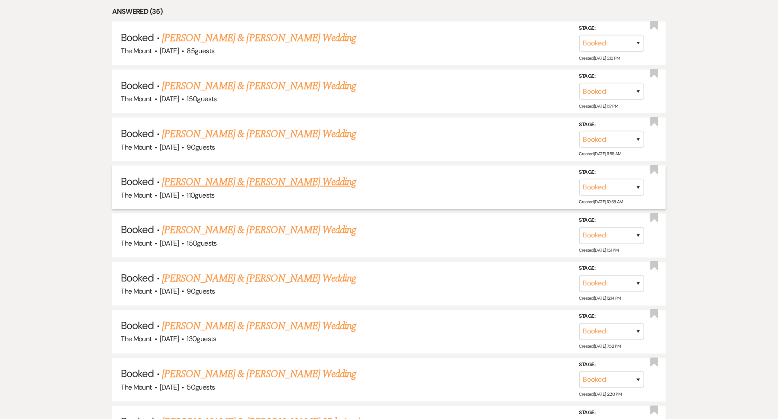
scroll to position [483, 0]
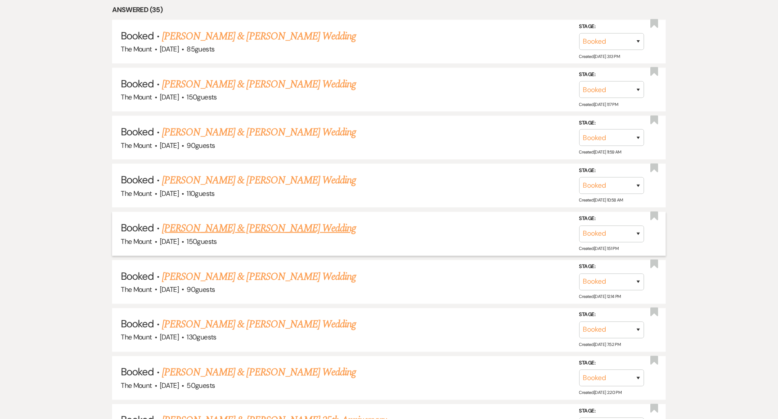
click at [303, 225] on link "[PERSON_NAME] & [PERSON_NAME] Wedding" at bounding box center [259, 229] width 194 height 16
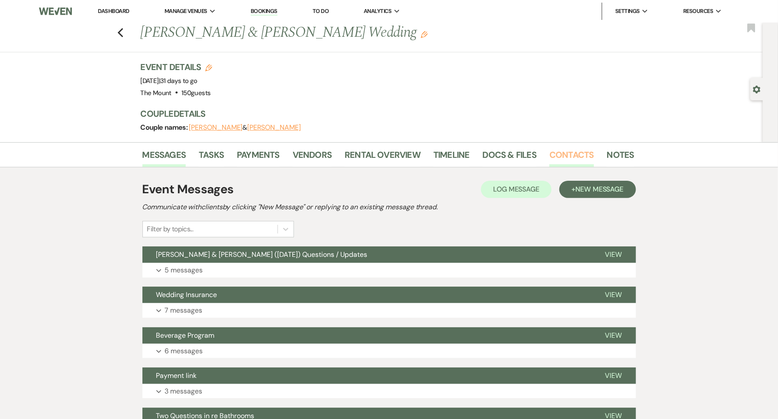
click at [566, 151] on link "Contacts" at bounding box center [571, 157] width 45 height 19
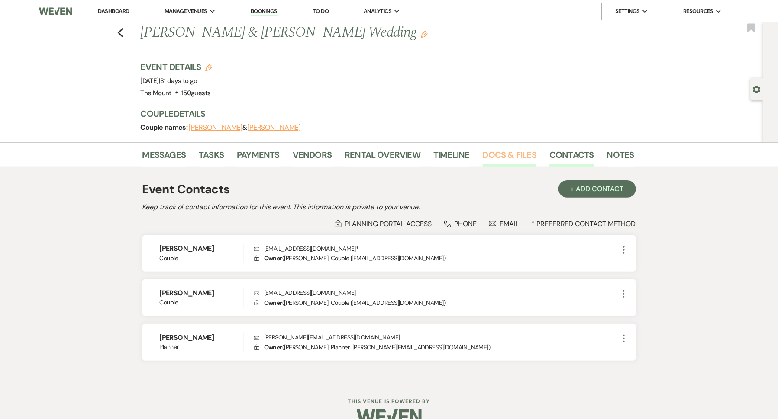
click at [503, 157] on link "Docs & Files" at bounding box center [509, 157] width 54 height 19
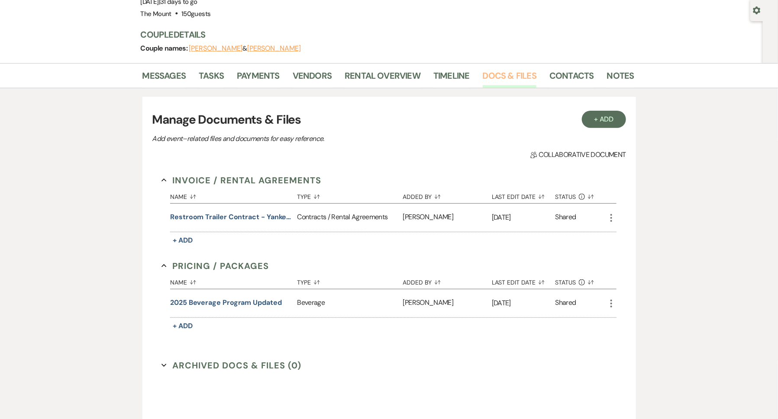
scroll to position [86, 0]
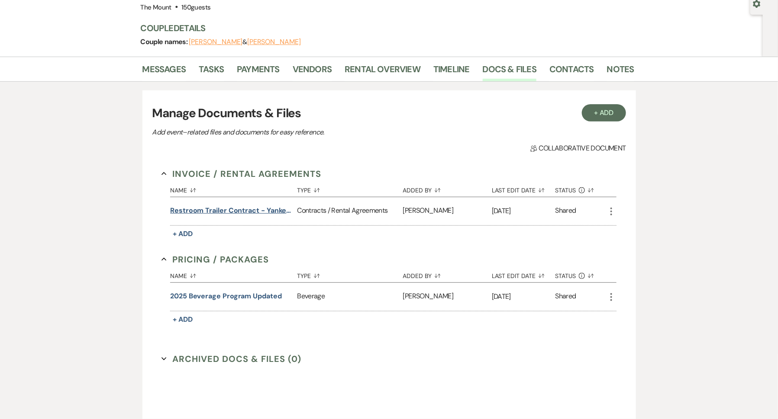
click at [267, 213] on button "Restroom Trailer Contract - Yankee Septic" at bounding box center [231, 211] width 123 height 10
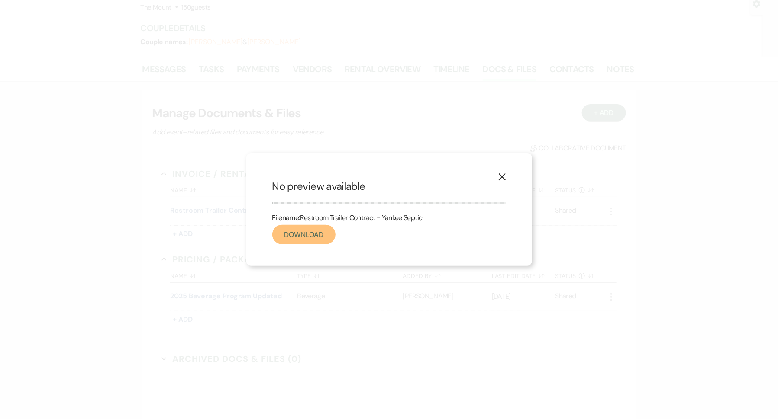
click at [306, 238] on link "Download" at bounding box center [303, 234] width 63 height 19
click at [504, 180] on icon "X" at bounding box center [502, 177] width 8 height 8
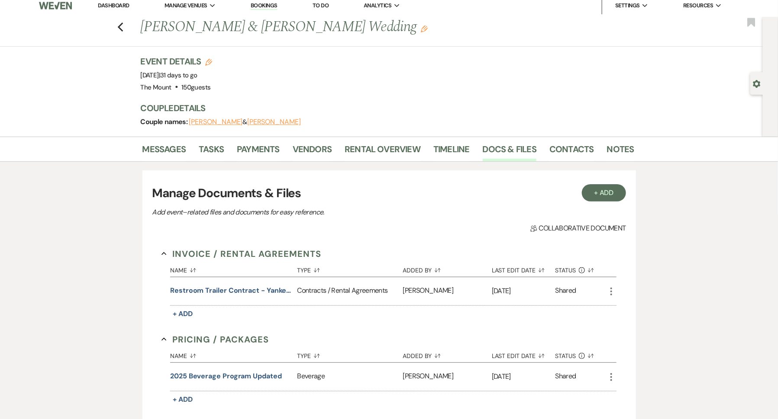
scroll to position [0, 0]
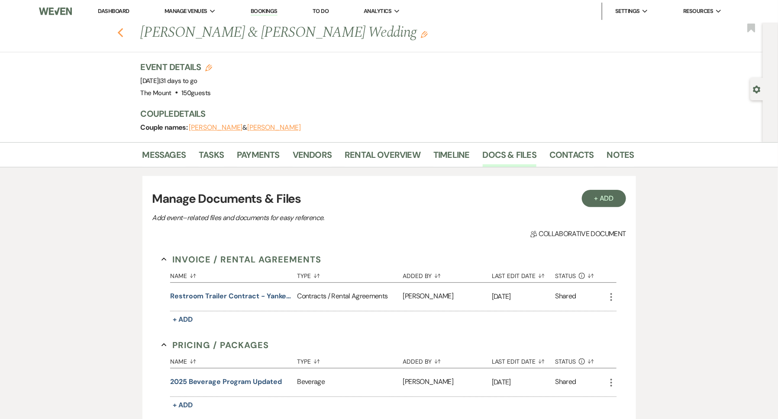
click at [121, 31] on icon "Previous" at bounding box center [120, 33] width 6 height 10
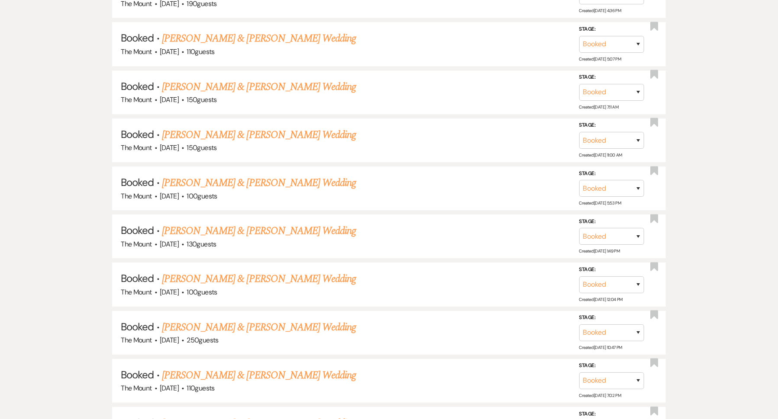
scroll to position [1201, 0]
click at [293, 80] on link "[PERSON_NAME] & [PERSON_NAME] Wedding" at bounding box center [259, 88] width 194 height 16
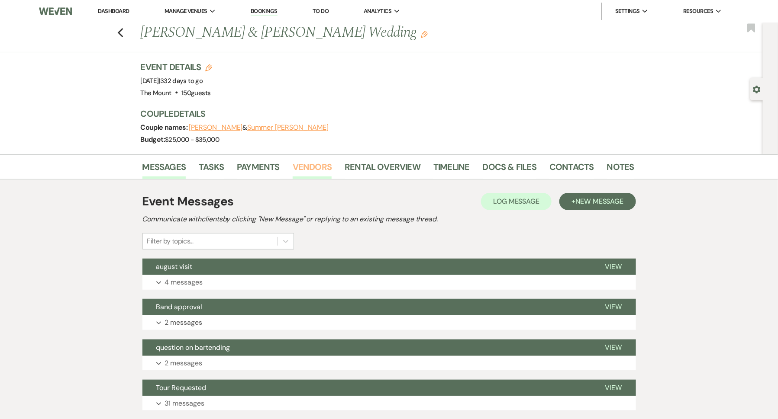
click at [300, 166] on link "Vendors" at bounding box center [312, 169] width 39 height 19
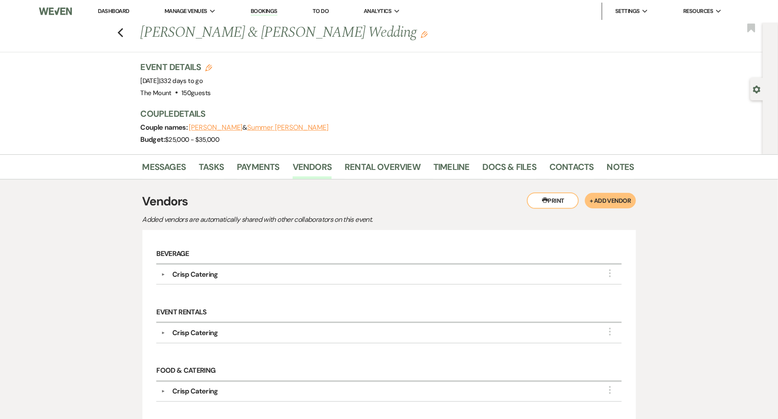
click at [127, 14] on link "Dashboard" at bounding box center [113, 10] width 31 height 7
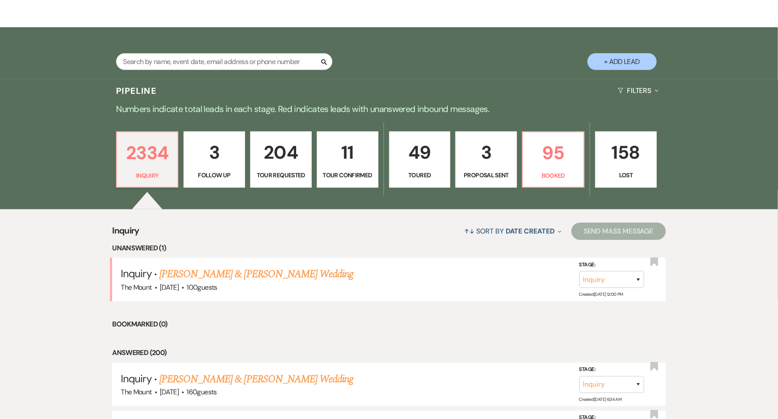
scroll to position [141, 0]
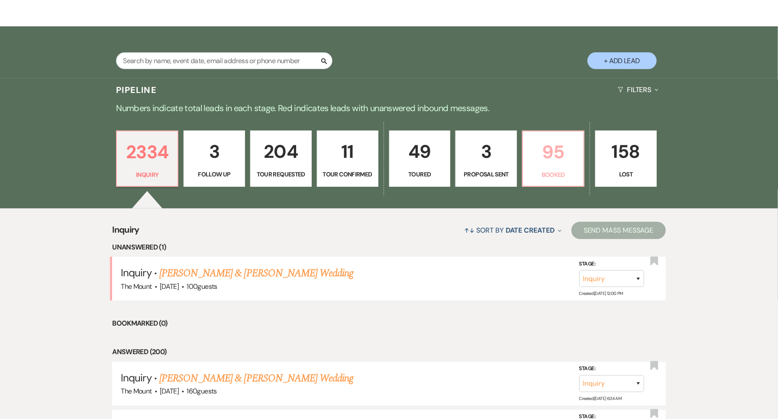
click at [561, 155] on p "95" at bounding box center [553, 152] width 50 height 29
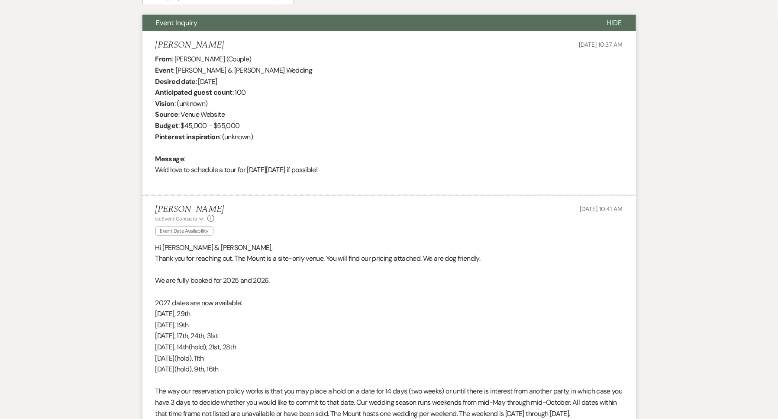
scroll to position [308, 0]
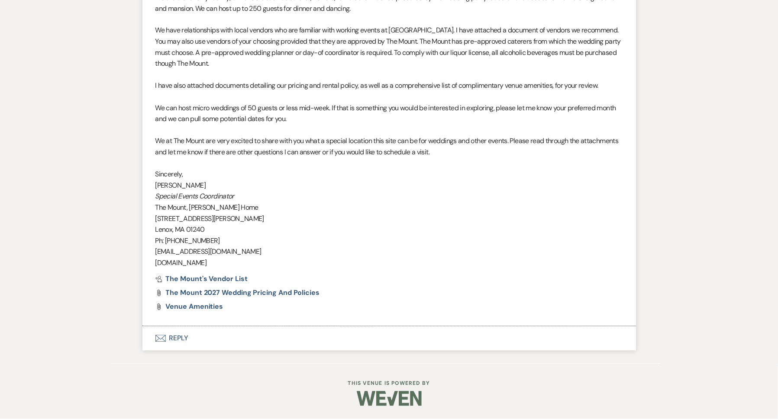
scroll to position [745, 0]
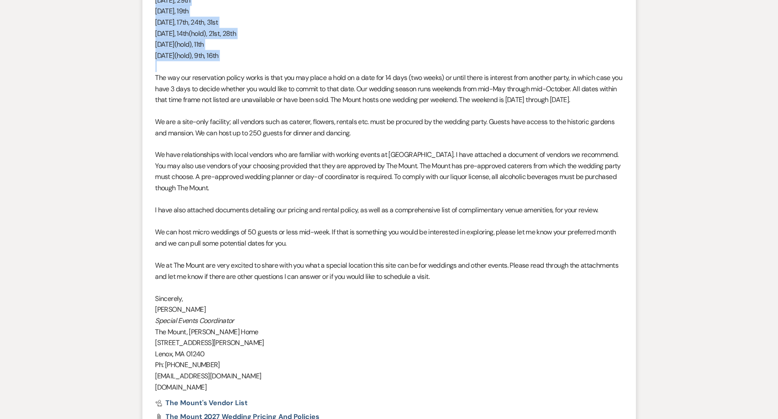
scroll to position [756, 0]
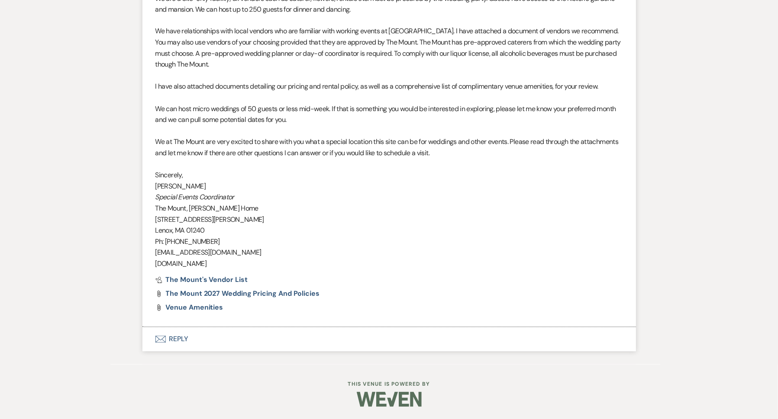
scroll to position [738, 0]
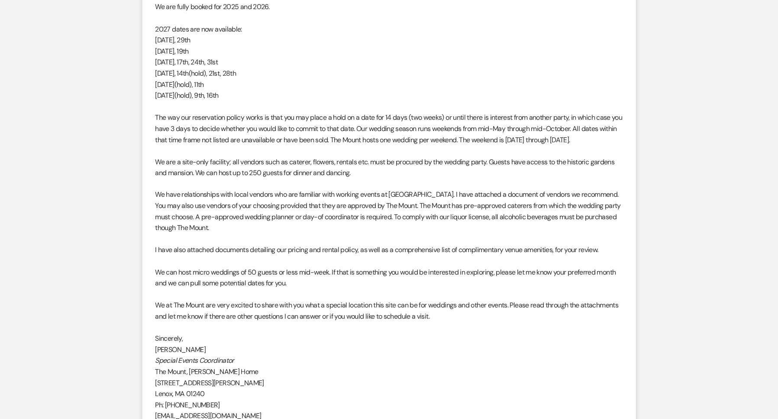
scroll to position [589, 0]
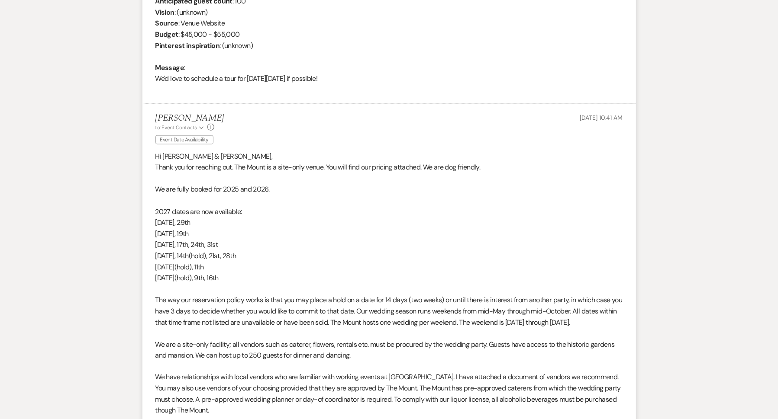
scroll to position [505, 0]
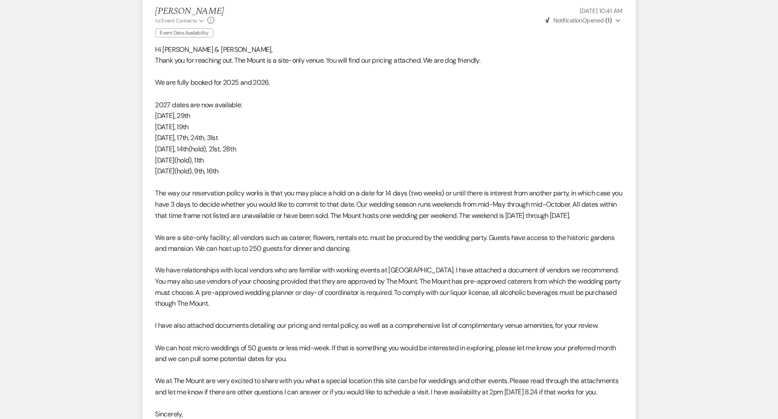
click at [605, 20] on span "Weven Check Notification Opened ( 1 )" at bounding box center [578, 20] width 67 height 8
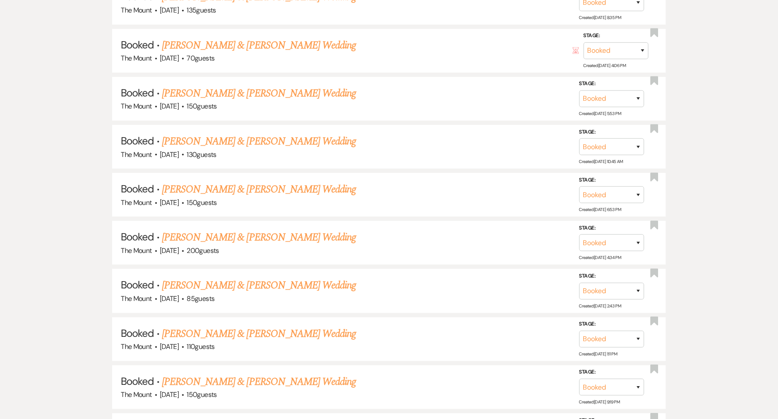
scroll to position [1725, 0]
click at [299, 230] on link "[PERSON_NAME] & [PERSON_NAME] Wedding" at bounding box center [259, 238] width 194 height 16
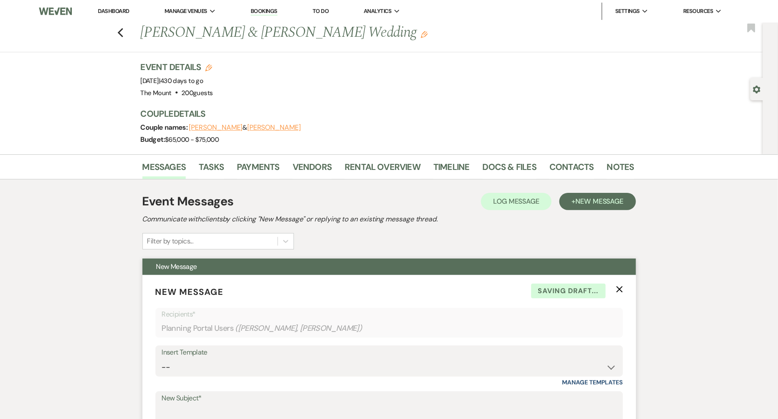
click at [618, 290] on use "button" at bounding box center [619, 289] width 6 height 6
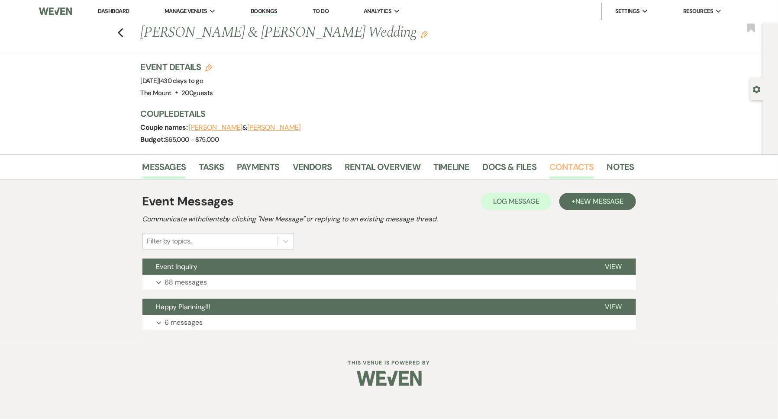
click at [577, 168] on link "Contacts" at bounding box center [571, 169] width 45 height 19
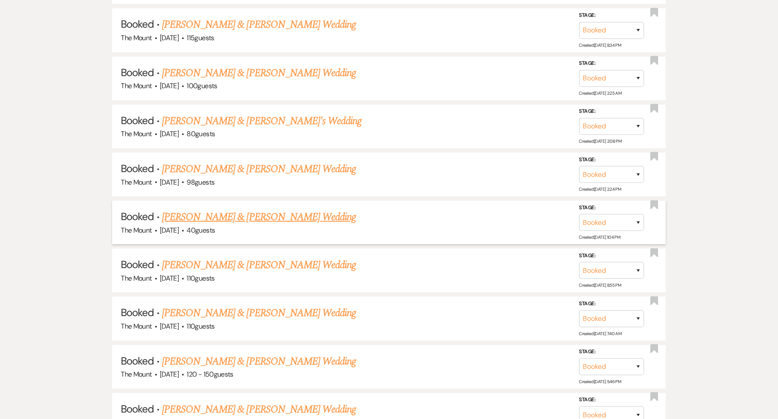
scroll to position [3577, 0]
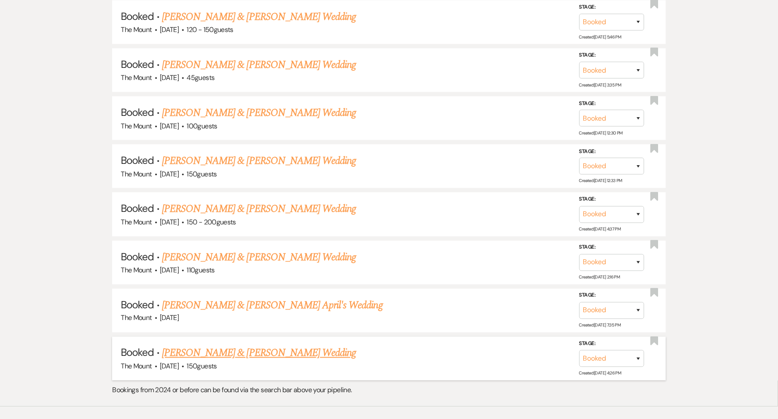
click at [296, 346] on link "[PERSON_NAME] & [PERSON_NAME] Wedding" at bounding box center [259, 354] width 194 height 16
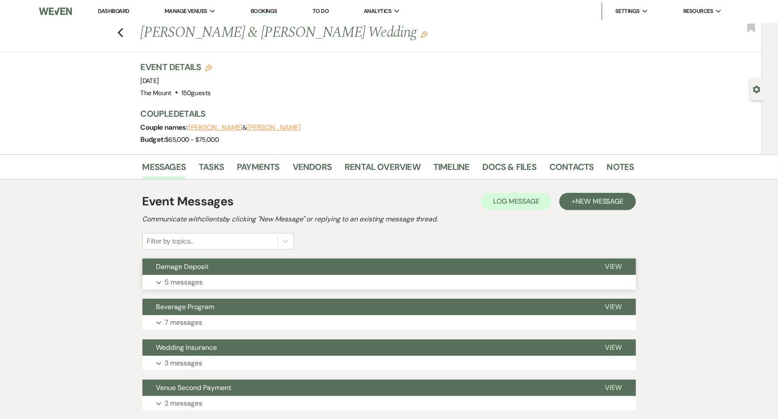
click at [303, 288] on button "Expand 5 messages" at bounding box center [388, 282] width 493 height 15
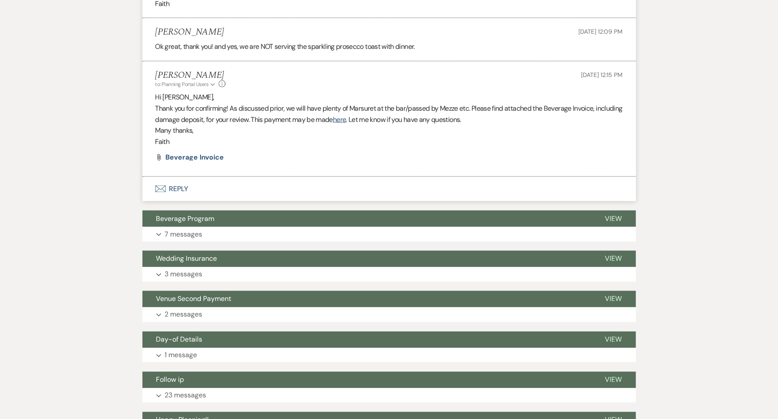
scroll to position [525, 0]
click at [206, 156] on span "Beverage Invoice" at bounding box center [195, 157] width 58 height 9
